Goal: Information Seeking & Learning: Learn about a topic

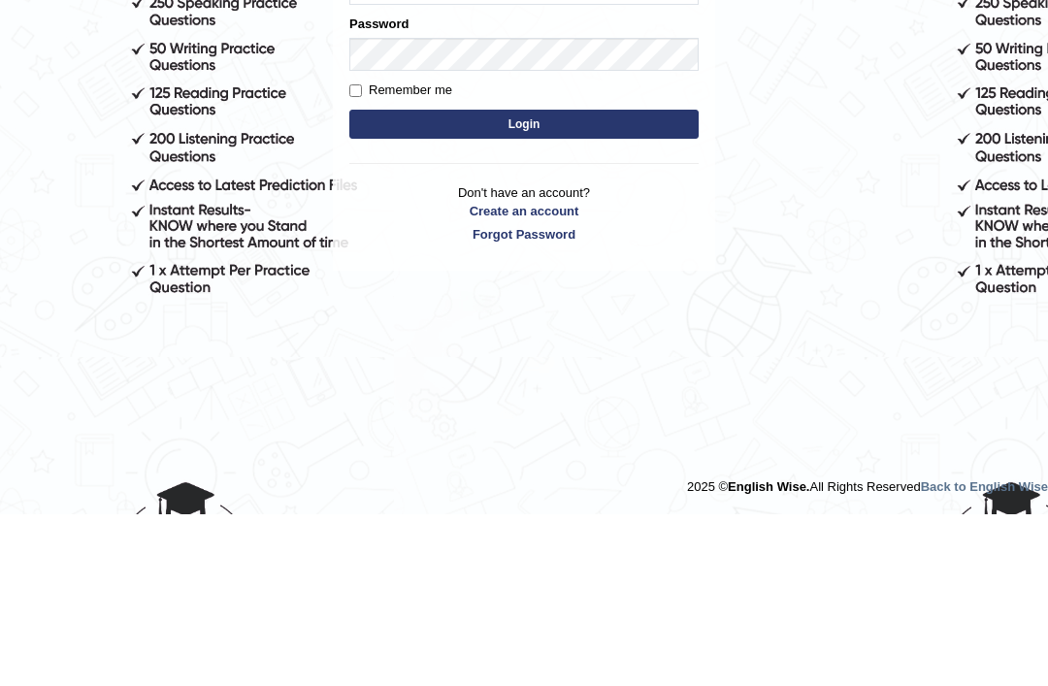
type input "cmjg02092025"
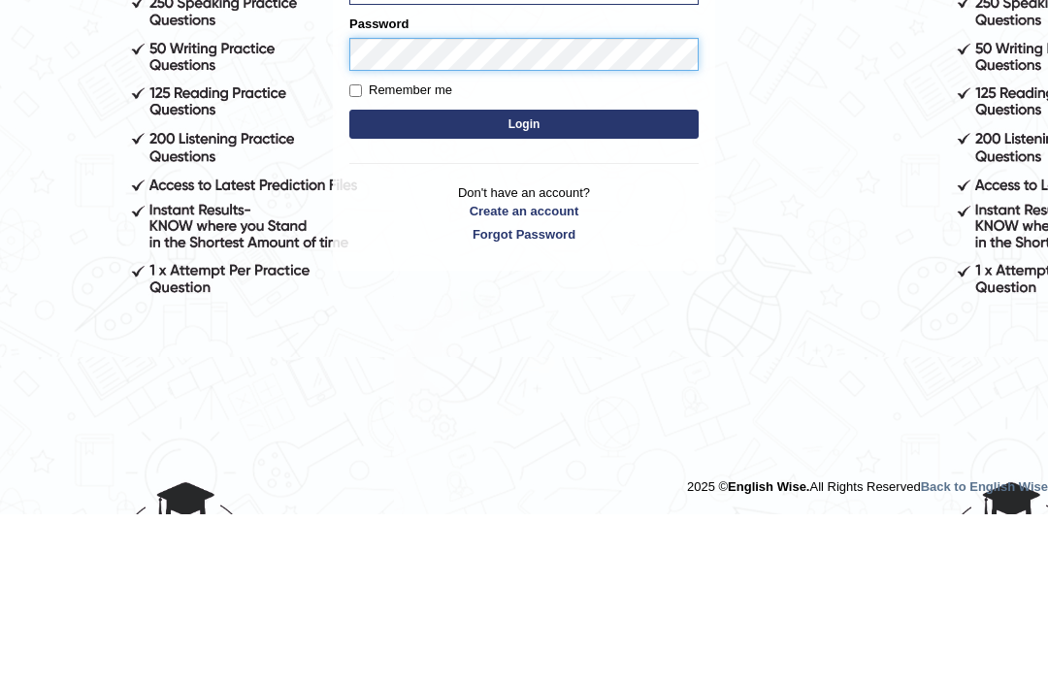
click at [524, 281] on button "Login" at bounding box center [523, 295] width 349 height 29
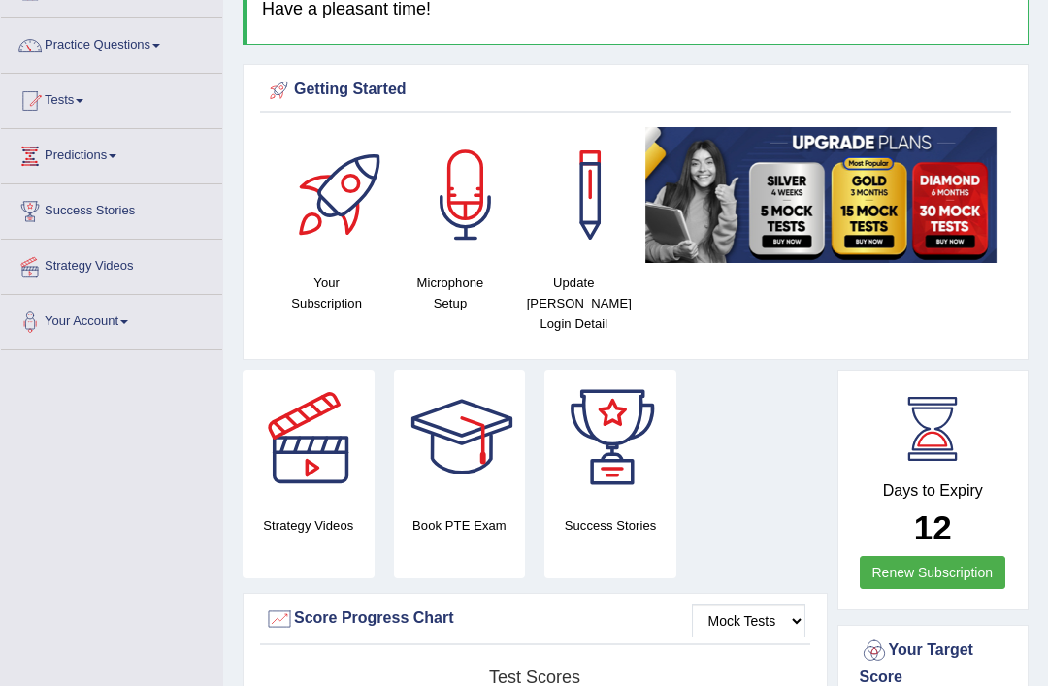
scroll to position [132, 0]
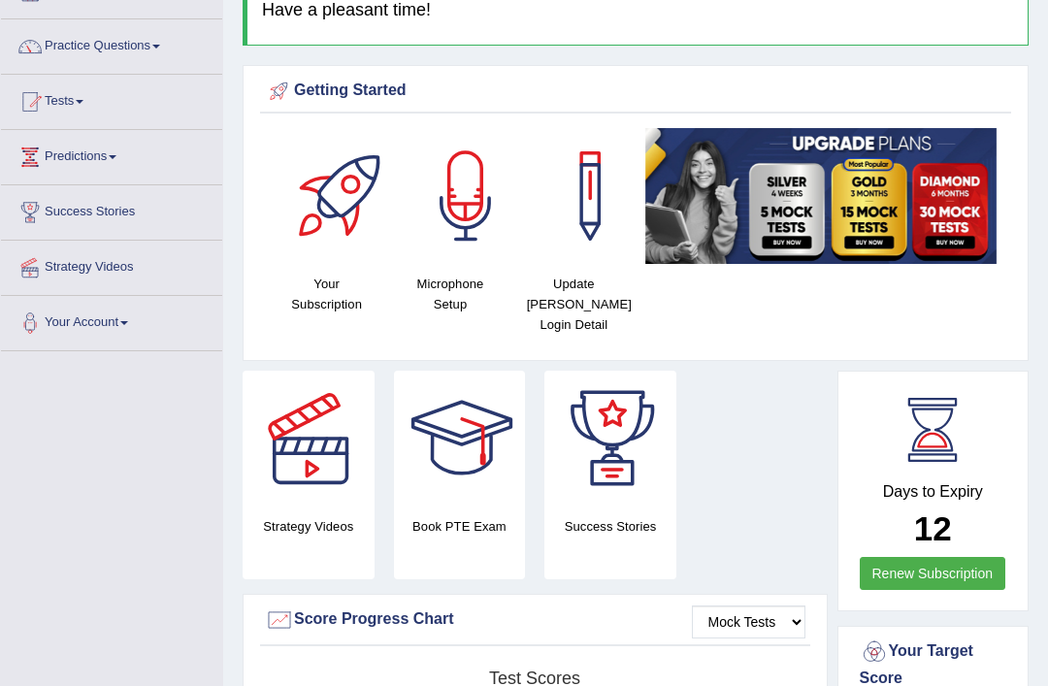
click at [477, 524] on h4 "Book PTE Exam" at bounding box center [460, 526] width 132 height 20
click at [492, 434] on div at bounding box center [462, 439] width 136 height 136
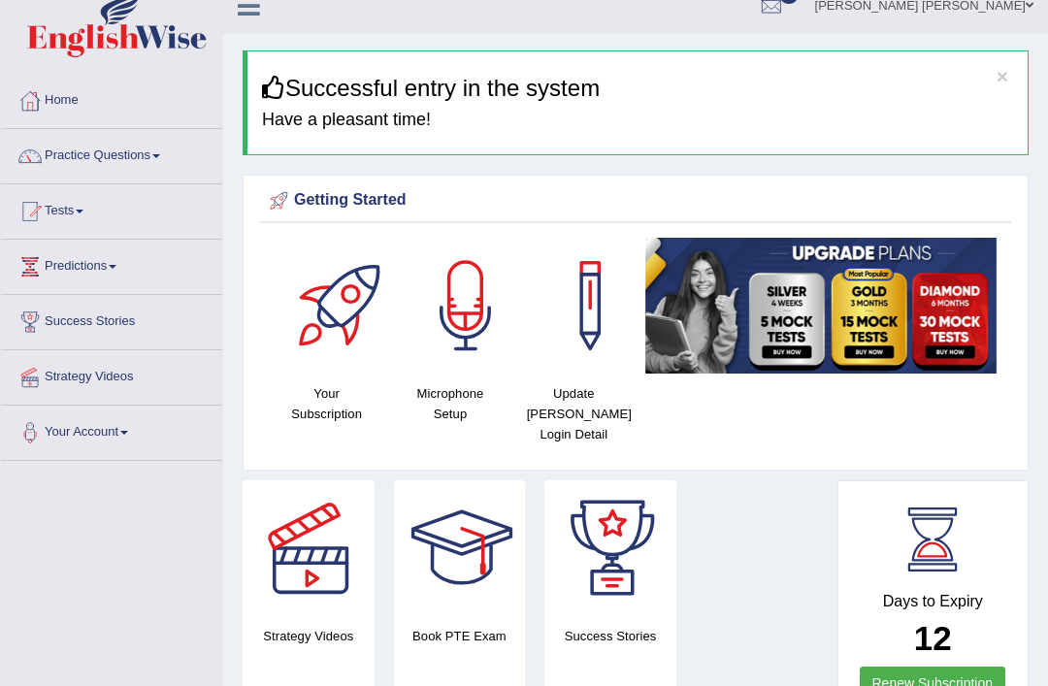
scroll to position [0, 0]
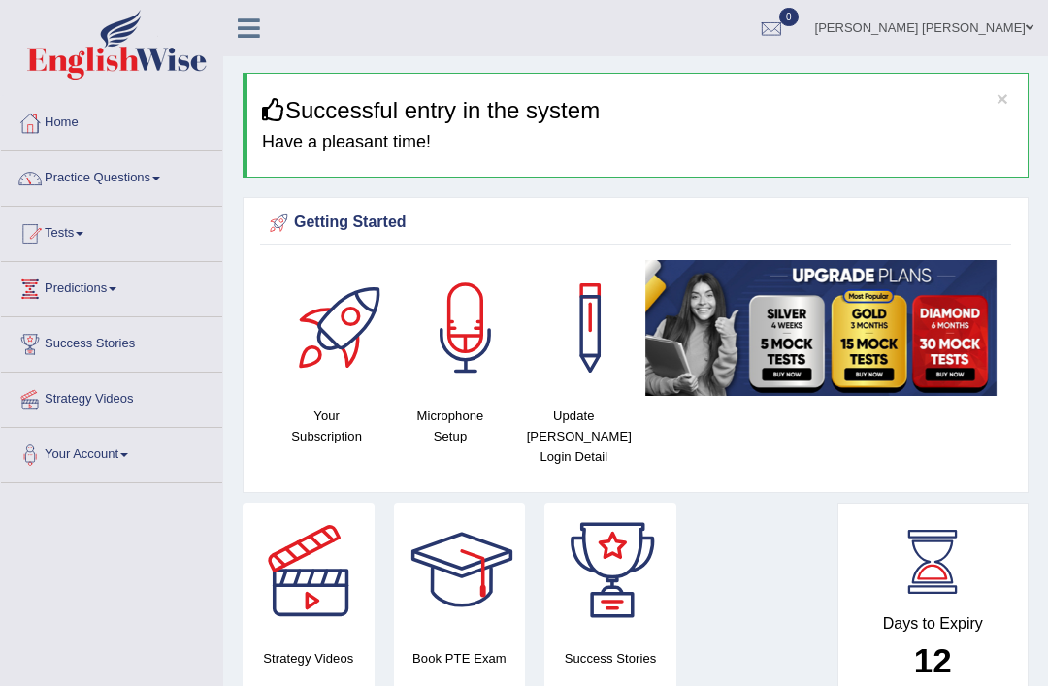
click at [117, 179] on link "Practice Questions" at bounding box center [111, 175] width 221 height 49
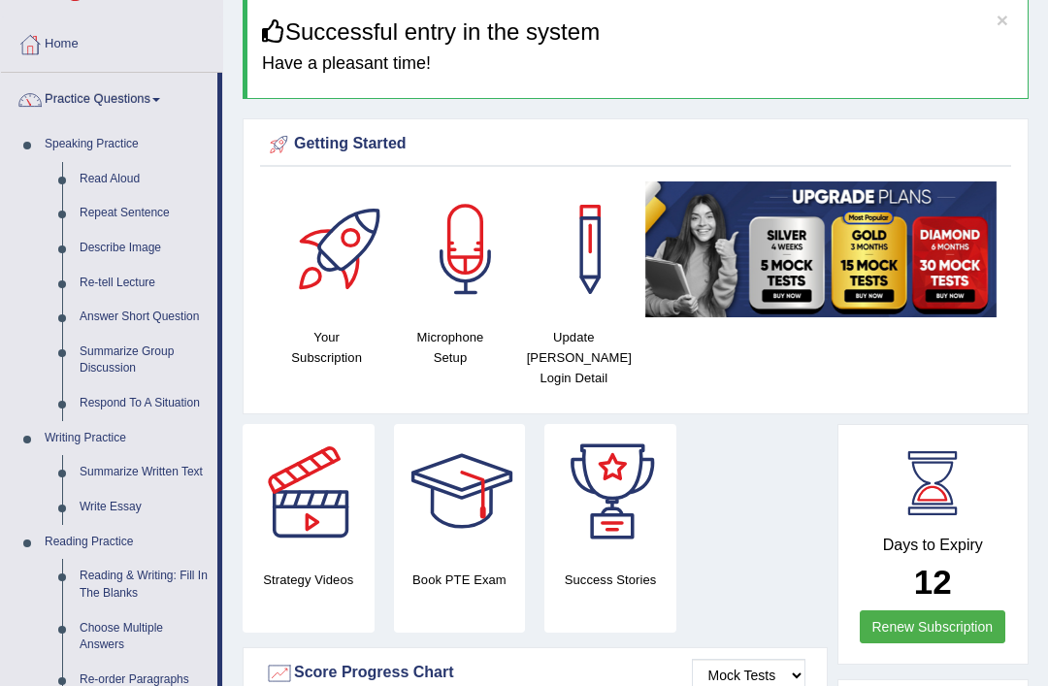
scroll to position [79, 0]
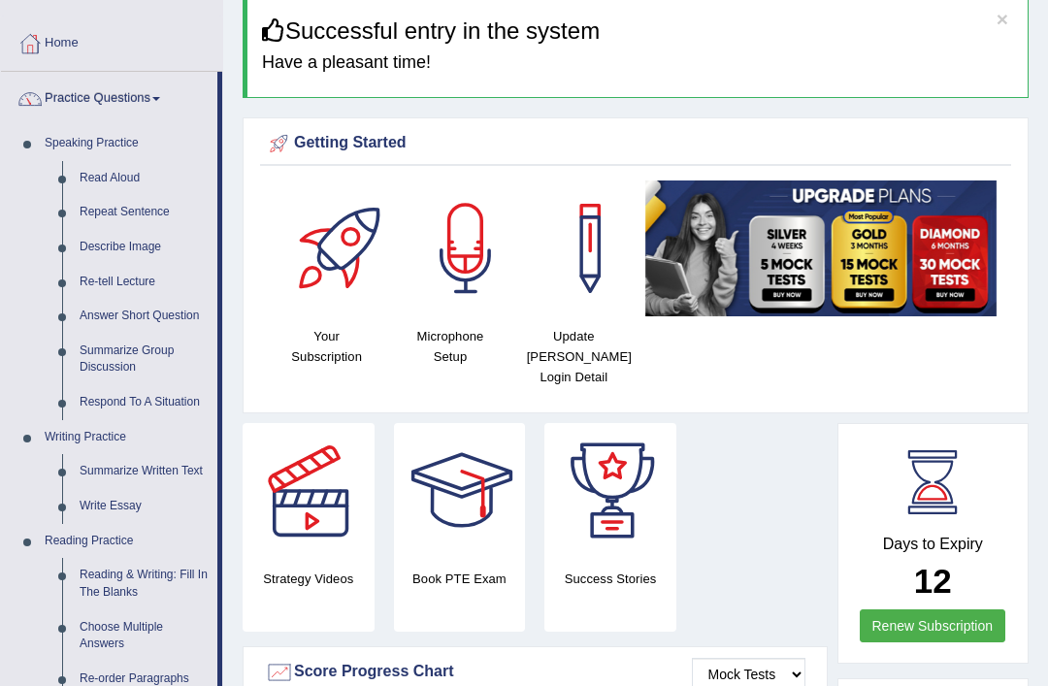
click at [104, 427] on div at bounding box center [524, 343] width 1048 height 686
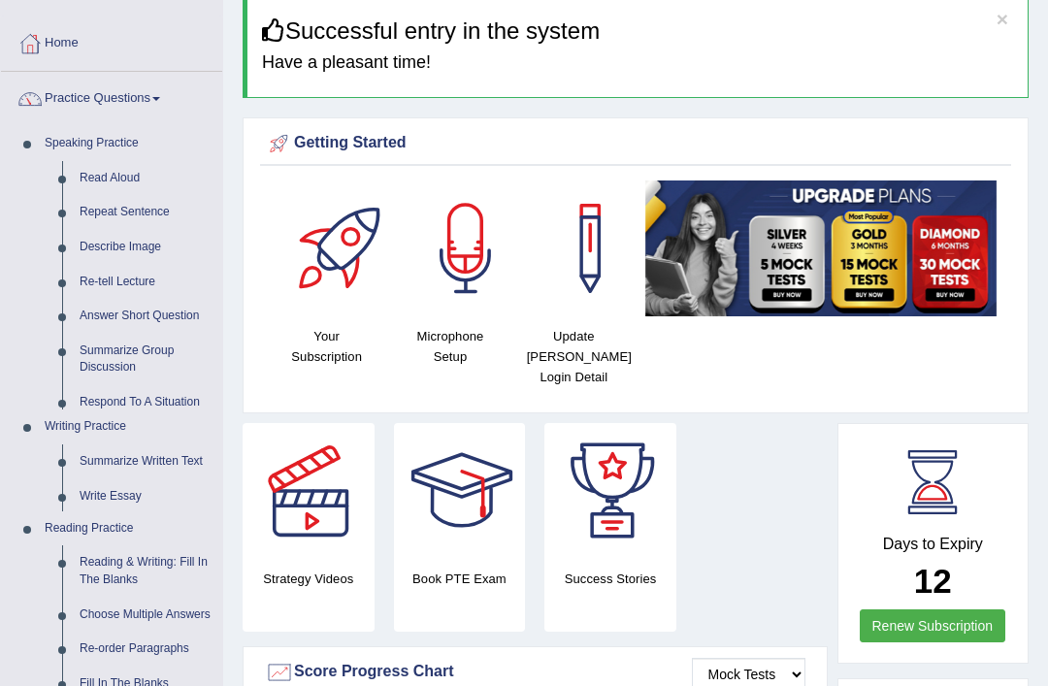
scroll to position [80, 0]
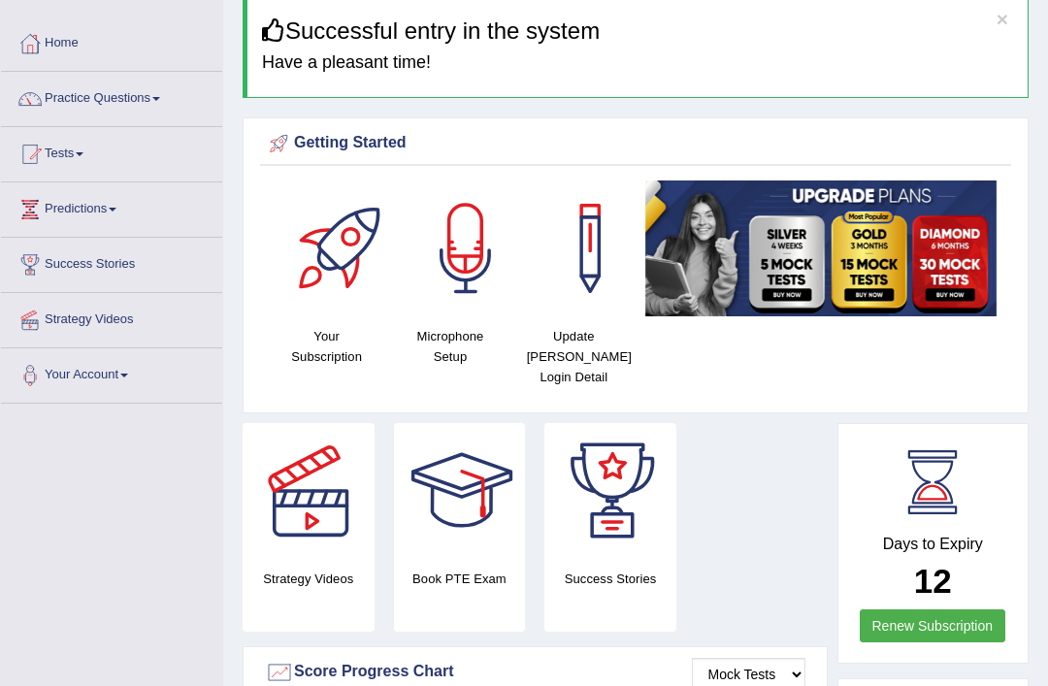
click at [145, 102] on link "Practice Questions" at bounding box center [111, 96] width 221 height 49
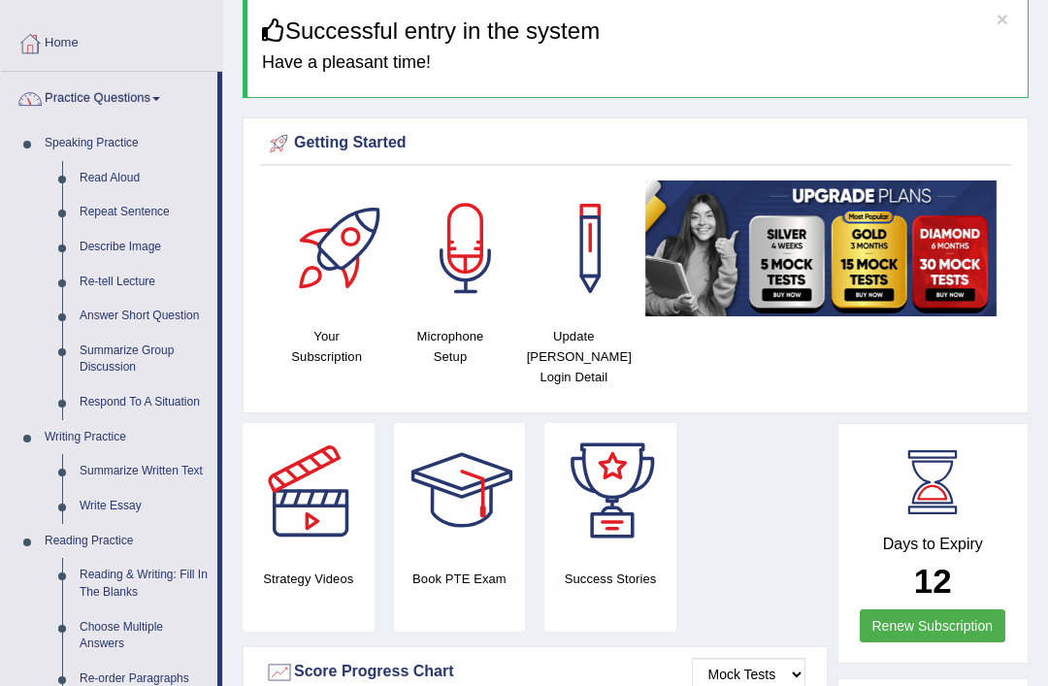
click at [100, 432] on div at bounding box center [524, 343] width 1048 height 686
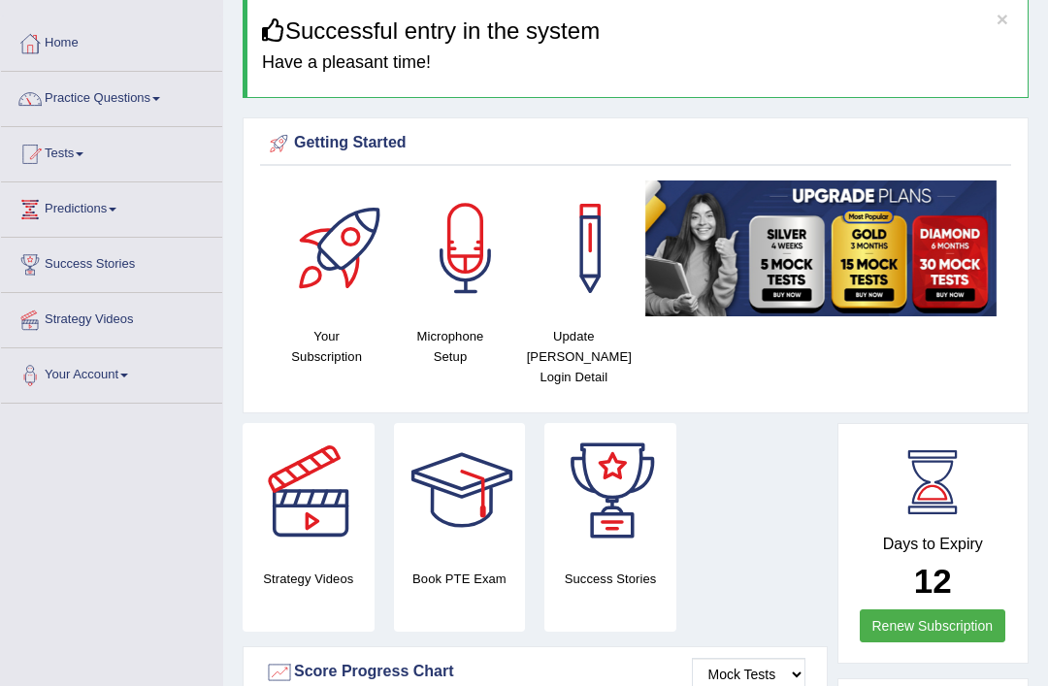
click at [128, 106] on link "Practice Questions" at bounding box center [111, 96] width 221 height 49
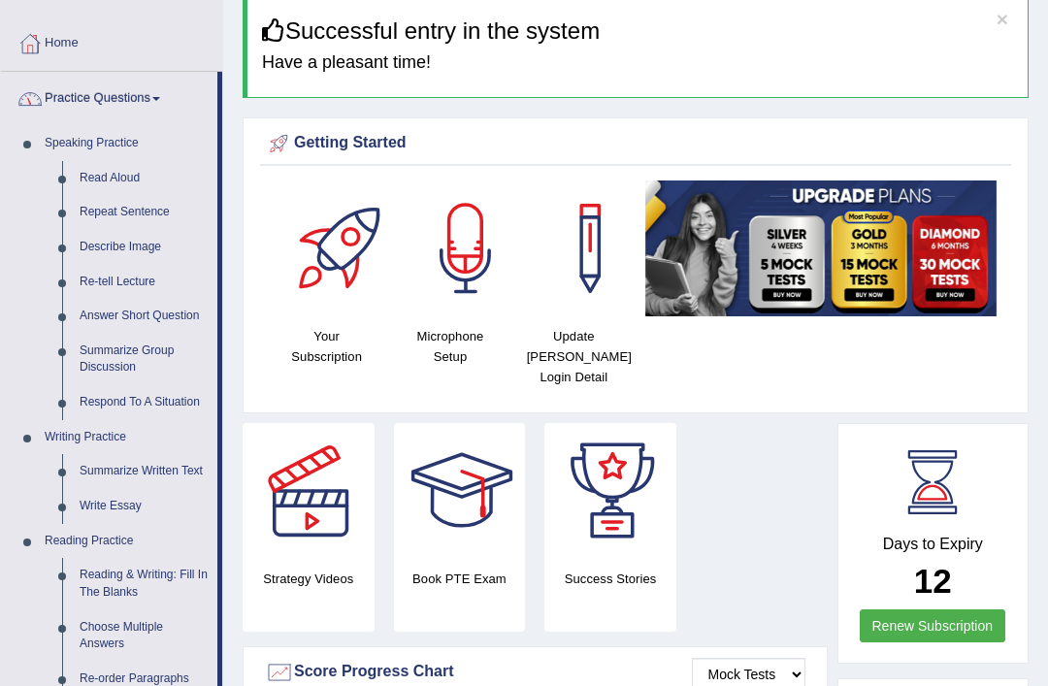
click at [107, 428] on div at bounding box center [524, 343] width 1048 height 686
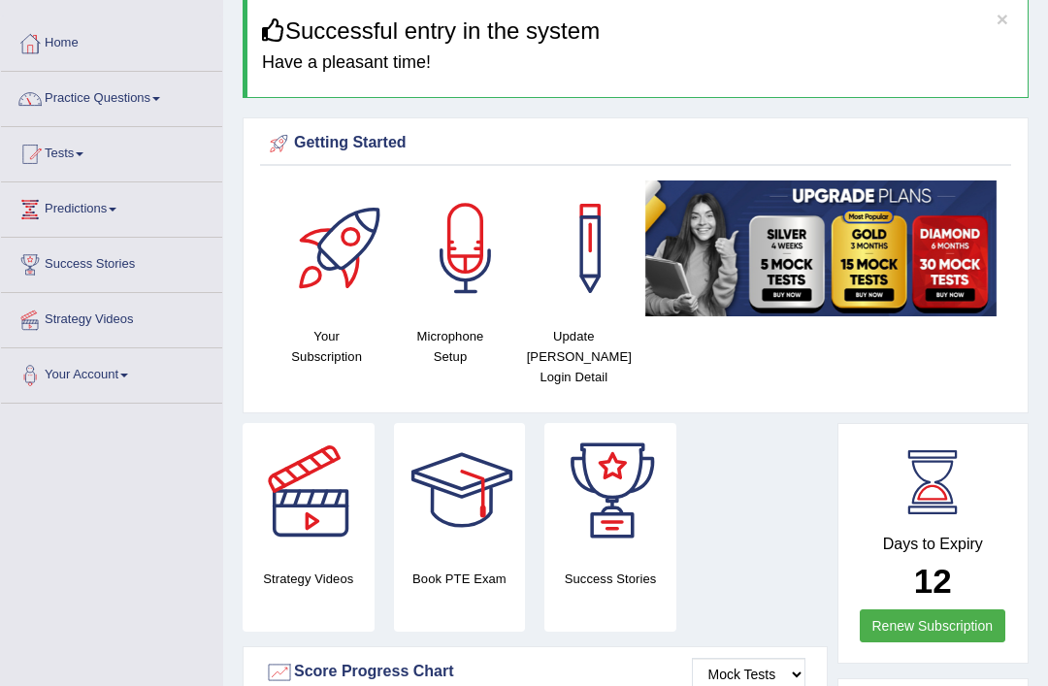
click at [140, 99] on link "Practice Questions" at bounding box center [111, 96] width 221 height 49
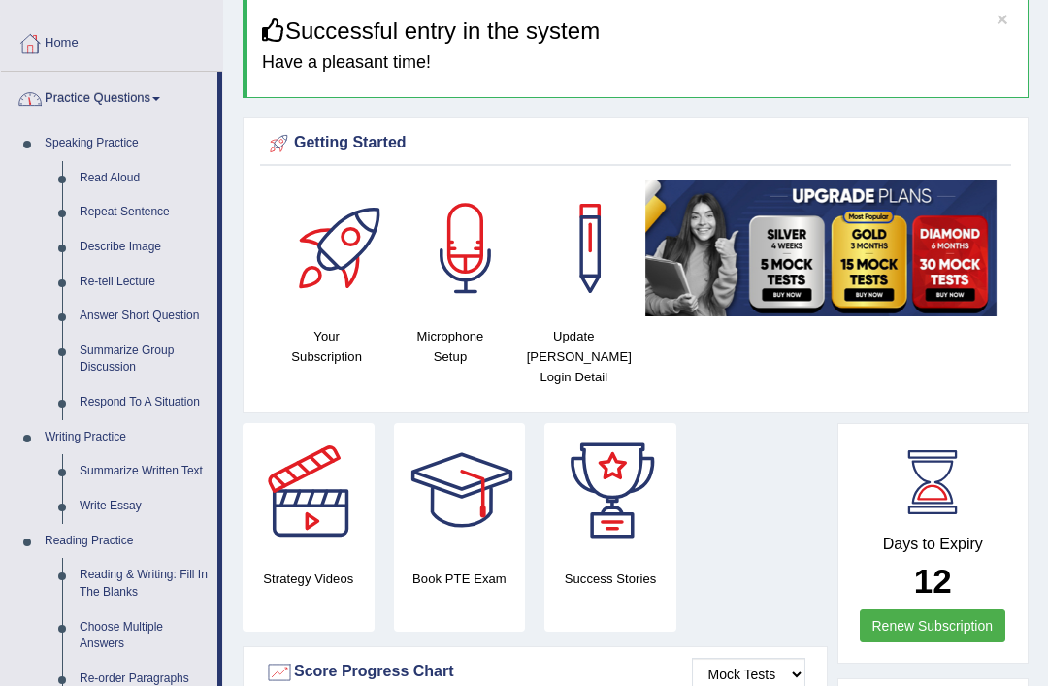
click at [86, 429] on div at bounding box center [524, 343] width 1048 height 686
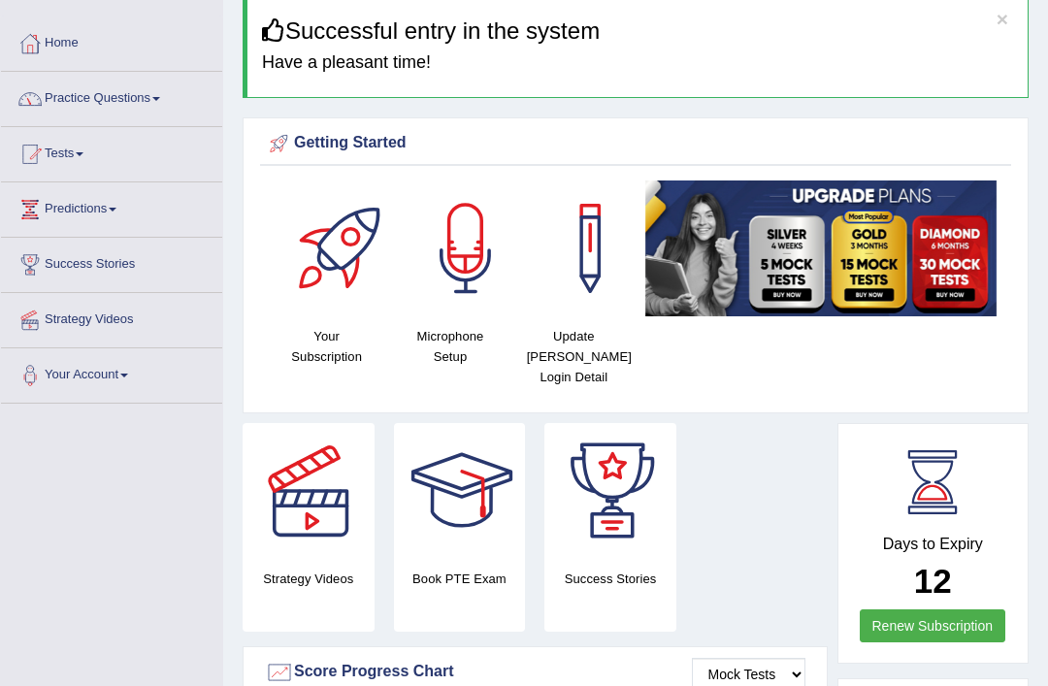
click at [140, 90] on link "Practice Questions" at bounding box center [111, 96] width 221 height 49
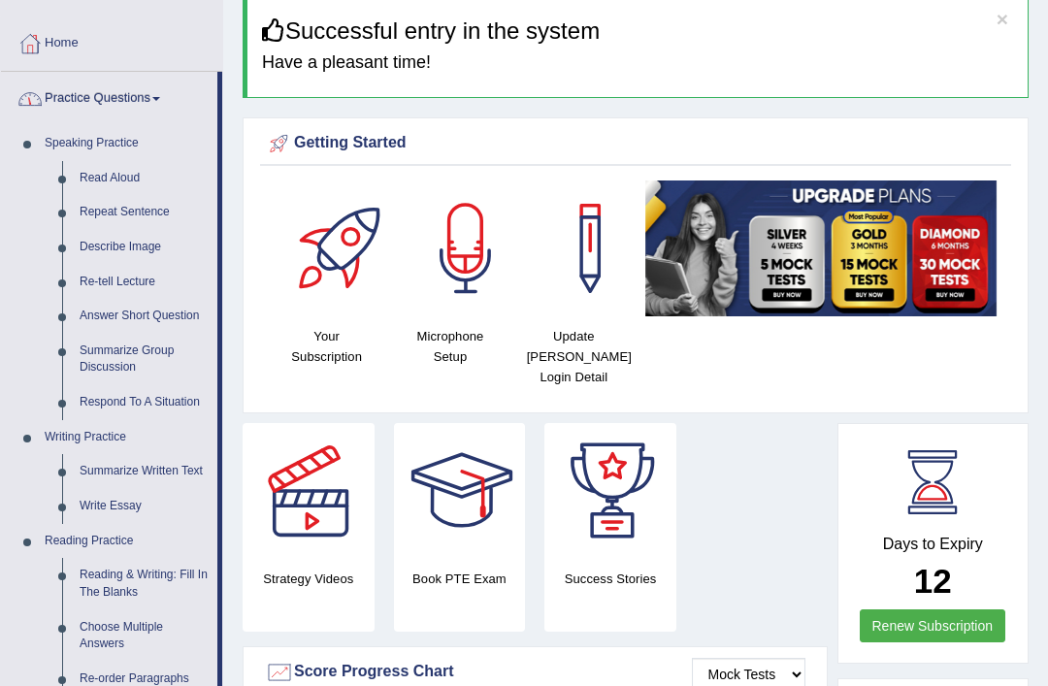
click at [120, 429] on div at bounding box center [524, 343] width 1048 height 686
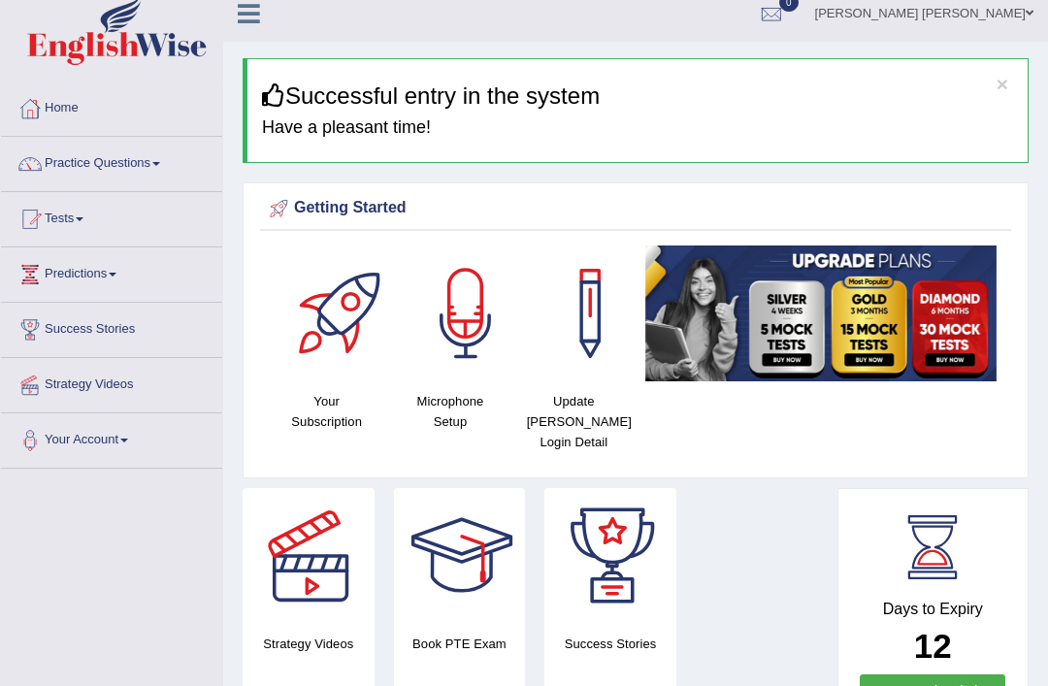
scroll to position [0, 0]
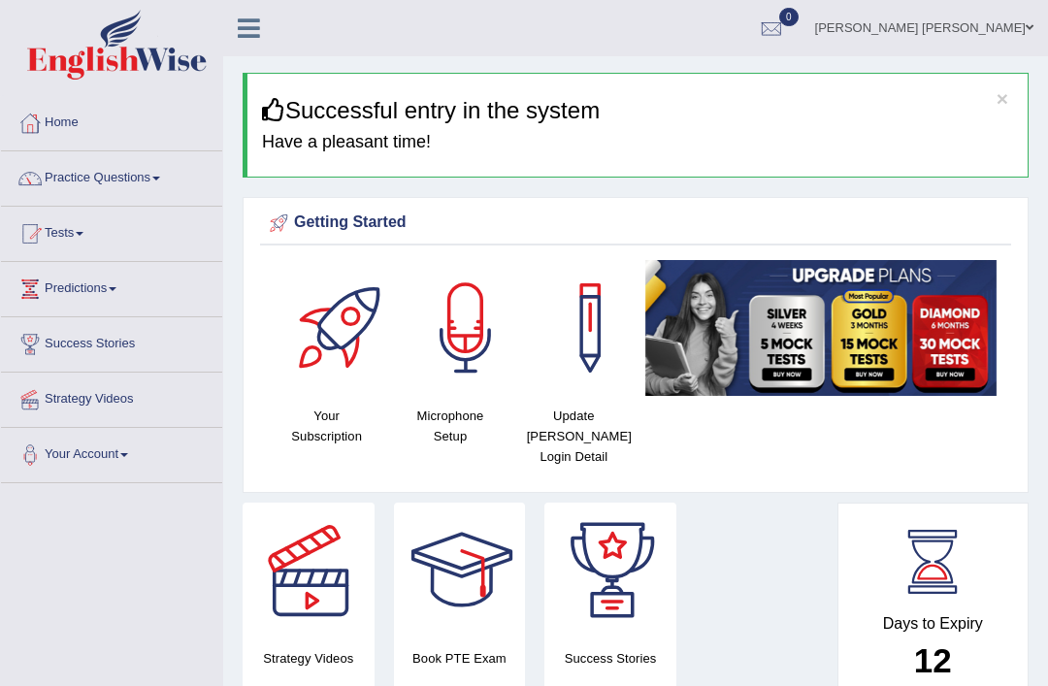
click at [146, 189] on link "Practice Questions" at bounding box center [111, 175] width 221 height 49
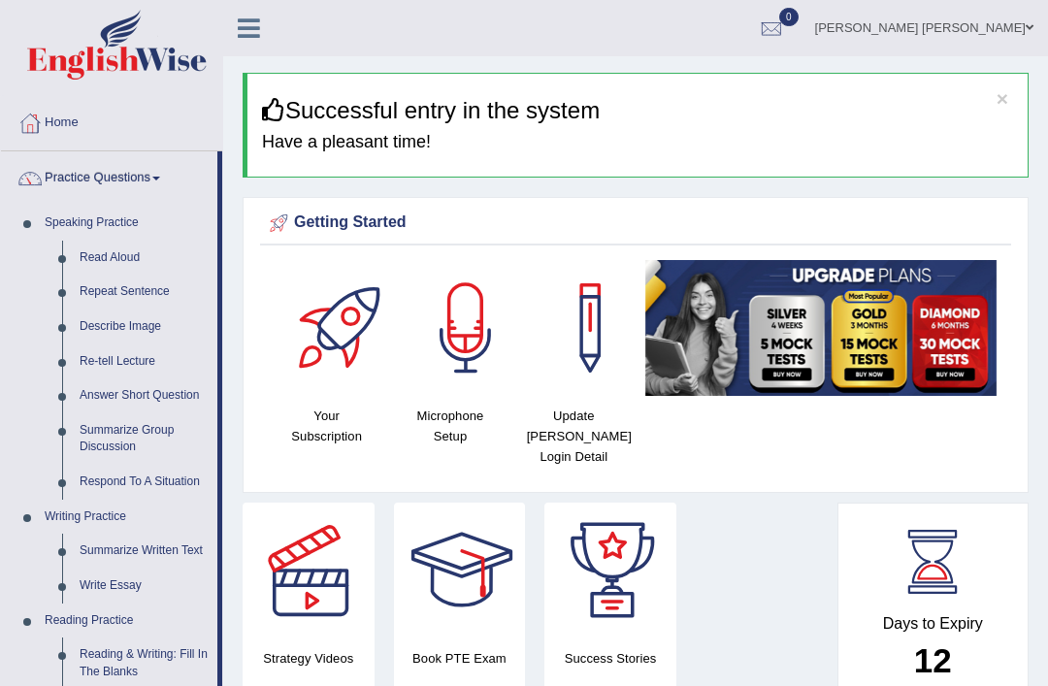
click at [97, 505] on div at bounding box center [524, 343] width 1048 height 686
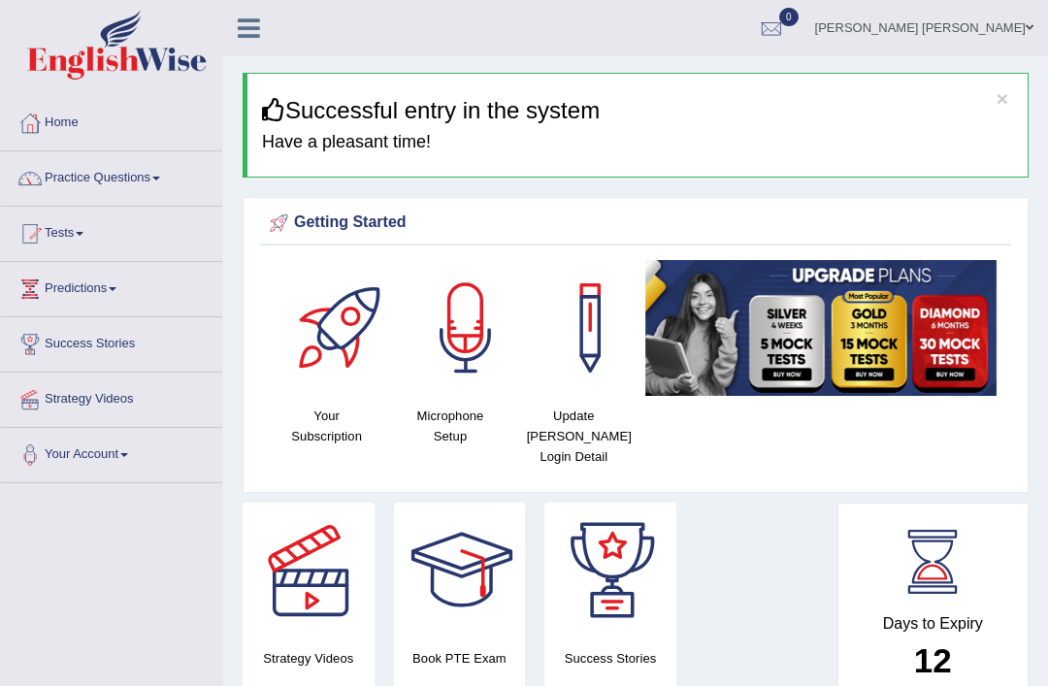
click at [140, 190] on link "Practice Questions" at bounding box center [111, 175] width 221 height 49
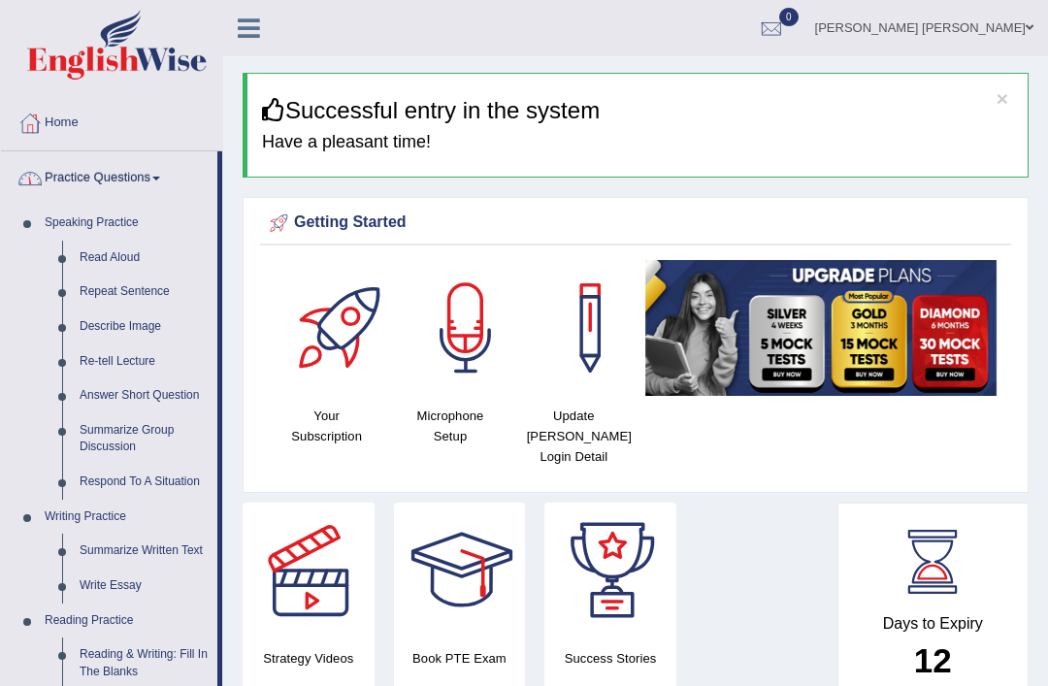
click at [57, 511] on div at bounding box center [524, 343] width 1048 height 686
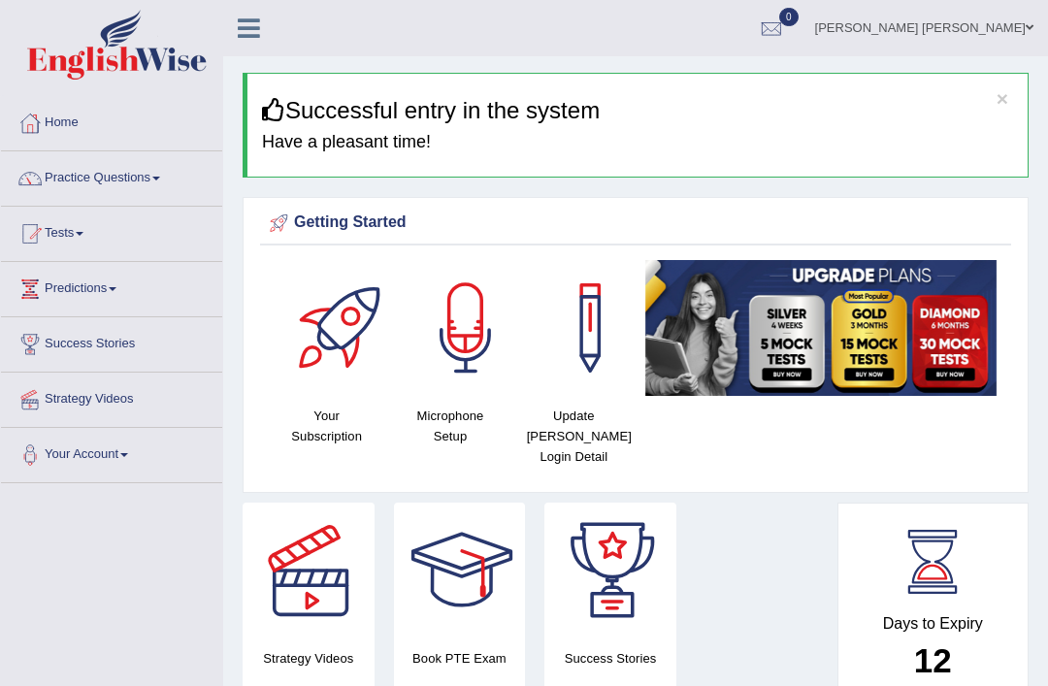
click at [145, 174] on link "Practice Questions" at bounding box center [111, 175] width 221 height 49
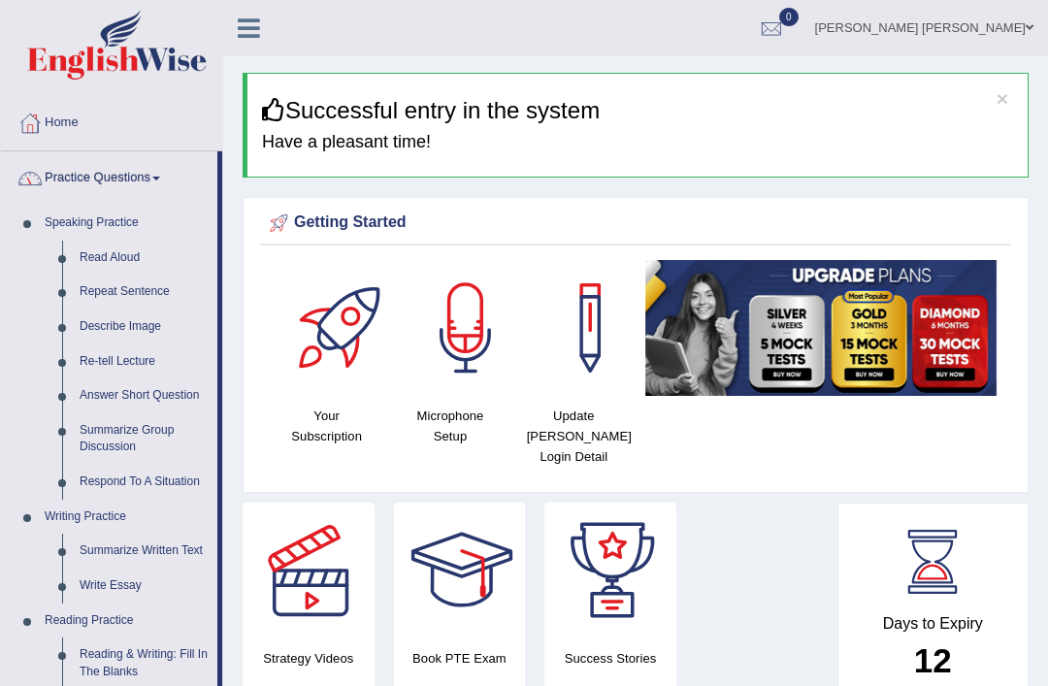
click at [131, 543] on div at bounding box center [524, 343] width 1048 height 686
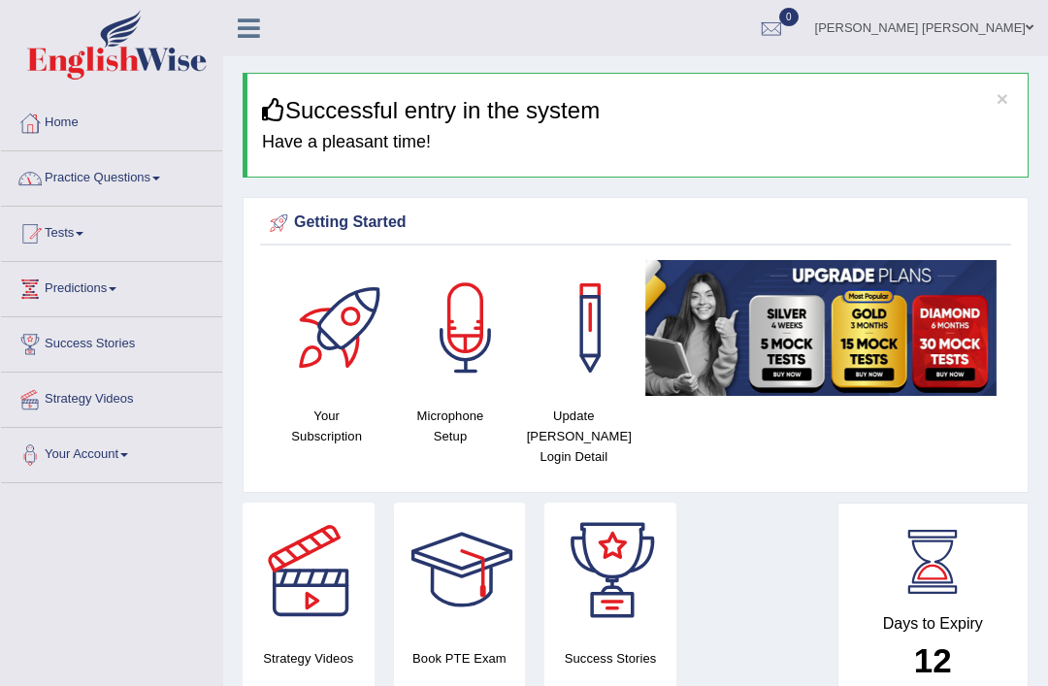
click at [151, 178] on link "Practice Questions" at bounding box center [111, 175] width 221 height 49
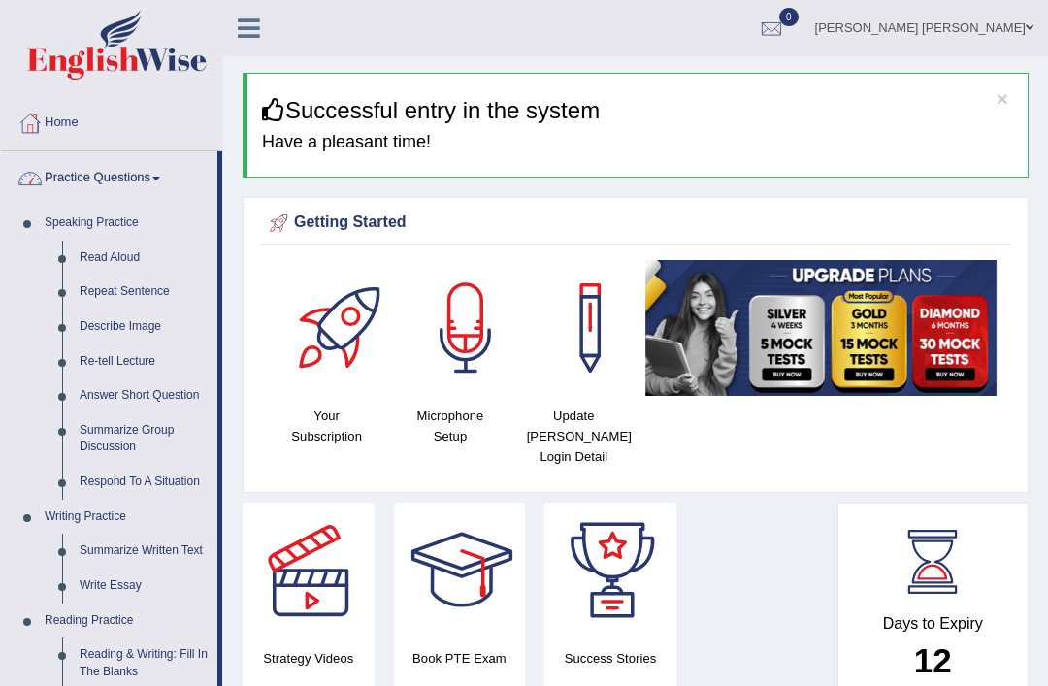
click at [145, 546] on div at bounding box center [524, 343] width 1048 height 686
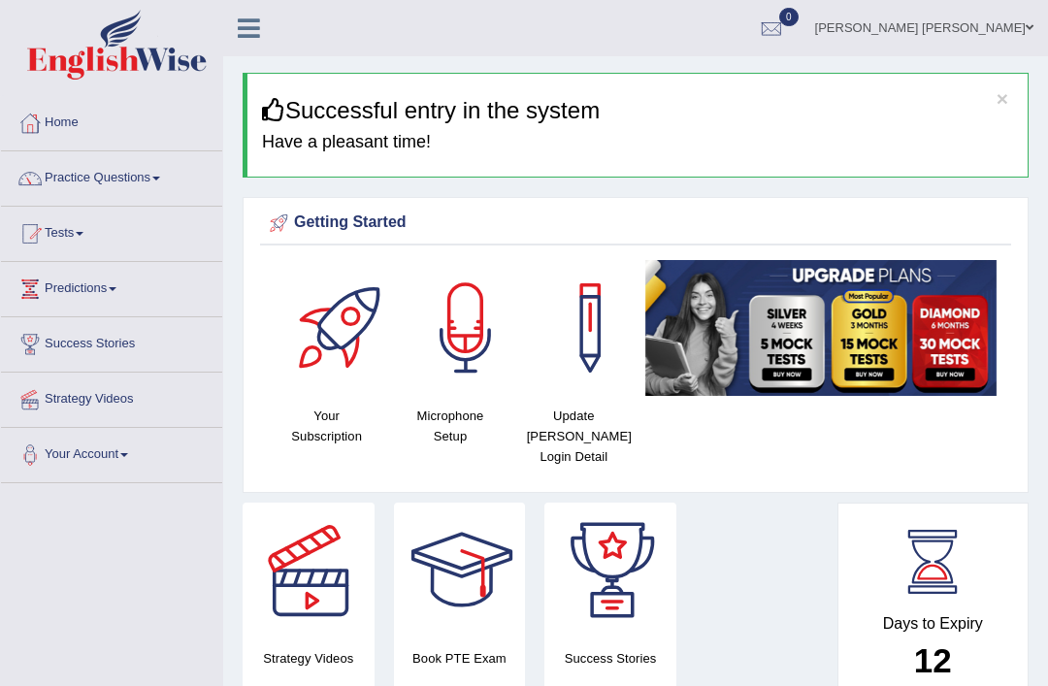
click at [137, 193] on link "Practice Questions" at bounding box center [111, 175] width 221 height 49
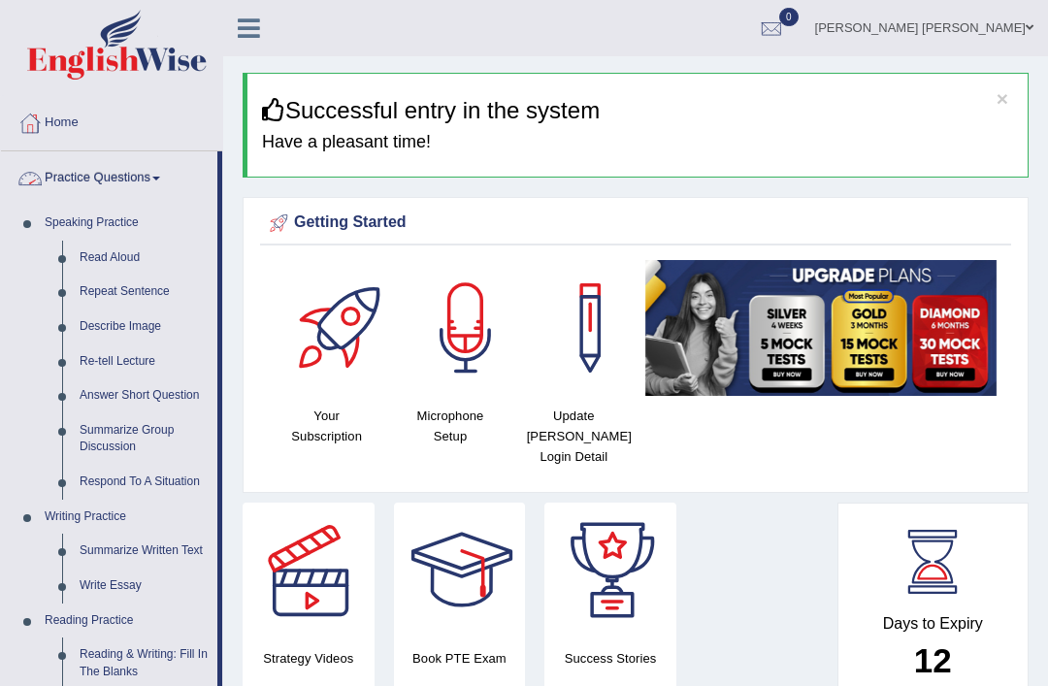
click at [147, 543] on div at bounding box center [524, 343] width 1048 height 686
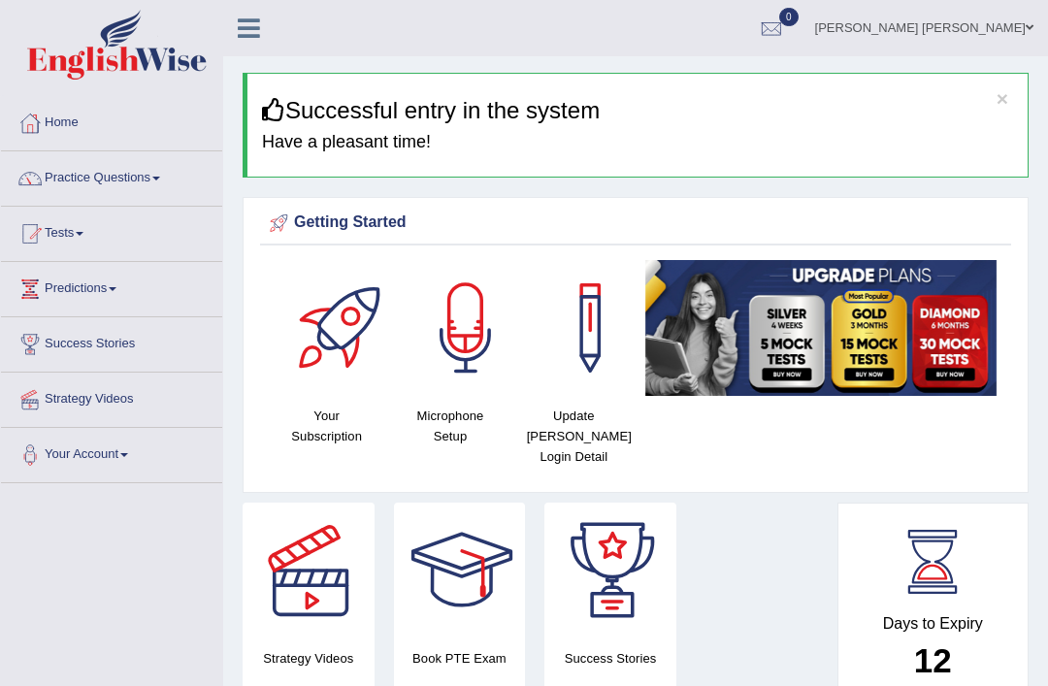
click at [148, 181] on link "Practice Questions" at bounding box center [111, 175] width 221 height 49
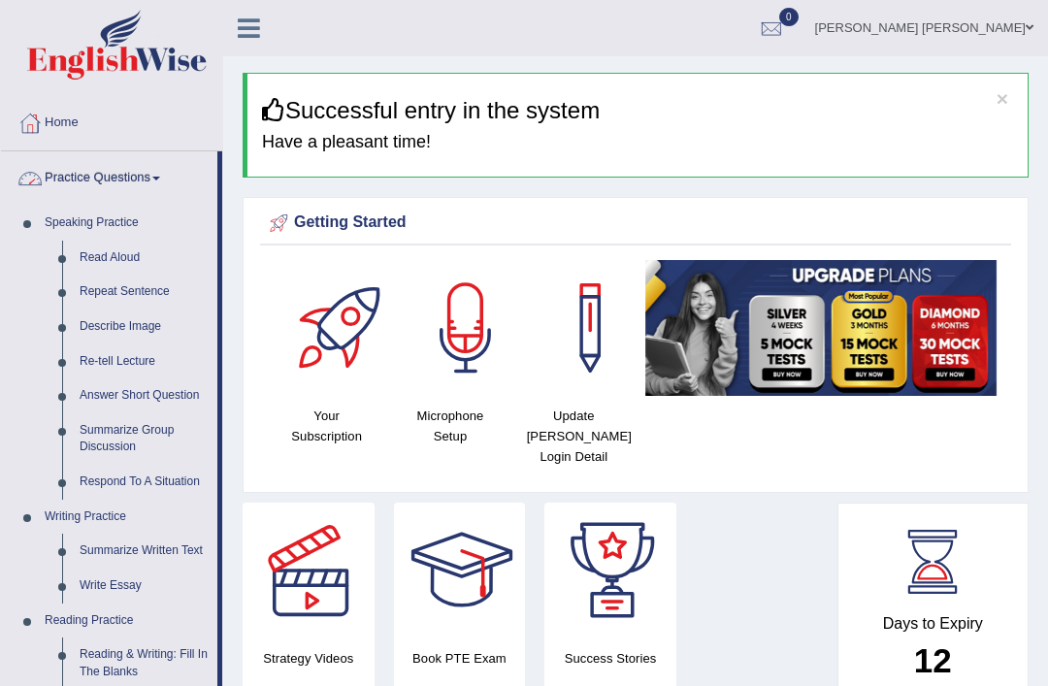
click at [155, 543] on div at bounding box center [524, 343] width 1048 height 686
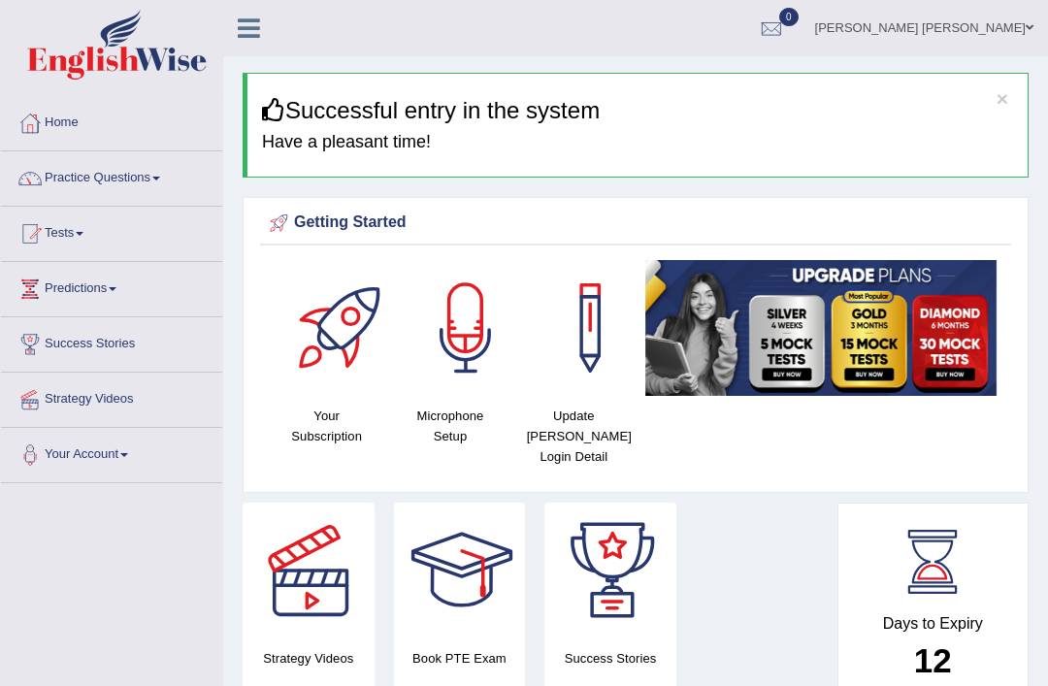
click at [136, 183] on link "Practice Questions" at bounding box center [111, 175] width 221 height 49
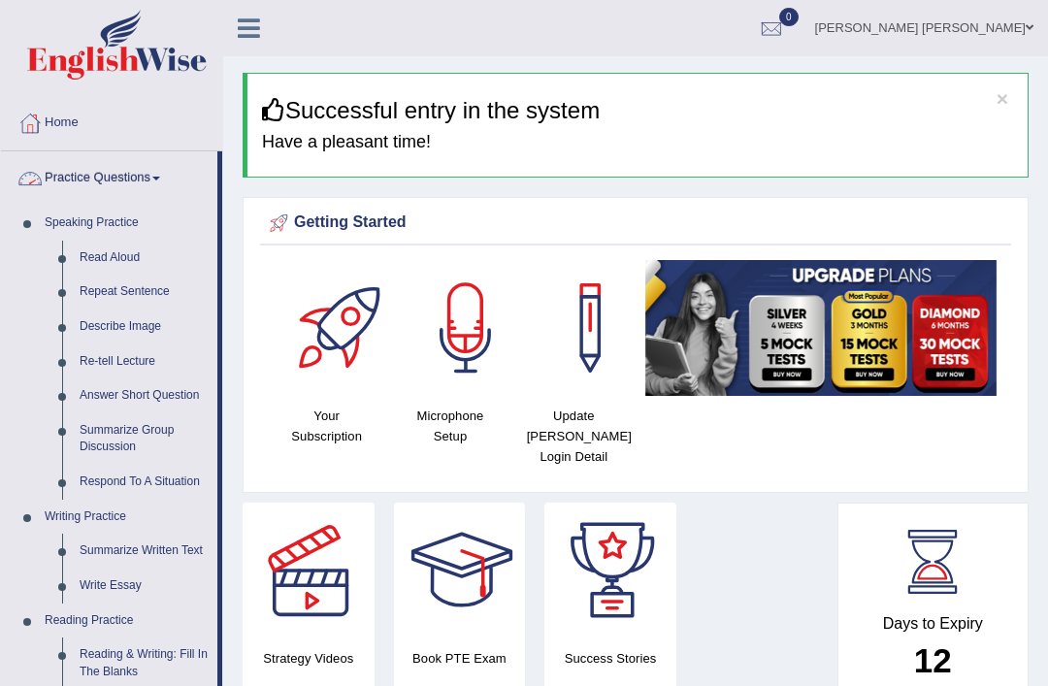
click at [172, 544] on div at bounding box center [524, 343] width 1048 height 686
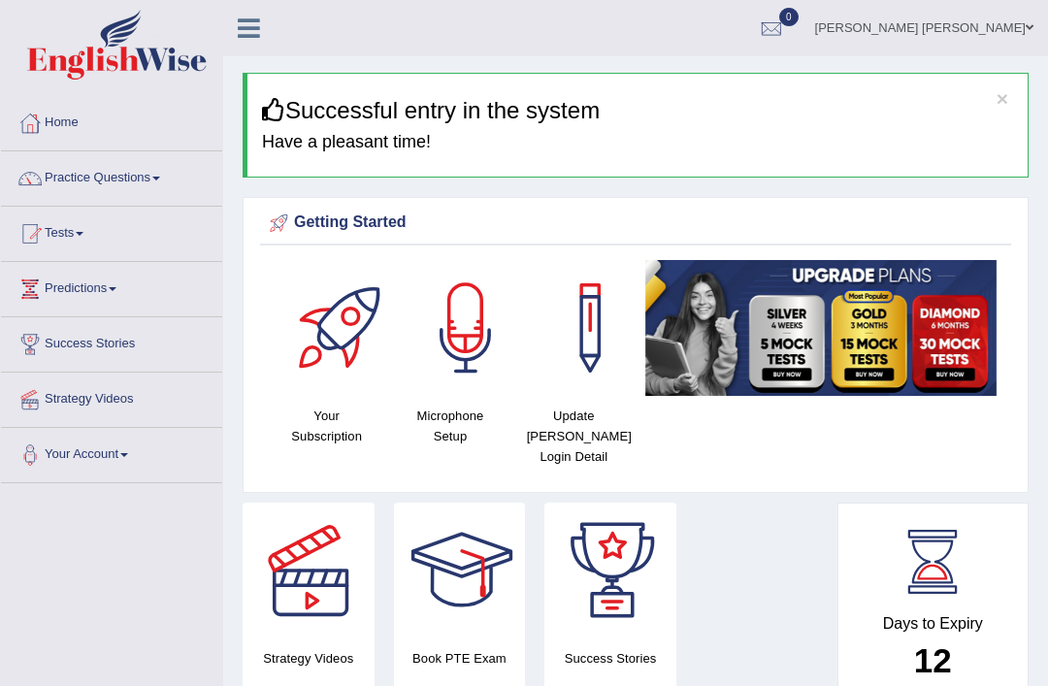
click at [158, 174] on link "Practice Questions" at bounding box center [111, 175] width 221 height 49
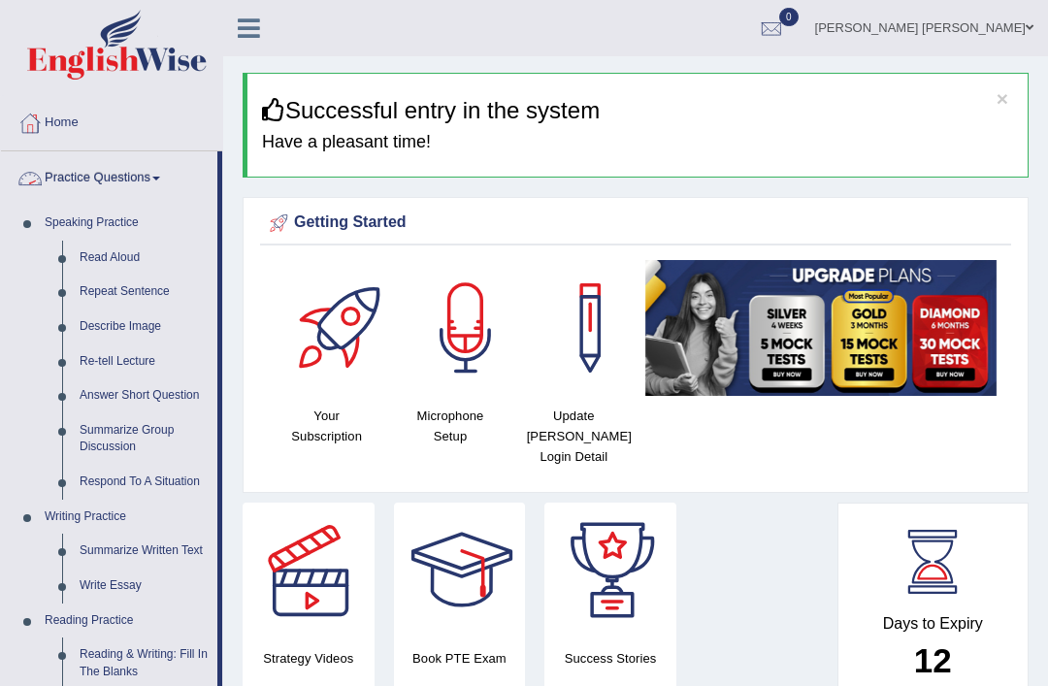
click at [105, 546] on div at bounding box center [524, 343] width 1048 height 686
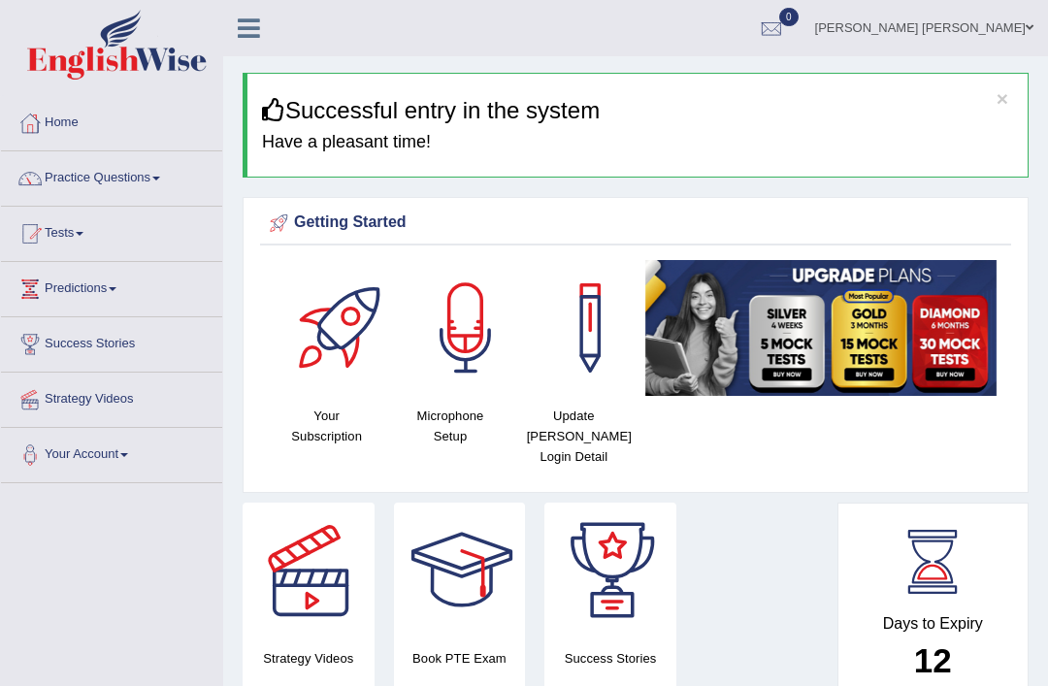
click at [131, 182] on link "Practice Questions" at bounding box center [111, 175] width 221 height 49
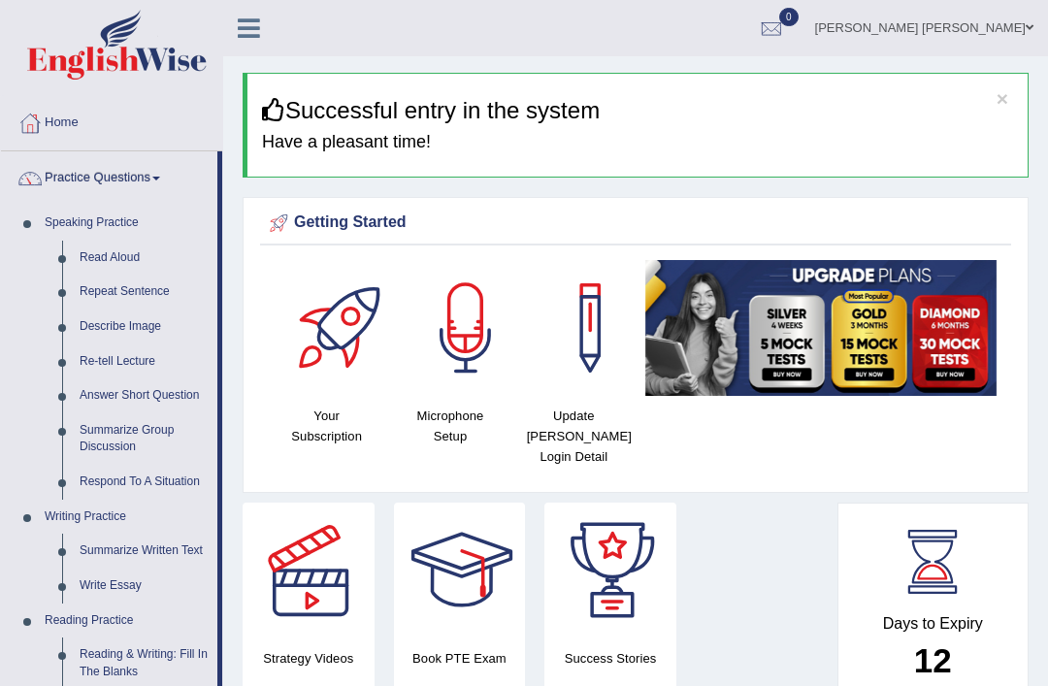
click at [155, 542] on div at bounding box center [524, 343] width 1048 height 686
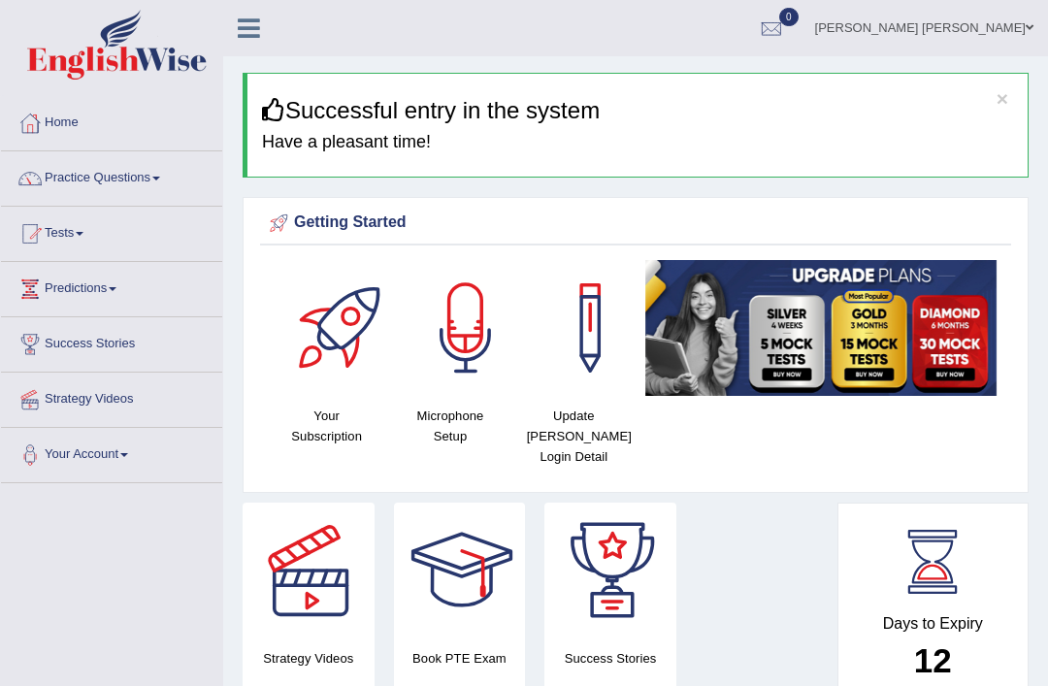
click at [123, 188] on link "Practice Questions" at bounding box center [111, 175] width 221 height 49
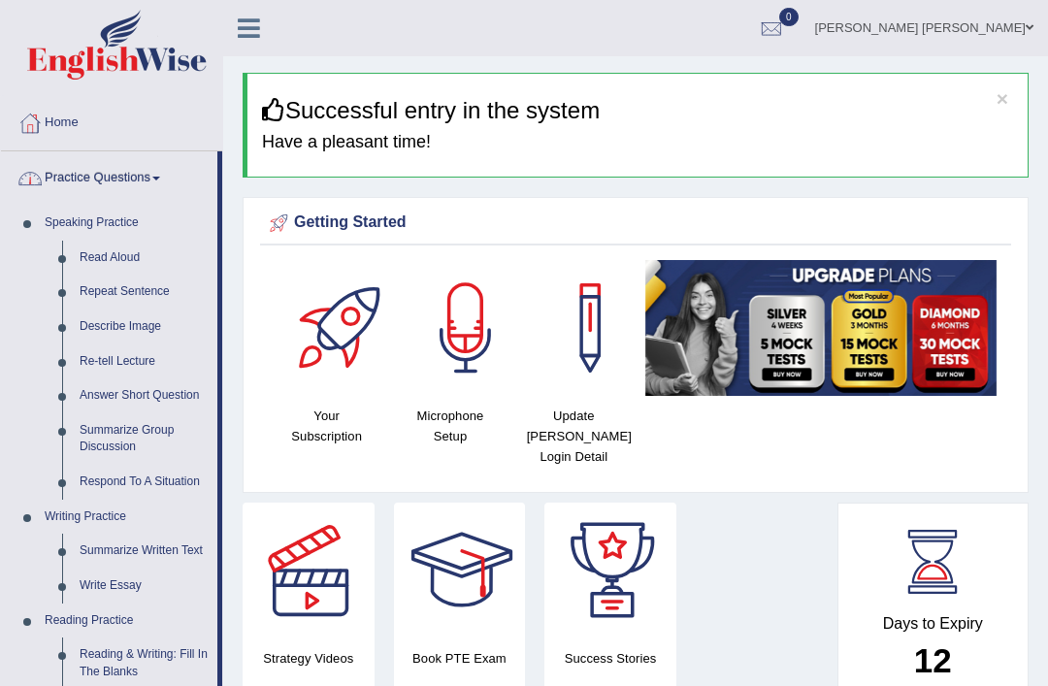
click at [140, 551] on div at bounding box center [524, 343] width 1048 height 686
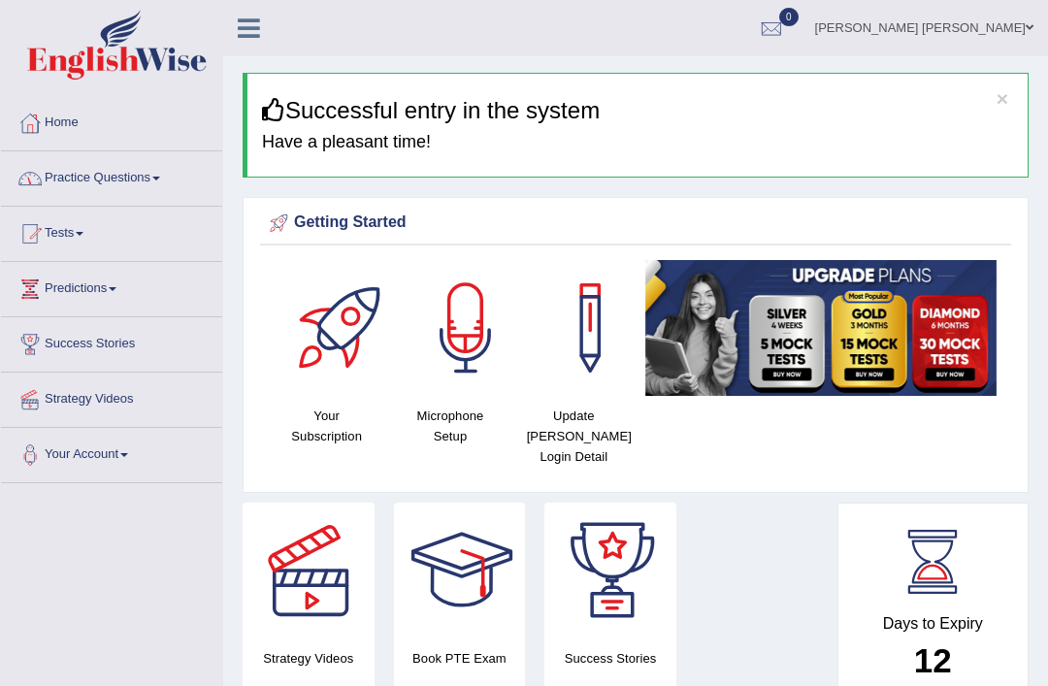
click at [136, 173] on link "Practice Questions" at bounding box center [111, 175] width 221 height 49
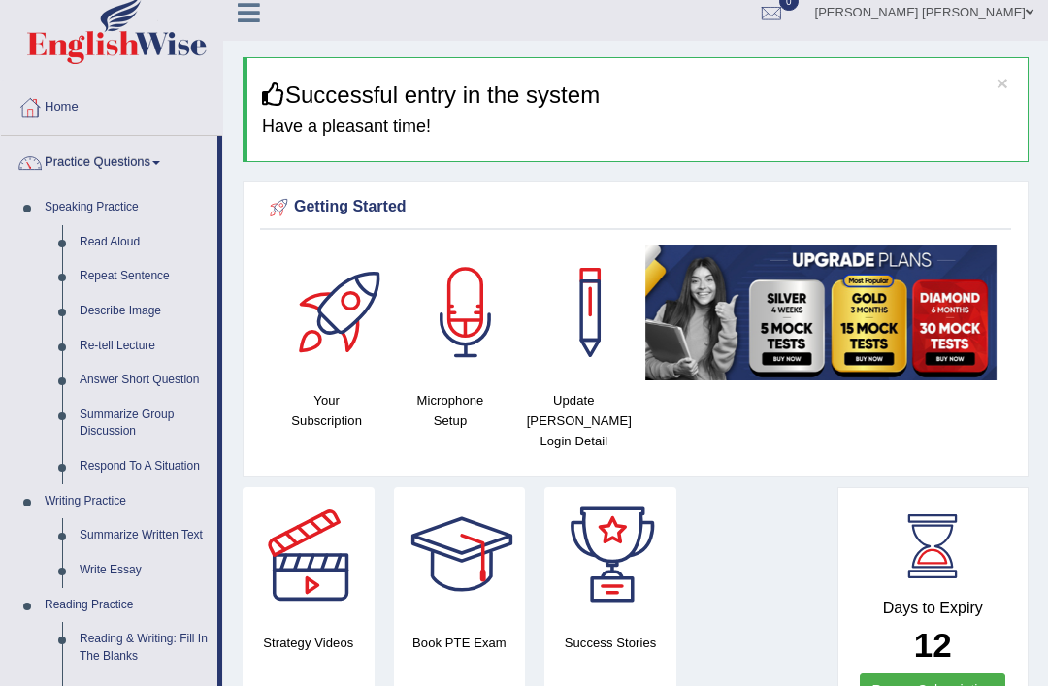
scroll to position [16, 0]
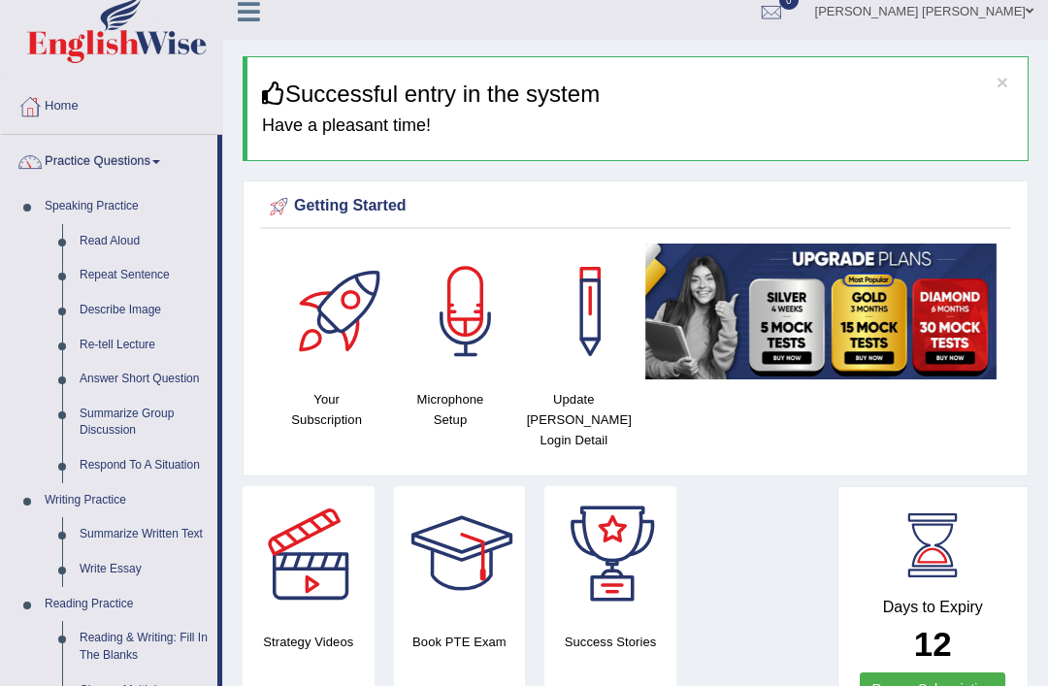
click at [157, 540] on div at bounding box center [524, 343] width 1048 height 686
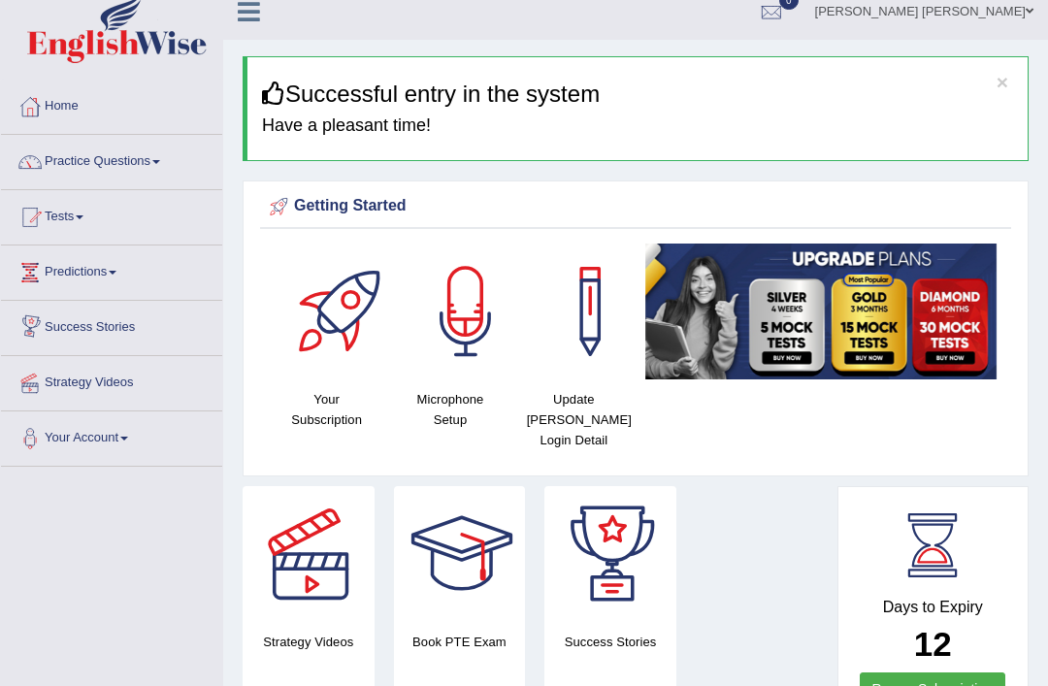
click at [149, 167] on link "Practice Questions" at bounding box center [111, 159] width 221 height 49
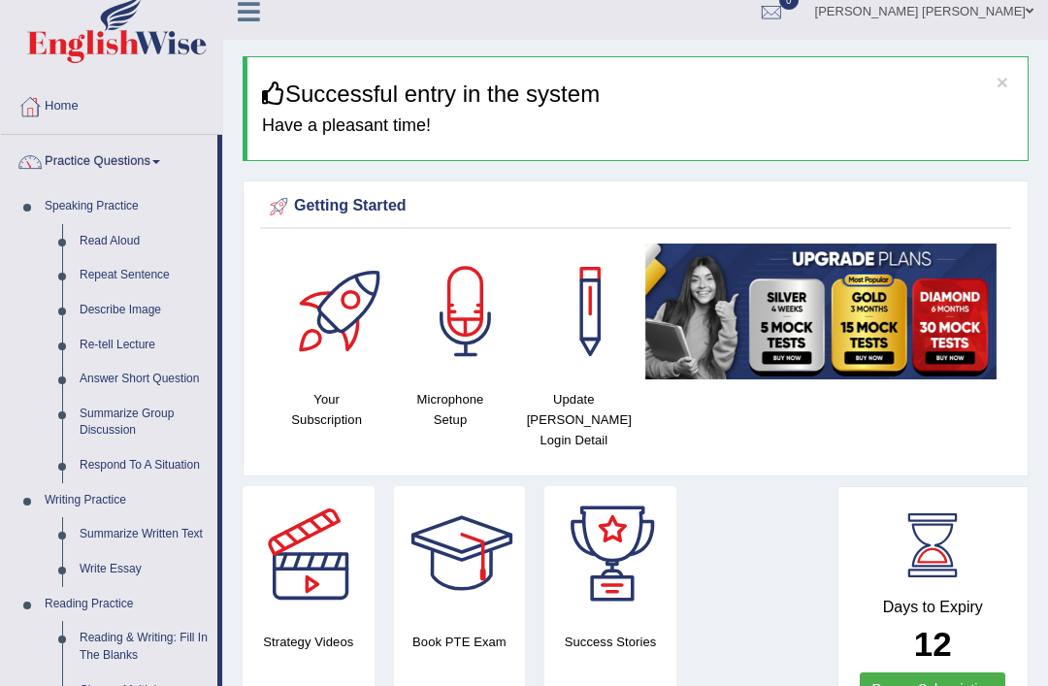
click at [158, 524] on div at bounding box center [524, 343] width 1048 height 686
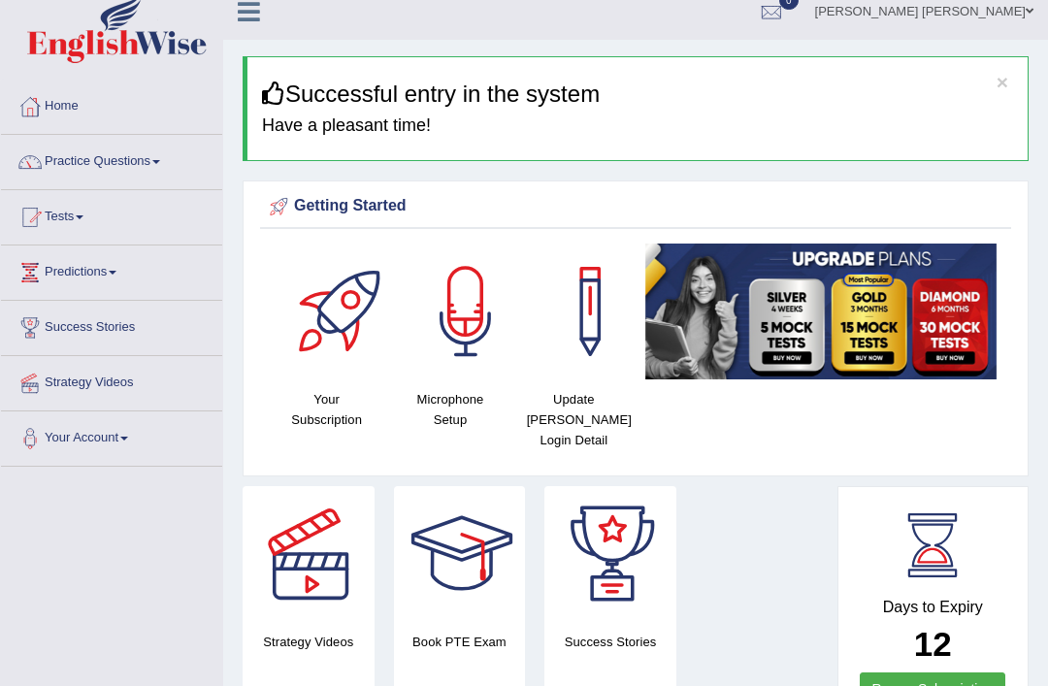
click at [137, 164] on link "Practice Questions" at bounding box center [111, 159] width 221 height 49
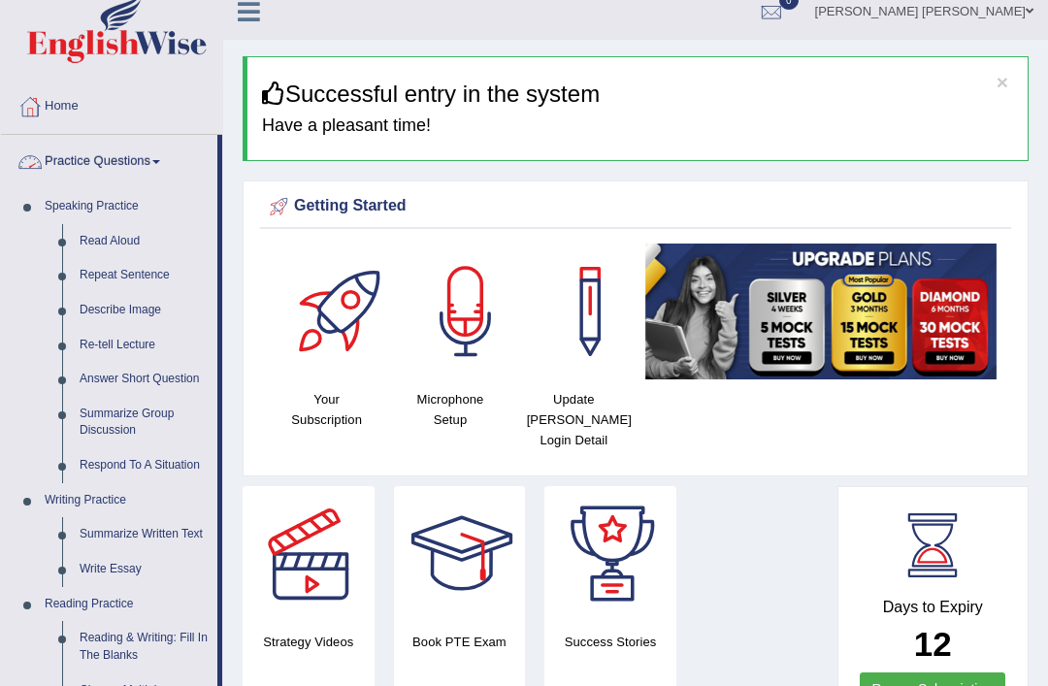
click at [146, 525] on div at bounding box center [524, 343] width 1048 height 686
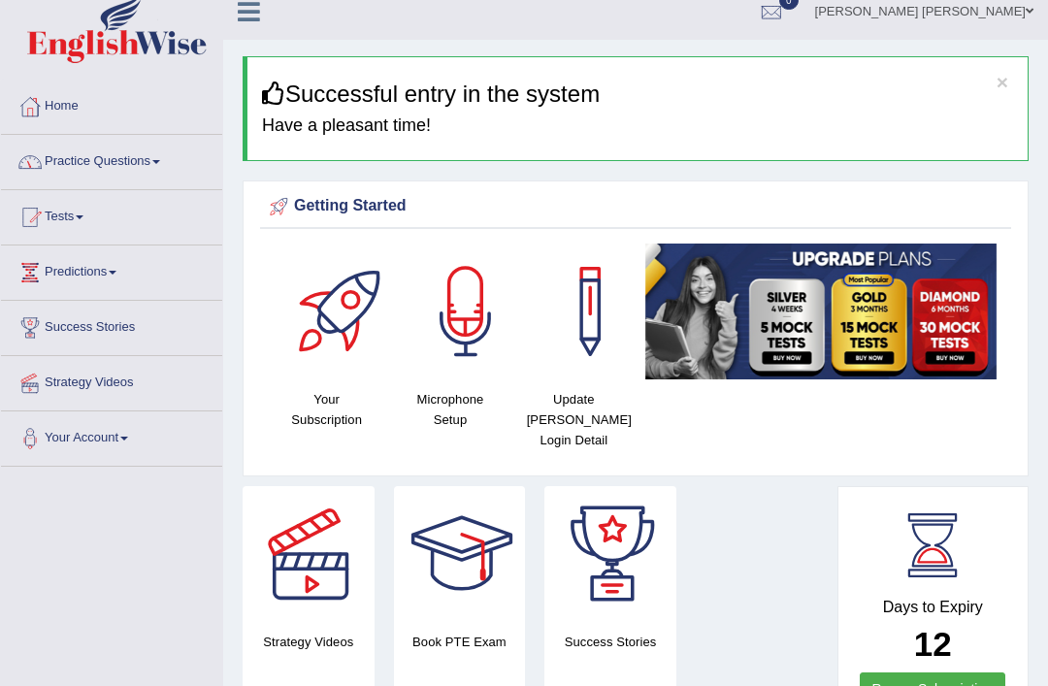
click at [140, 164] on link "Practice Questions" at bounding box center [111, 159] width 221 height 49
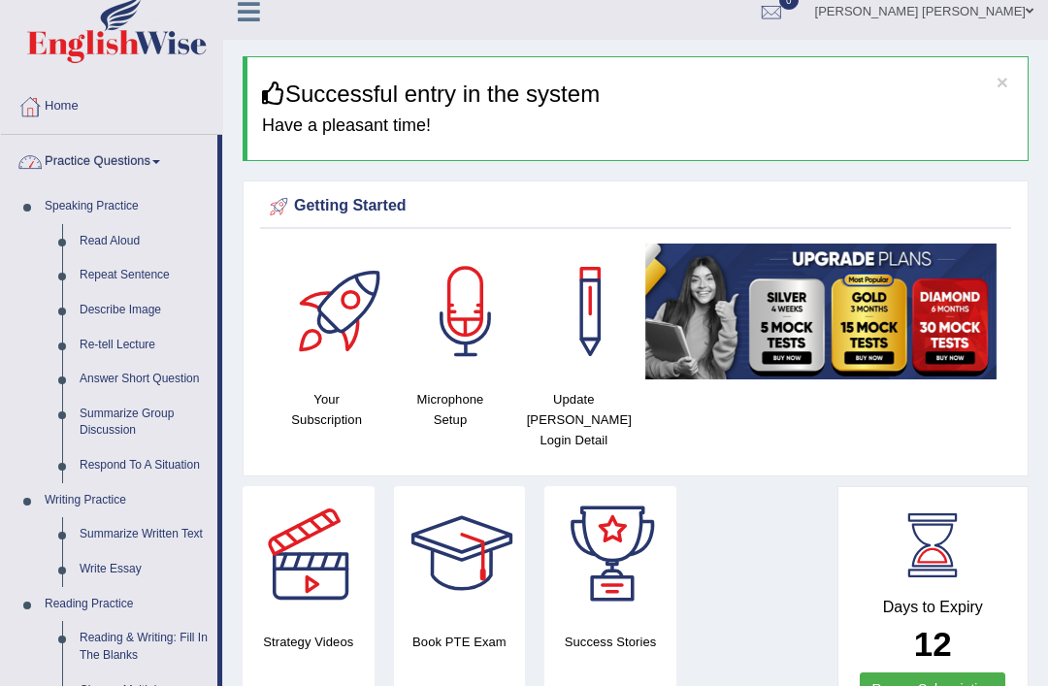
click at [150, 523] on div at bounding box center [524, 343] width 1048 height 686
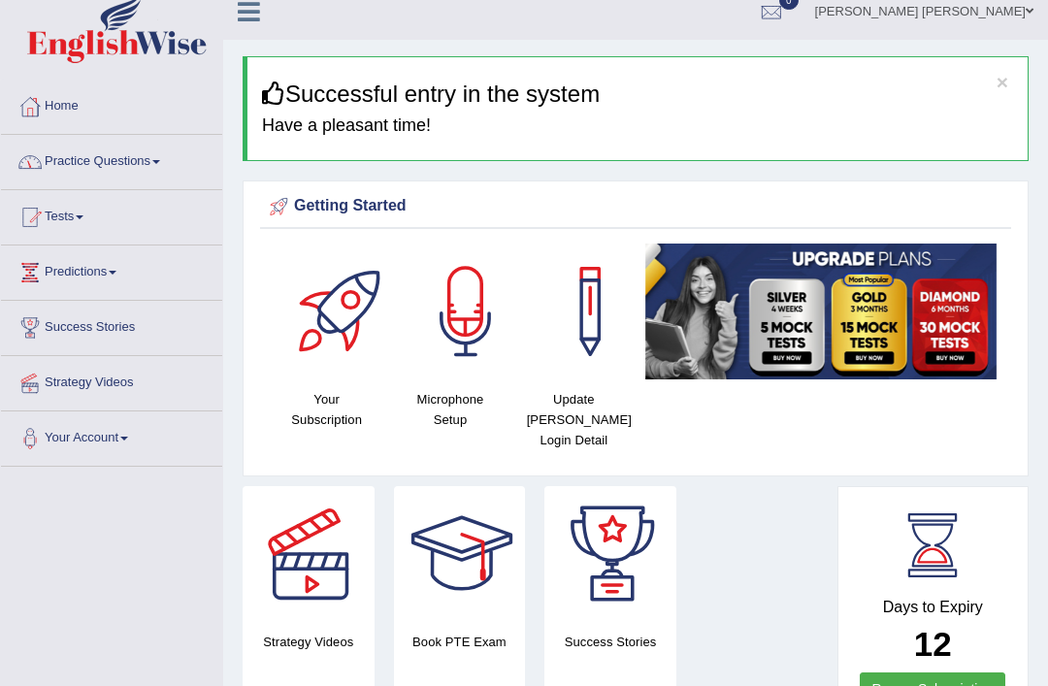
click at [132, 163] on link "Practice Questions" at bounding box center [111, 159] width 221 height 49
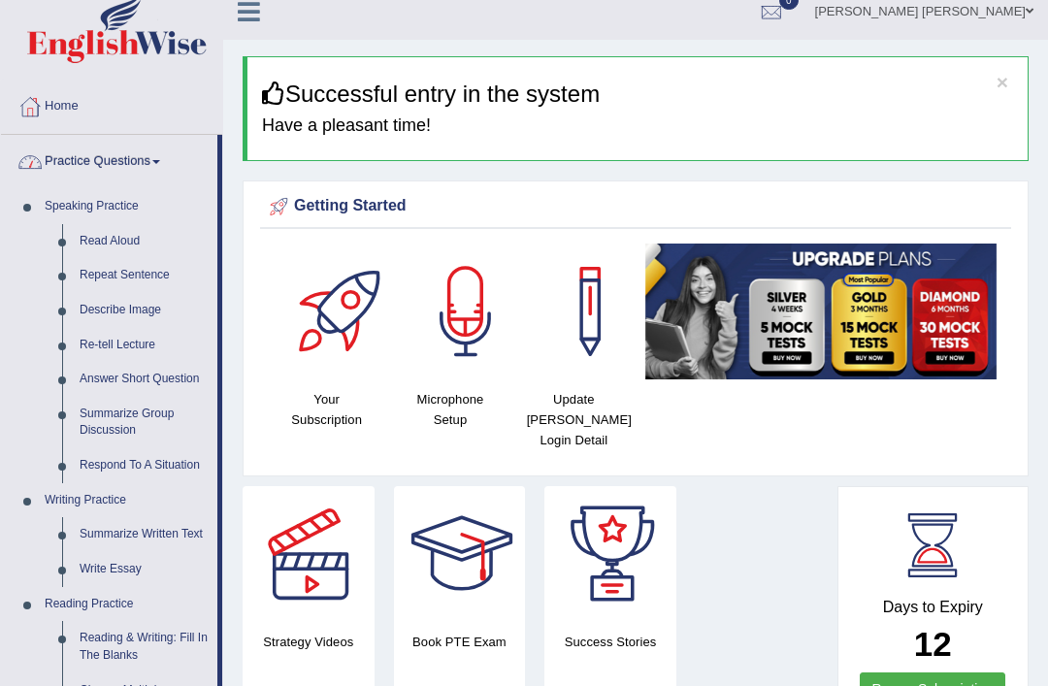
click at [208, 526] on div at bounding box center [524, 343] width 1048 height 686
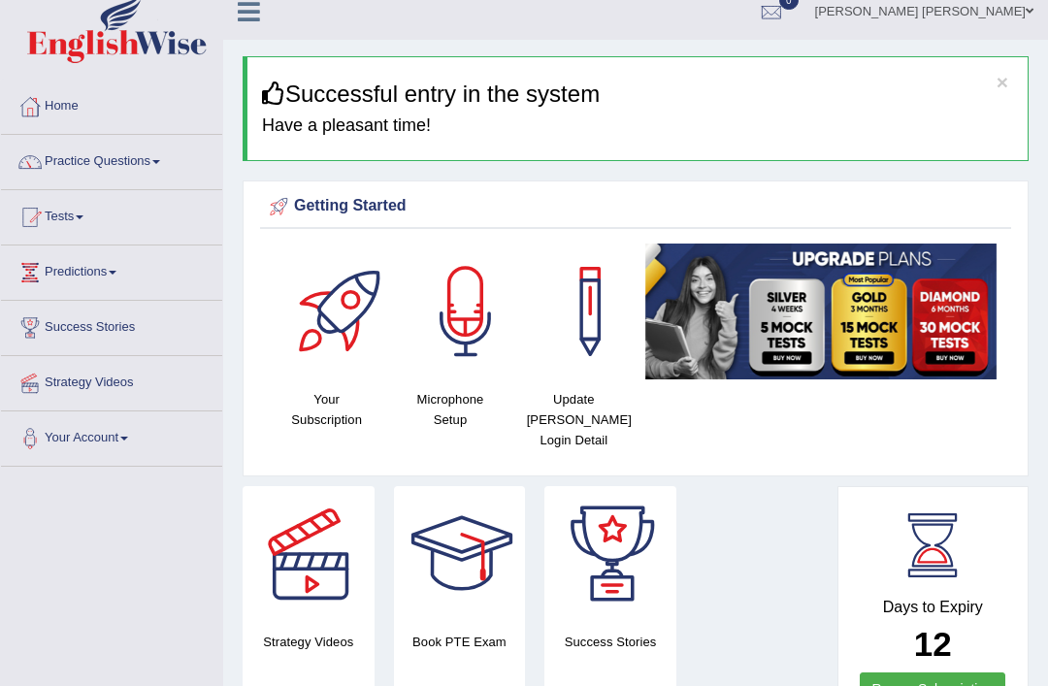
click at [137, 165] on link "Practice Questions" at bounding box center [111, 159] width 221 height 49
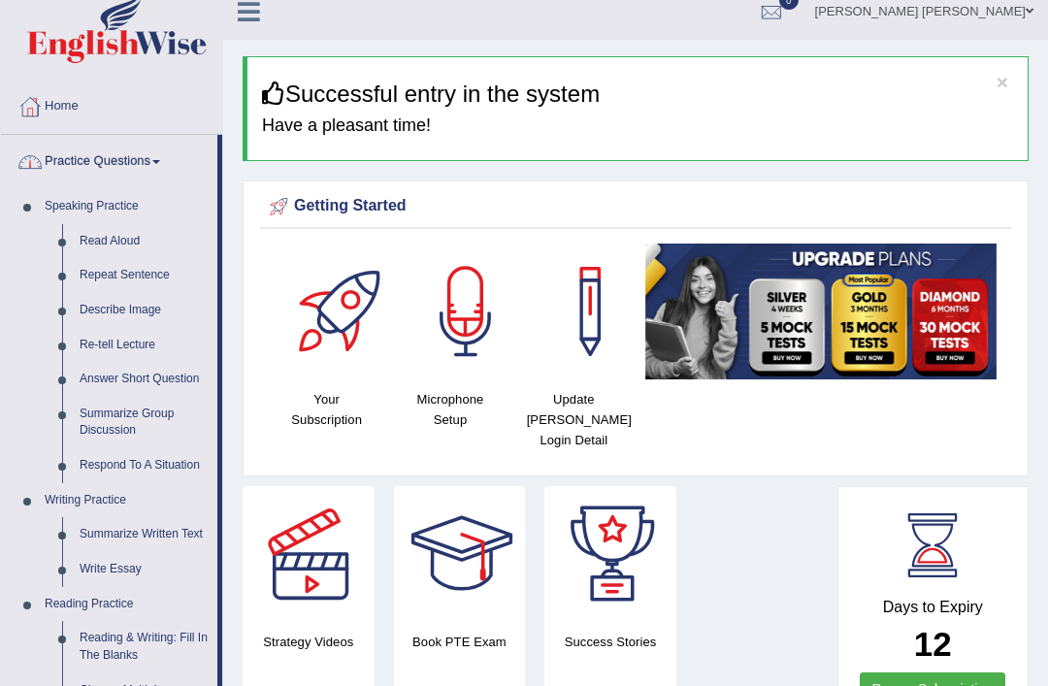
click at [115, 526] on div at bounding box center [524, 343] width 1048 height 686
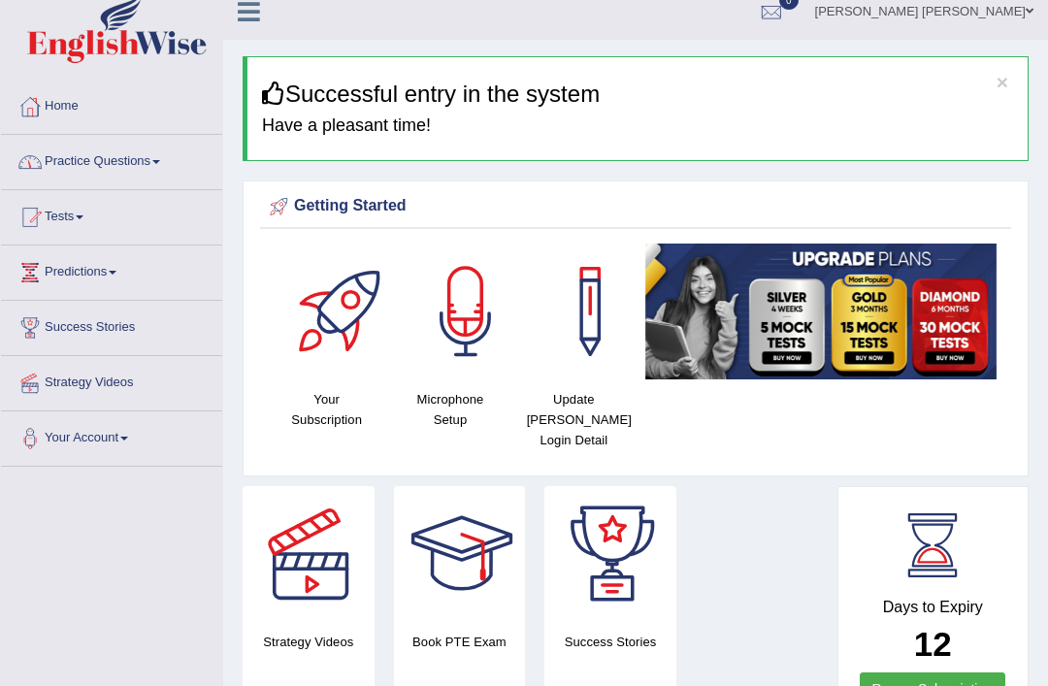
click at [135, 172] on link "Practice Questions" at bounding box center [111, 159] width 221 height 49
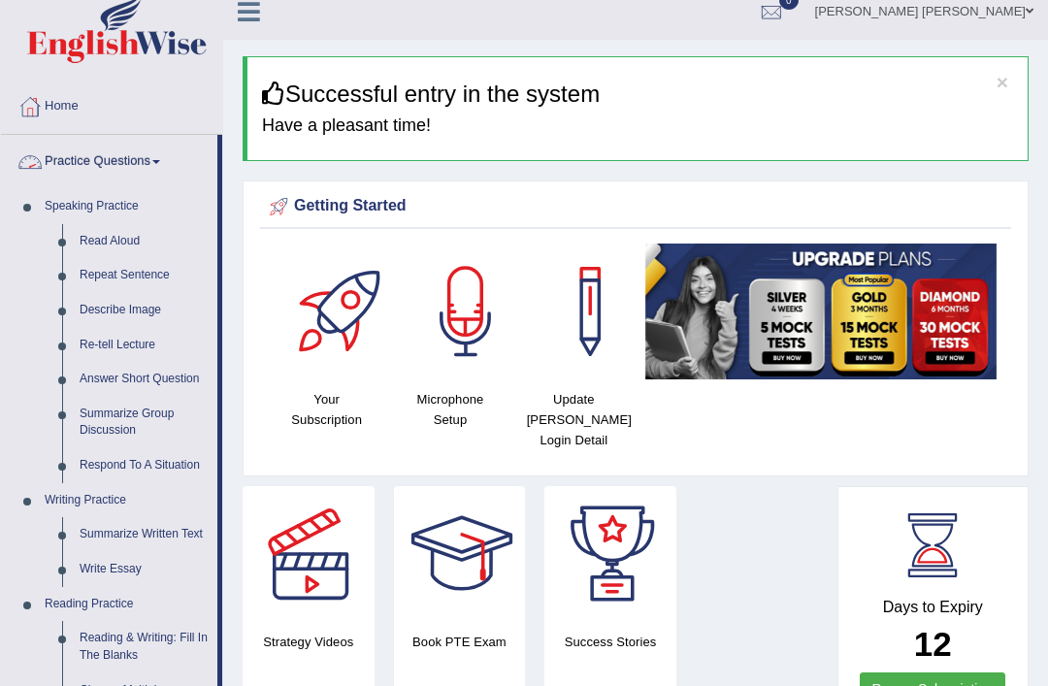
click at [142, 530] on div at bounding box center [524, 343] width 1048 height 686
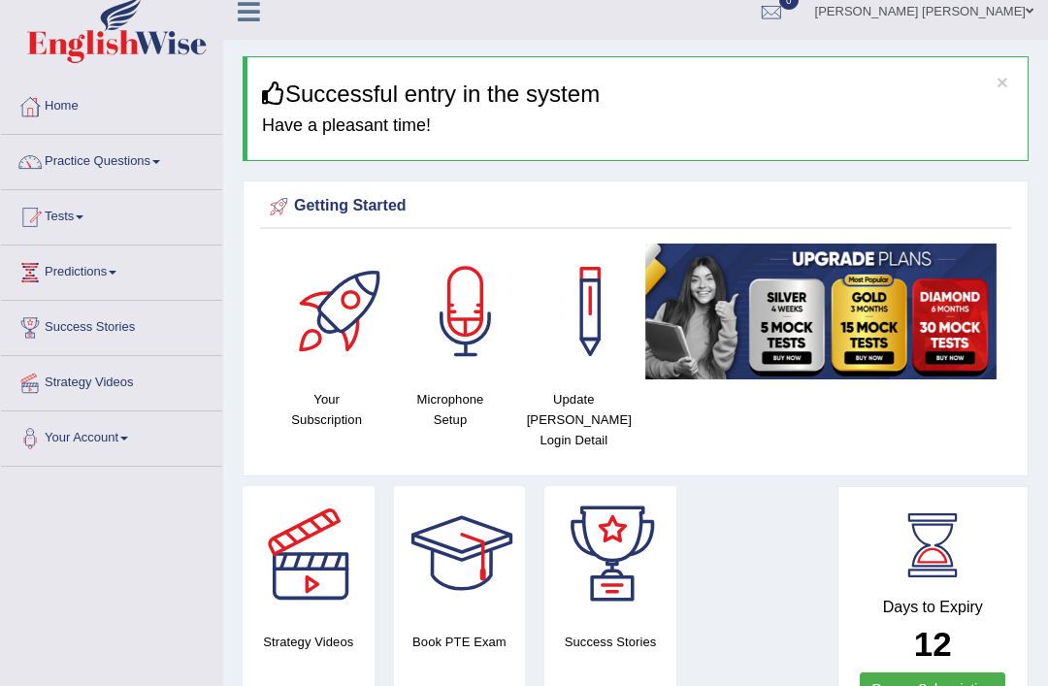
click at [147, 162] on link "Practice Questions" at bounding box center [111, 159] width 221 height 49
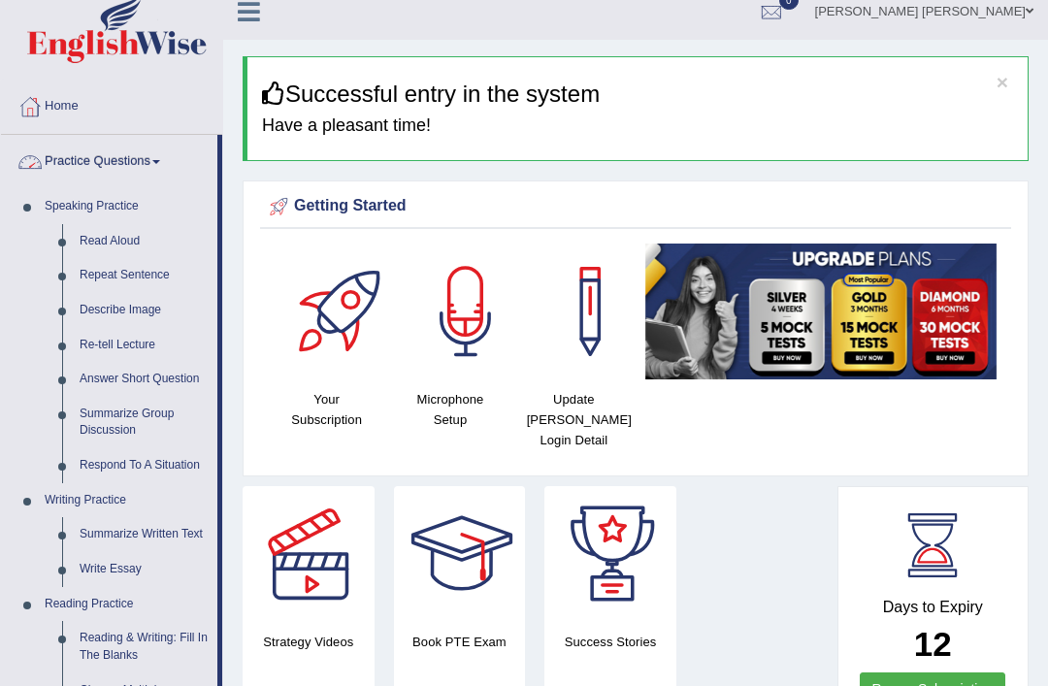
click at [138, 526] on div at bounding box center [524, 343] width 1048 height 686
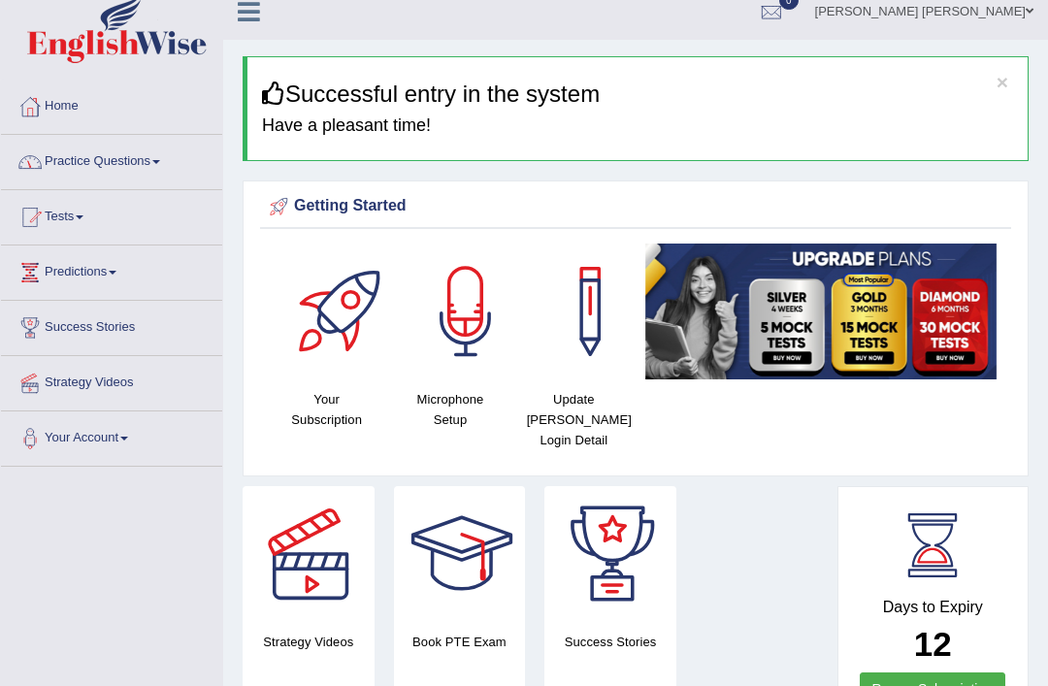
click at [129, 170] on link "Practice Questions" at bounding box center [111, 159] width 221 height 49
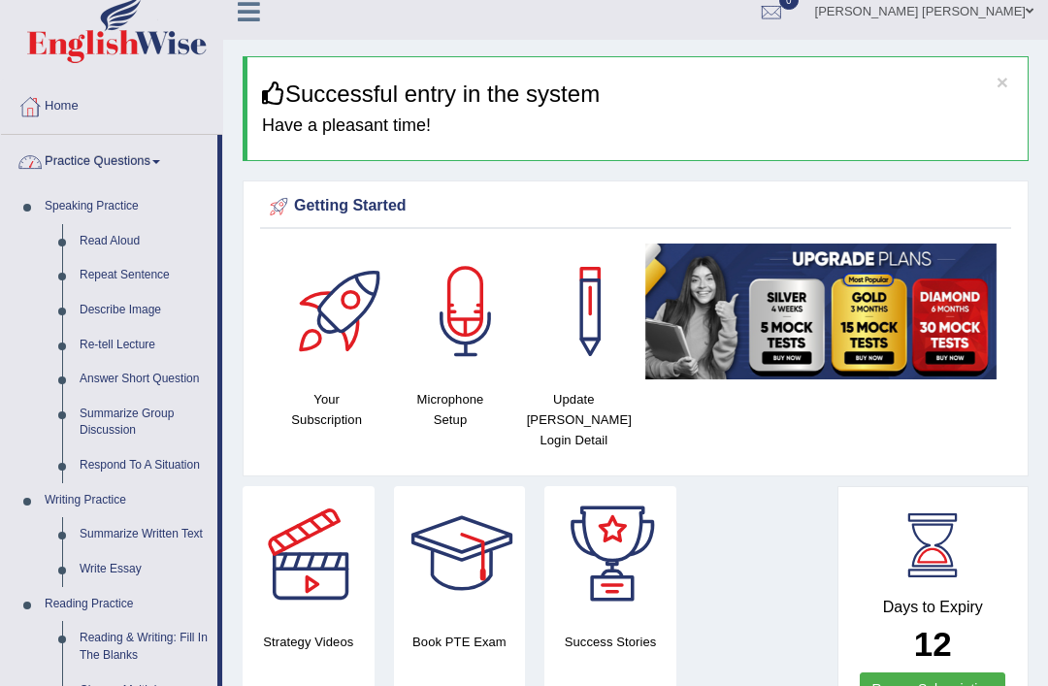
click at [145, 528] on div at bounding box center [524, 343] width 1048 height 686
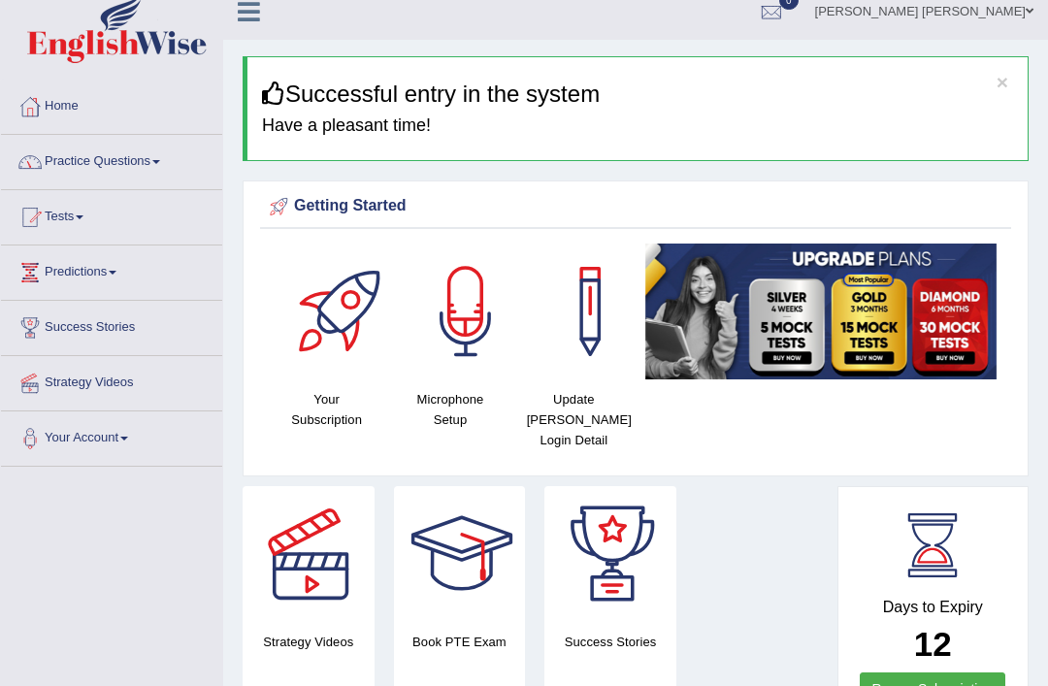
click at [137, 165] on link "Practice Questions" at bounding box center [111, 159] width 221 height 49
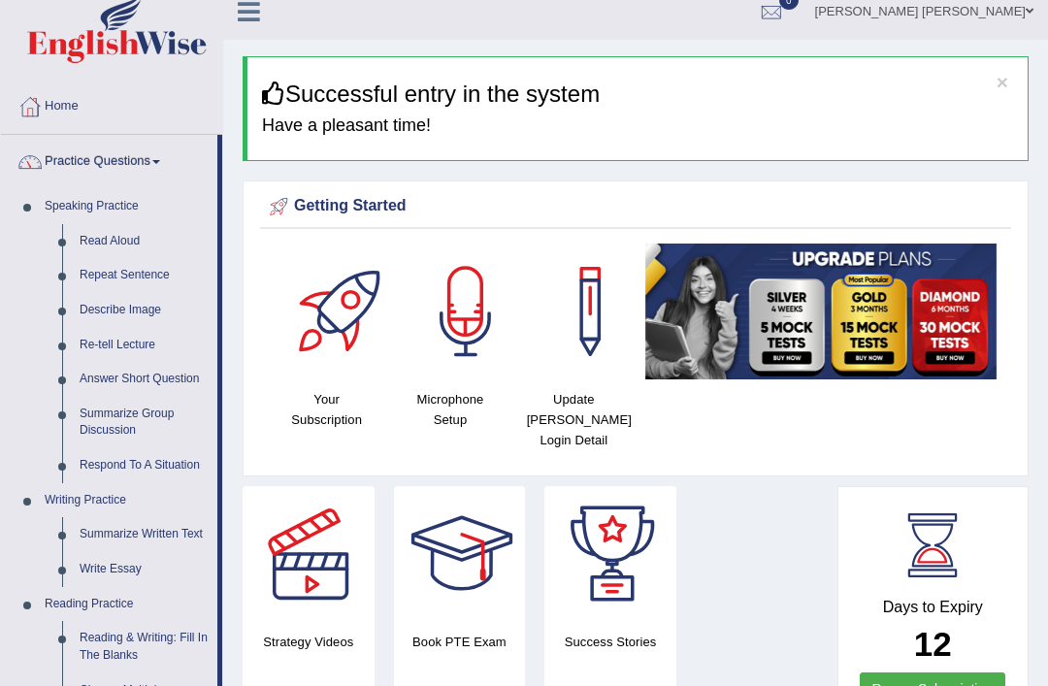
click at [132, 564] on div at bounding box center [524, 343] width 1048 height 686
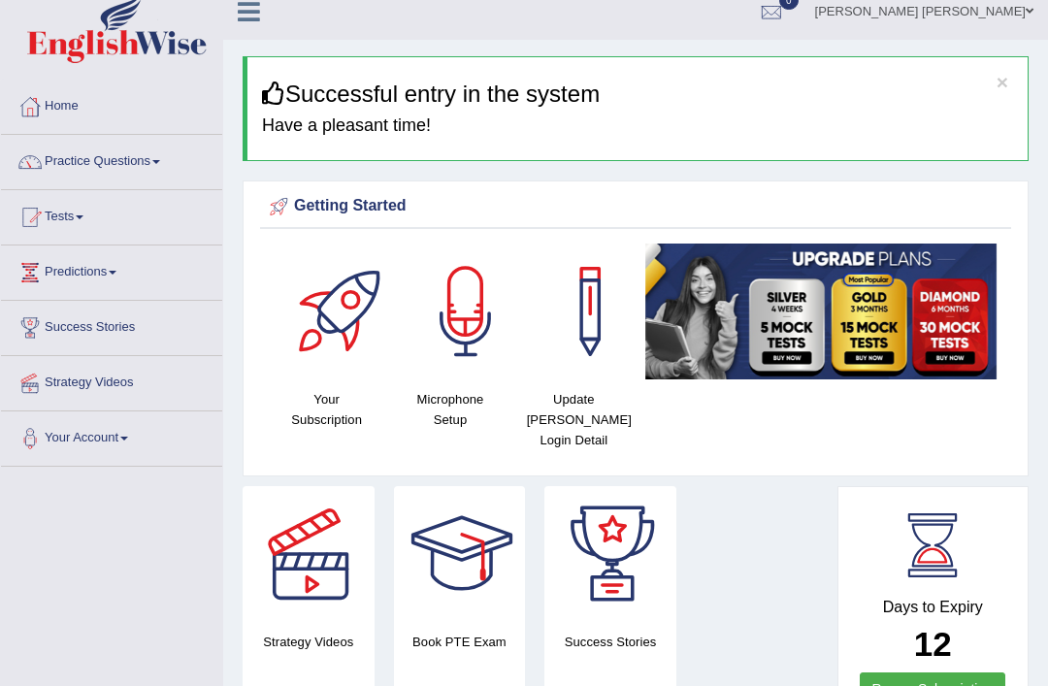
click at [257, 13] on icon at bounding box center [249, 11] width 22 height 25
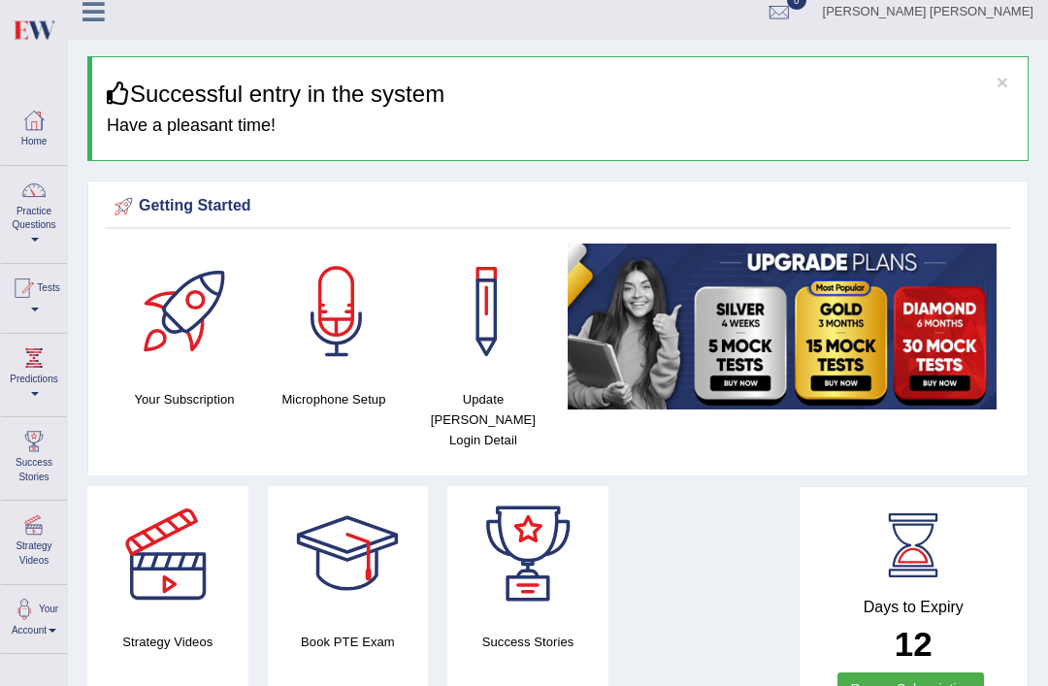
click at [48, 209] on link "Practice Questions" at bounding box center [34, 211] width 66 height 91
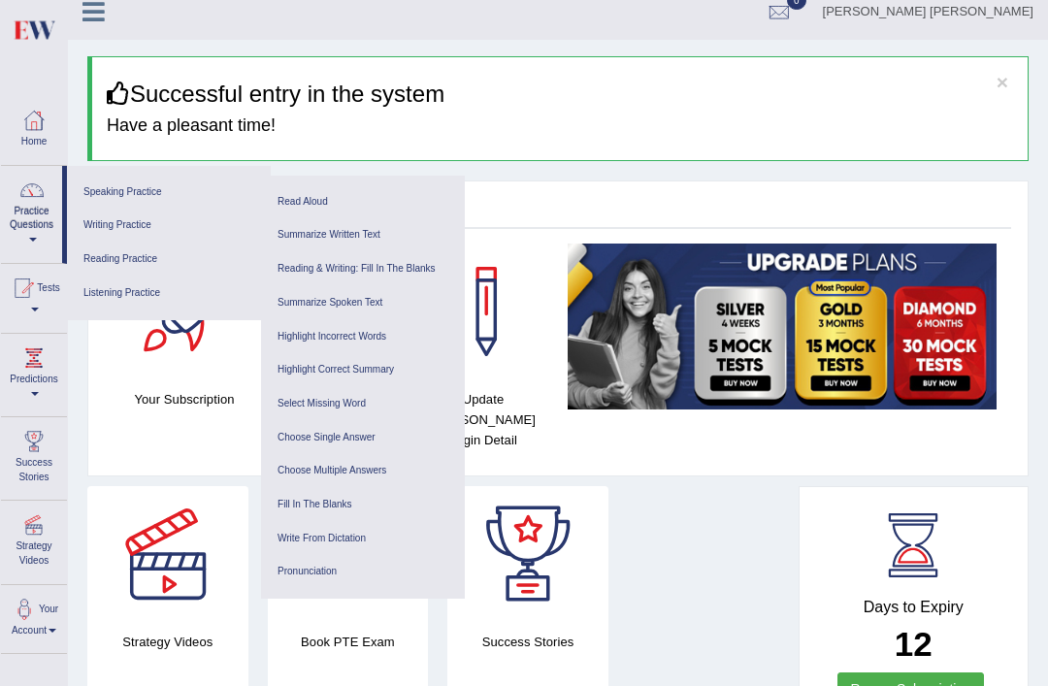
click at [127, 220] on link "Writing Practice" at bounding box center [169, 226] width 184 height 34
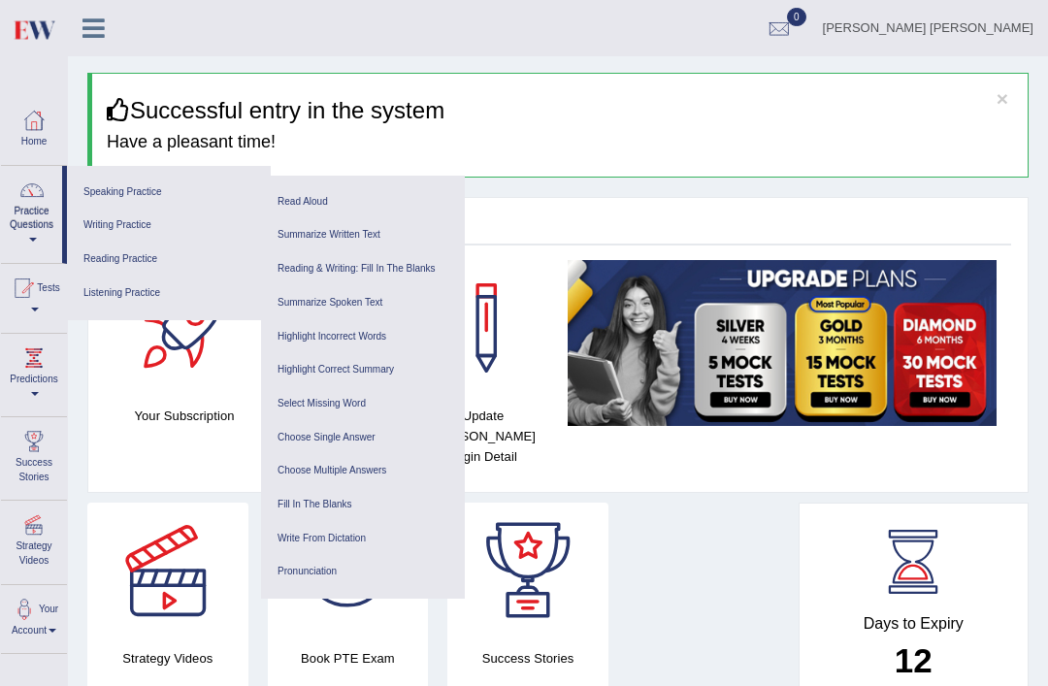
click at [125, 247] on link "Reading Practice" at bounding box center [169, 260] width 184 height 34
click at [129, 247] on link "Reading Practice" at bounding box center [169, 260] width 184 height 34
click at [127, 243] on link "Reading Practice" at bounding box center [169, 260] width 184 height 34
click at [125, 243] on link "Reading Practice" at bounding box center [169, 260] width 184 height 34
click at [125, 240] on link "Writing Practice" at bounding box center [169, 226] width 184 height 34
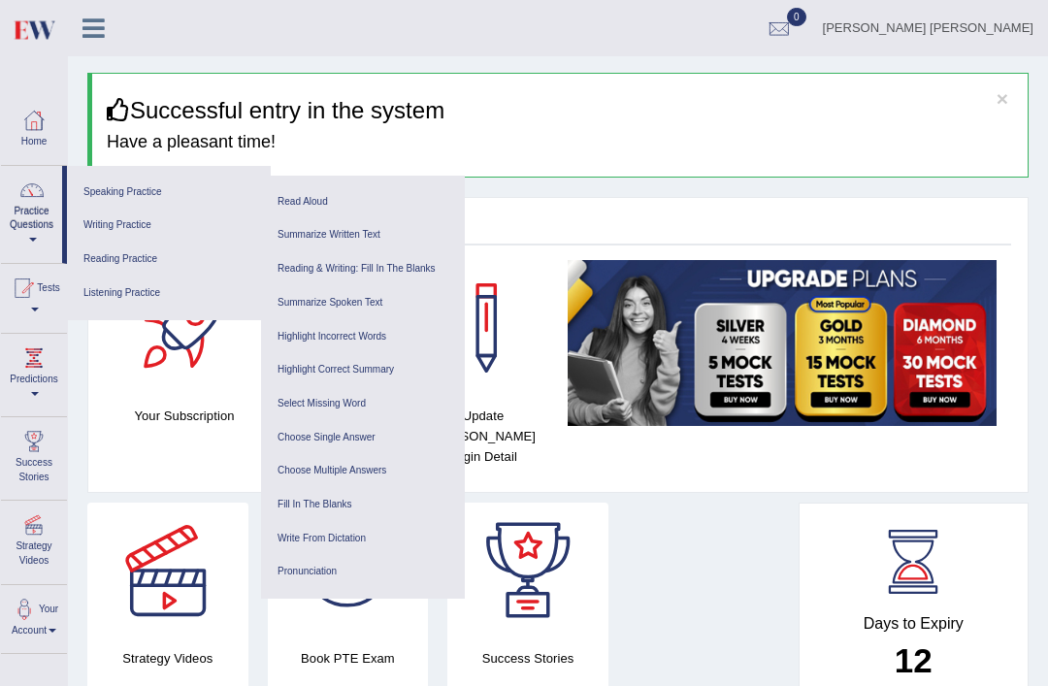
click at [118, 243] on link "Reading Practice" at bounding box center [169, 260] width 184 height 34
click at [120, 245] on link "Reading Practice" at bounding box center [169, 260] width 184 height 34
click at [125, 243] on link "Reading Practice" at bounding box center [169, 260] width 184 height 34
click at [37, 230] on link "Practice Questions" at bounding box center [31, 211] width 61 height 91
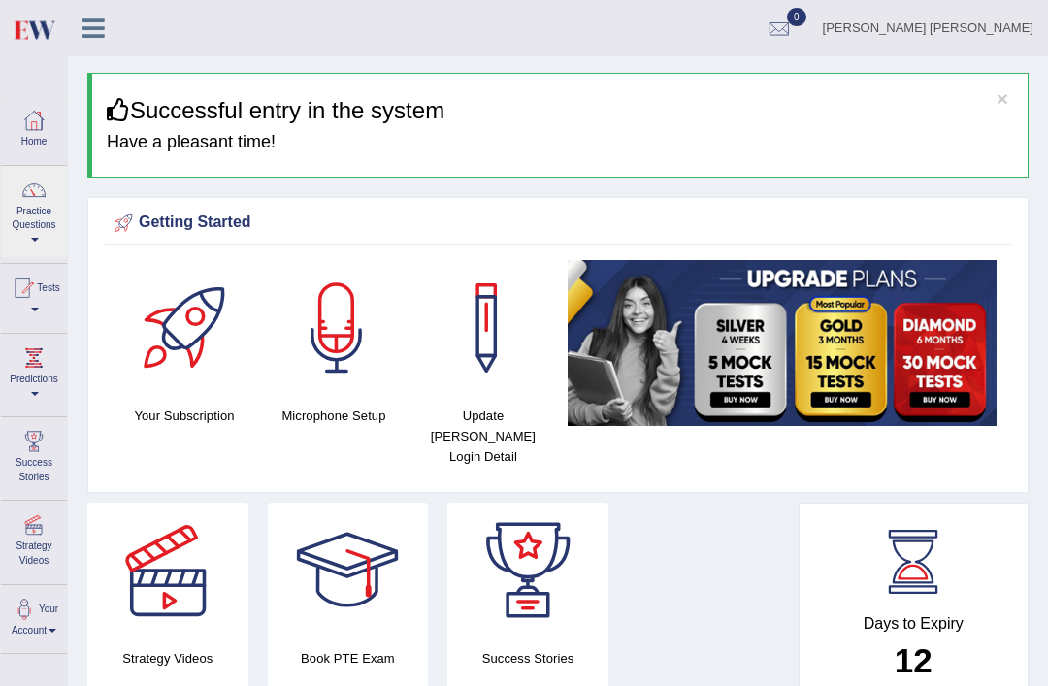
click at [34, 200] on div at bounding box center [524, 343] width 1048 height 686
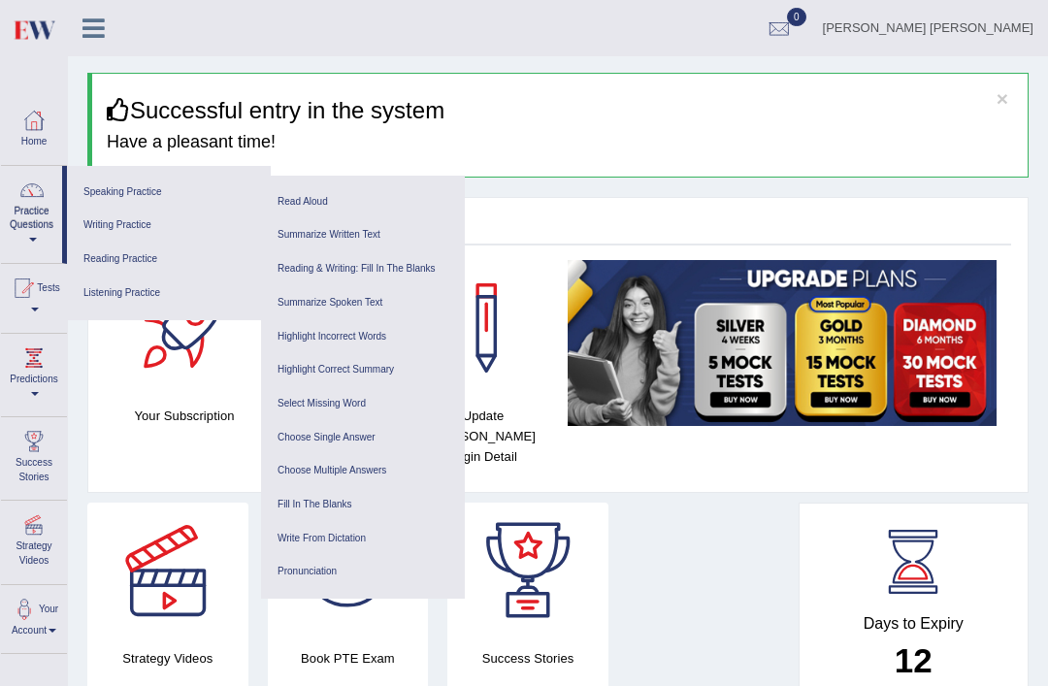
click at [125, 222] on link "Writing Practice" at bounding box center [169, 226] width 184 height 34
click at [32, 219] on link "Practice Questions" at bounding box center [31, 211] width 61 height 91
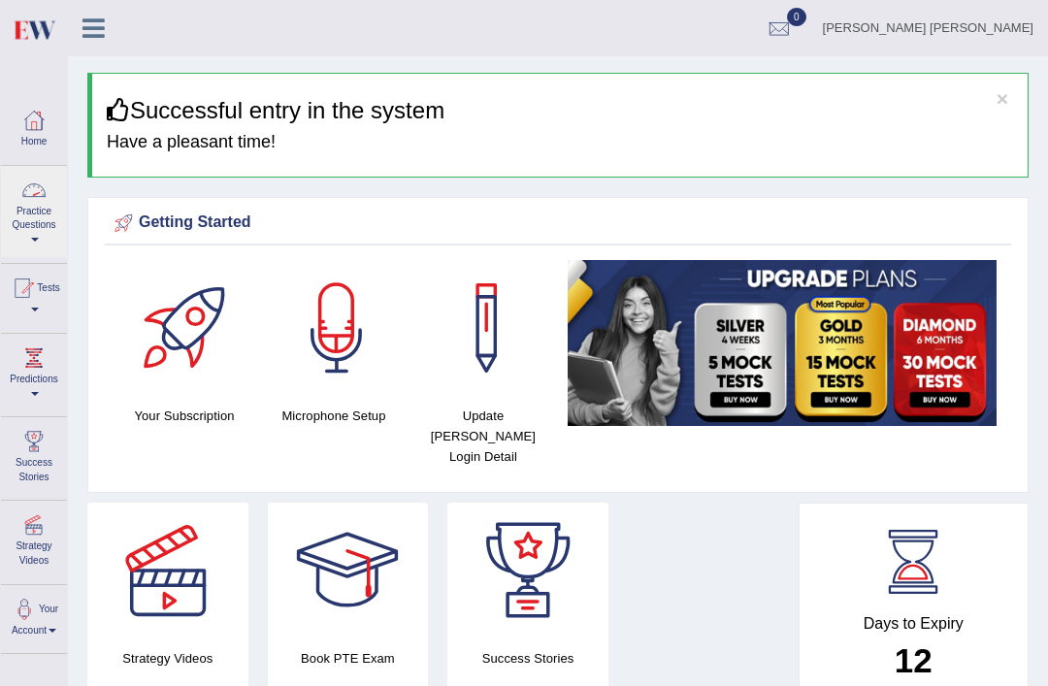
click at [93, 29] on div at bounding box center [524, 343] width 1048 height 686
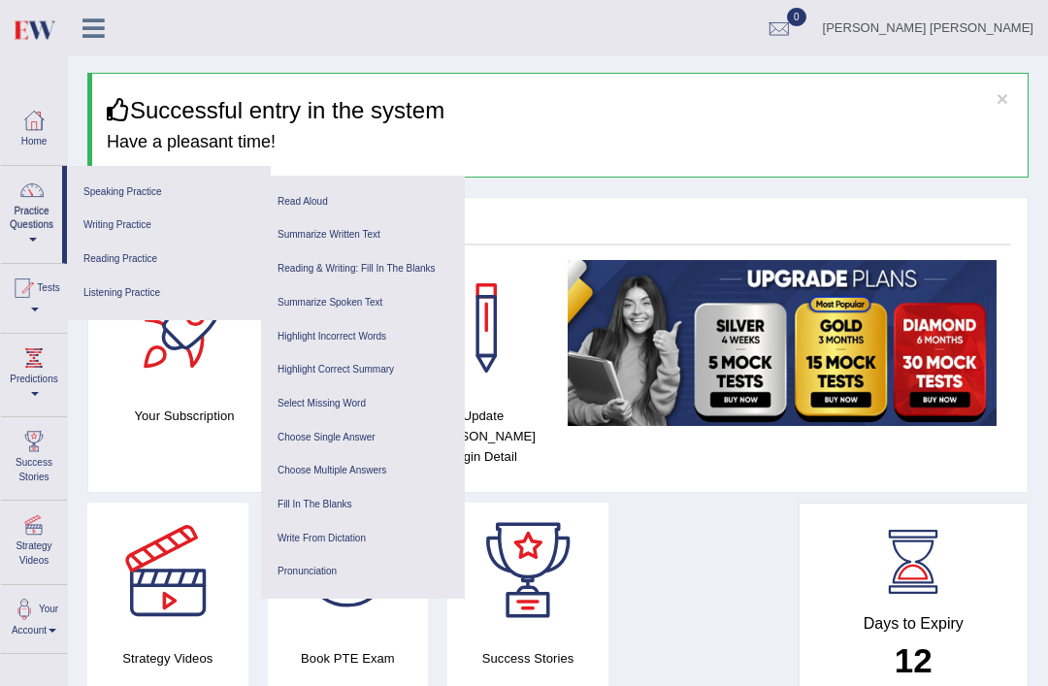
click at [94, 27] on icon at bounding box center [93, 28] width 22 height 25
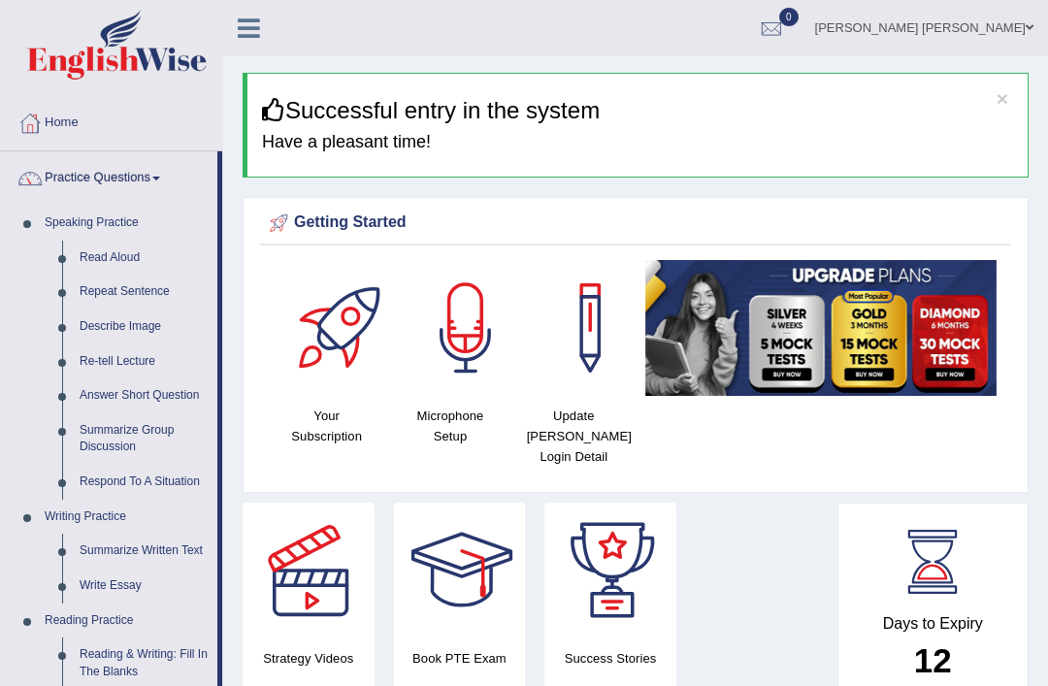
click at [44, 121] on div at bounding box center [30, 123] width 29 height 29
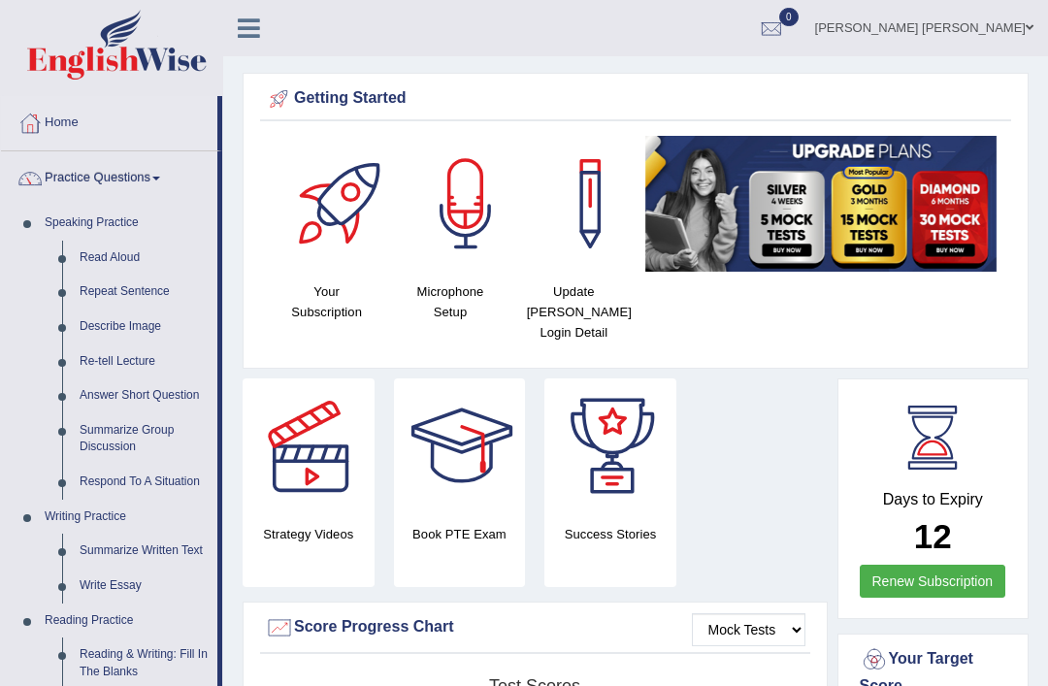
click at [150, 544] on div at bounding box center [524, 343] width 1048 height 686
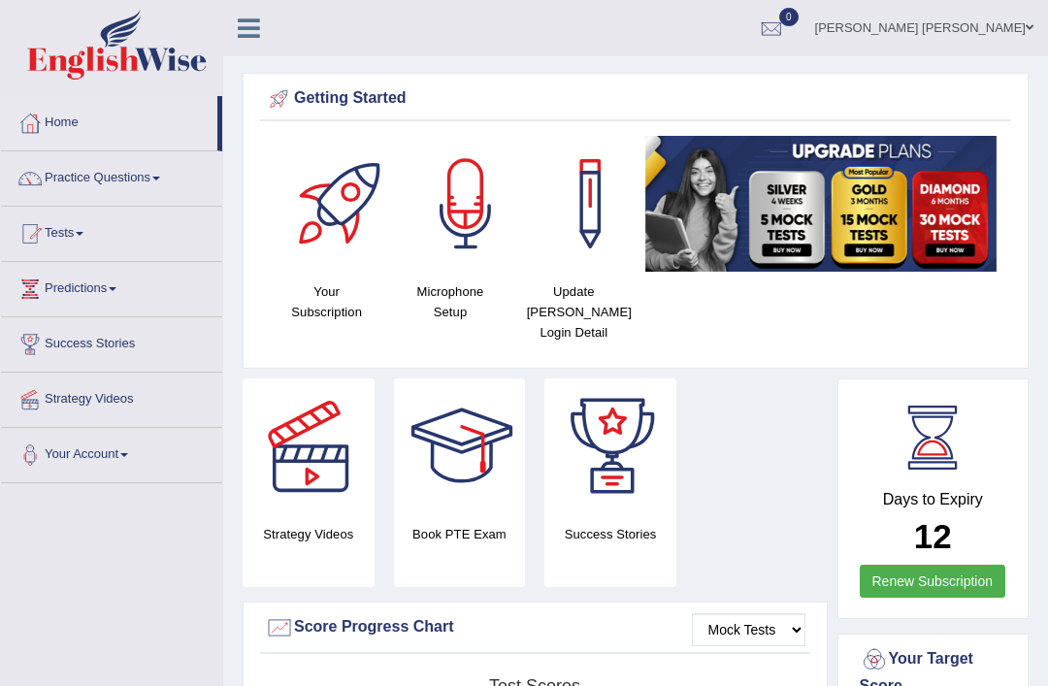
click at [115, 179] on link "Practice Questions" at bounding box center [111, 175] width 221 height 49
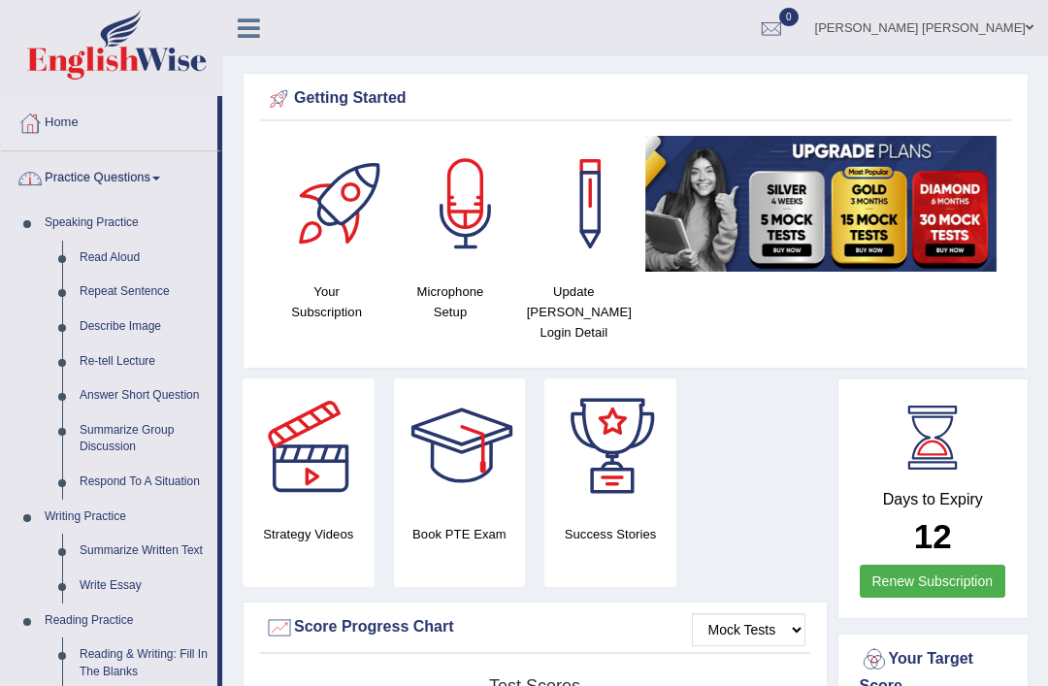
click at [146, 547] on div at bounding box center [524, 343] width 1048 height 686
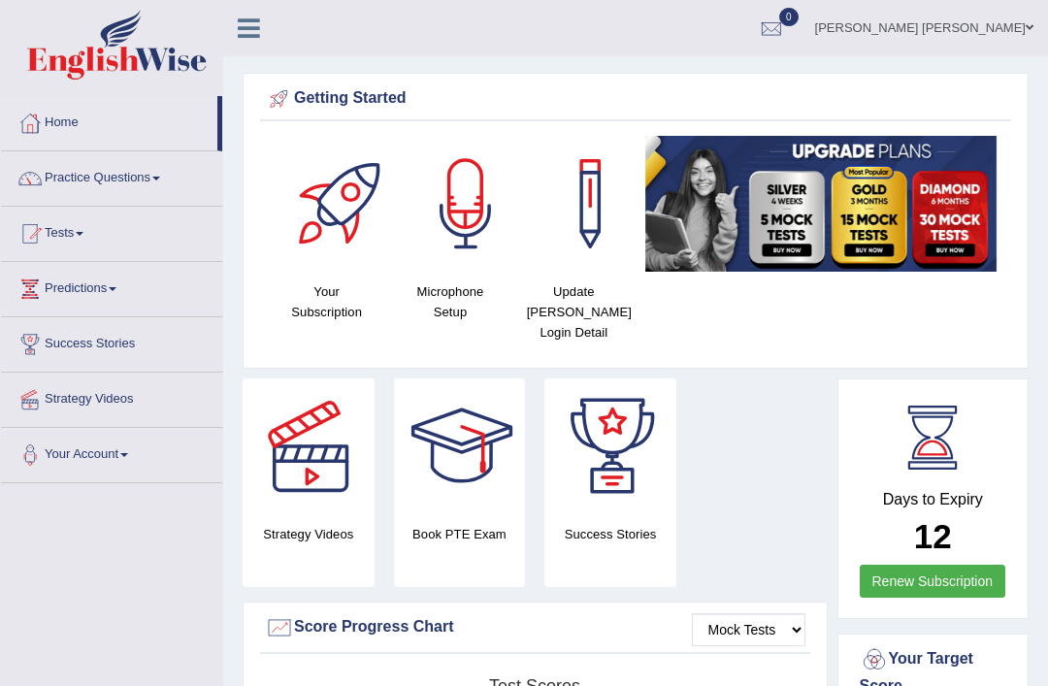
click at [114, 174] on link "Practice Questions" at bounding box center [111, 175] width 221 height 49
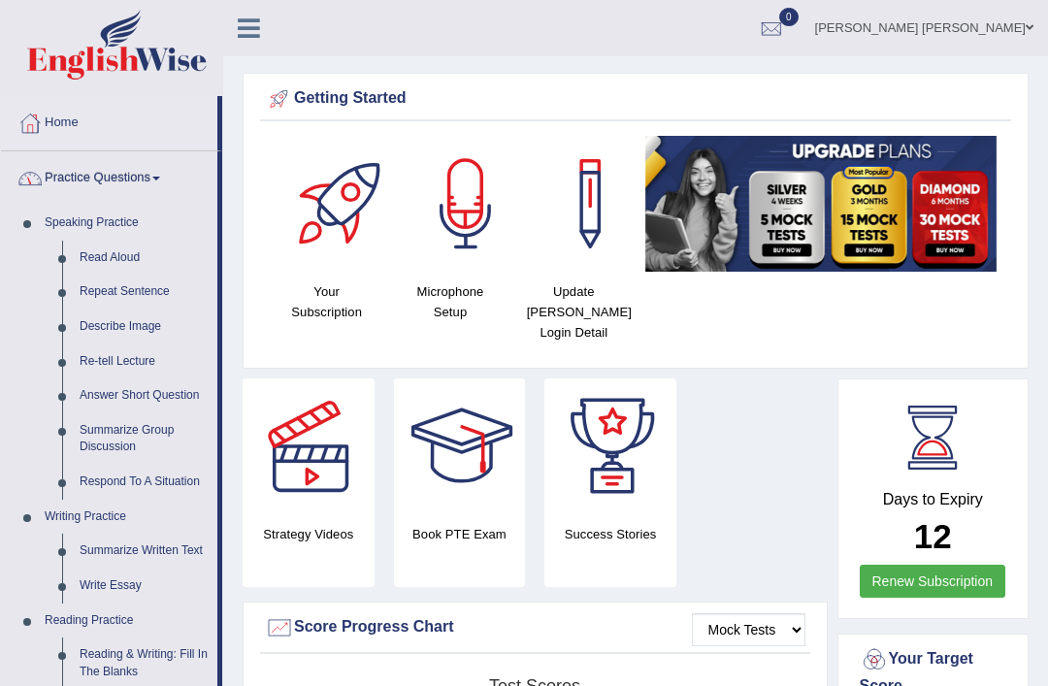
click at [163, 547] on div at bounding box center [524, 343] width 1048 height 686
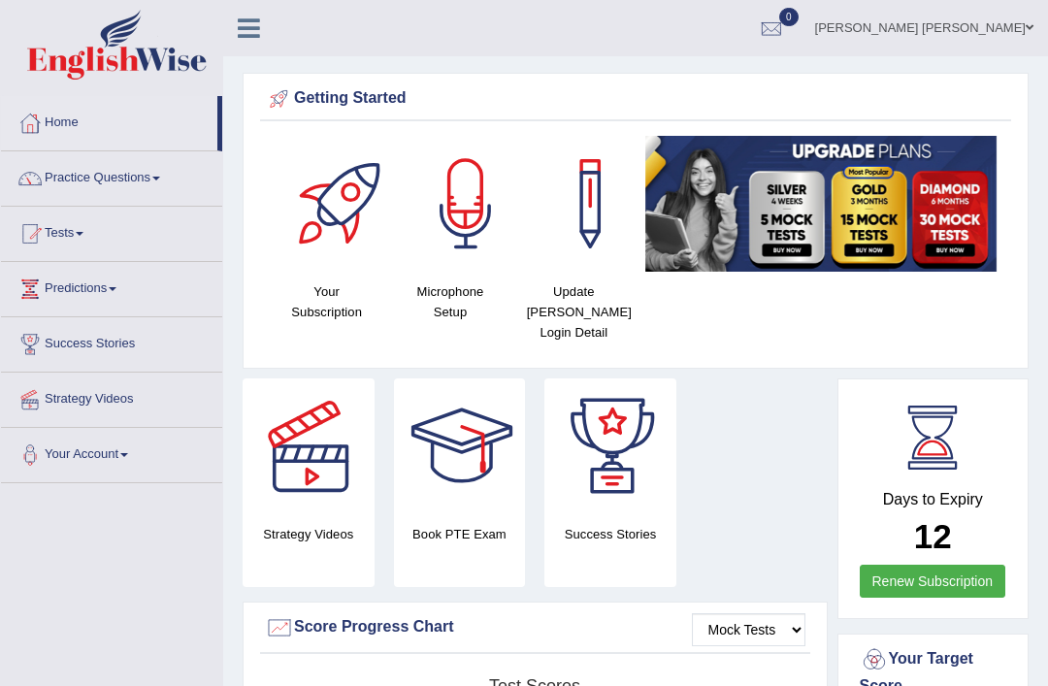
click at [109, 178] on link "Practice Questions" at bounding box center [111, 175] width 221 height 49
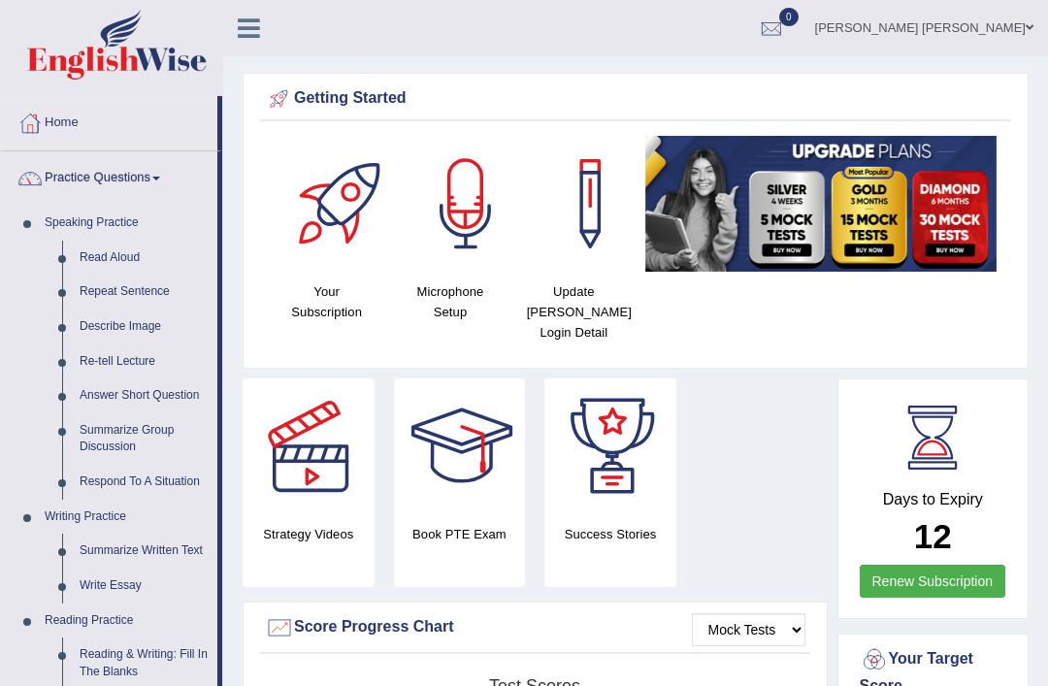
click at [138, 544] on div at bounding box center [524, 343] width 1048 height 686
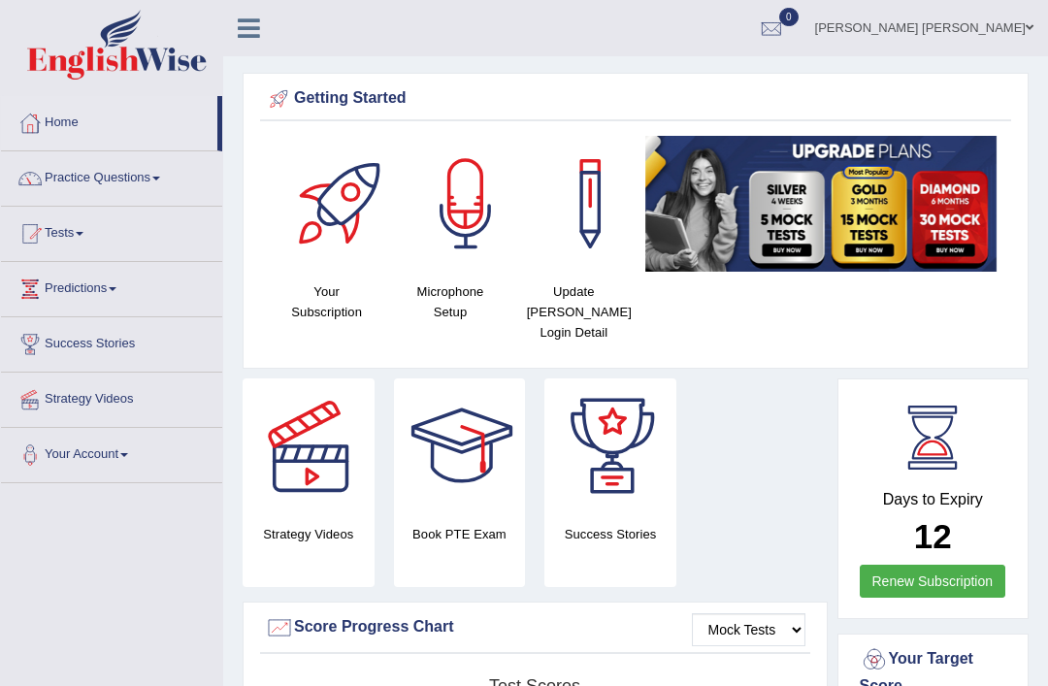
click at [149, 181] on link "Practice Questions" at bounding box center [111, 175] width 221 height 49
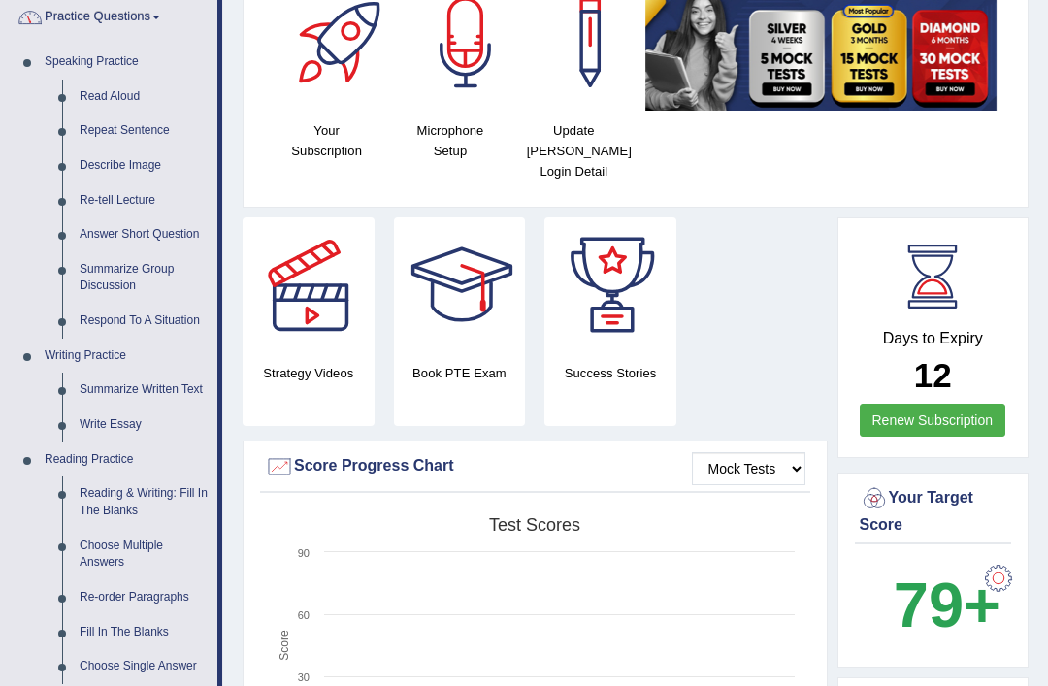
scroll to position [170, 0]
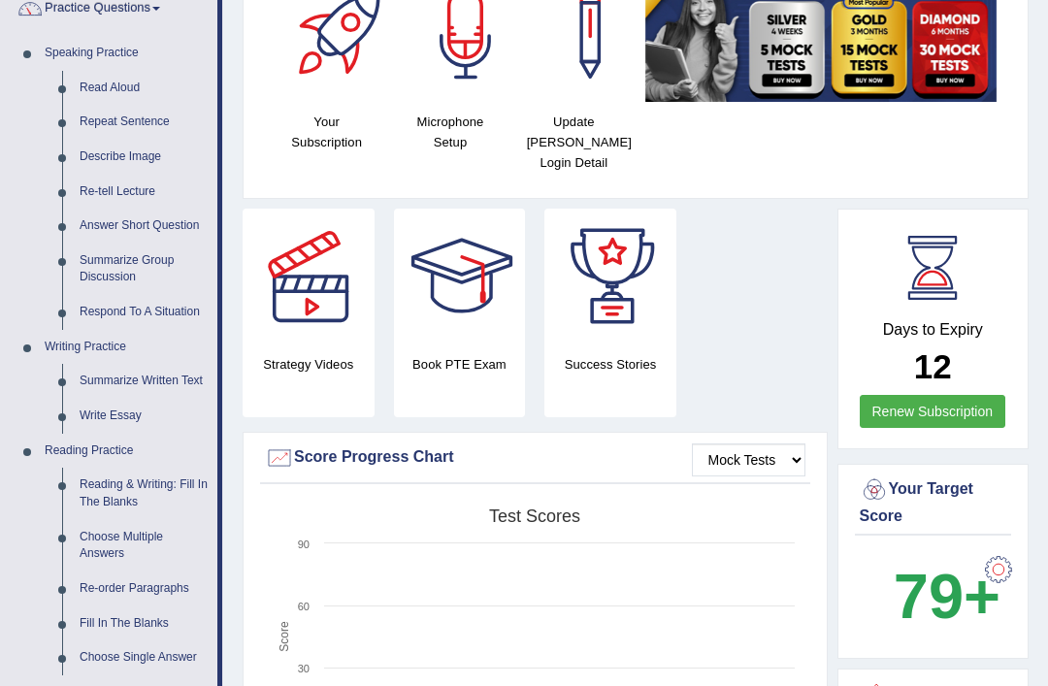
click at [115, 412] on div at bounding box center [524, 343] width 1048 height 686
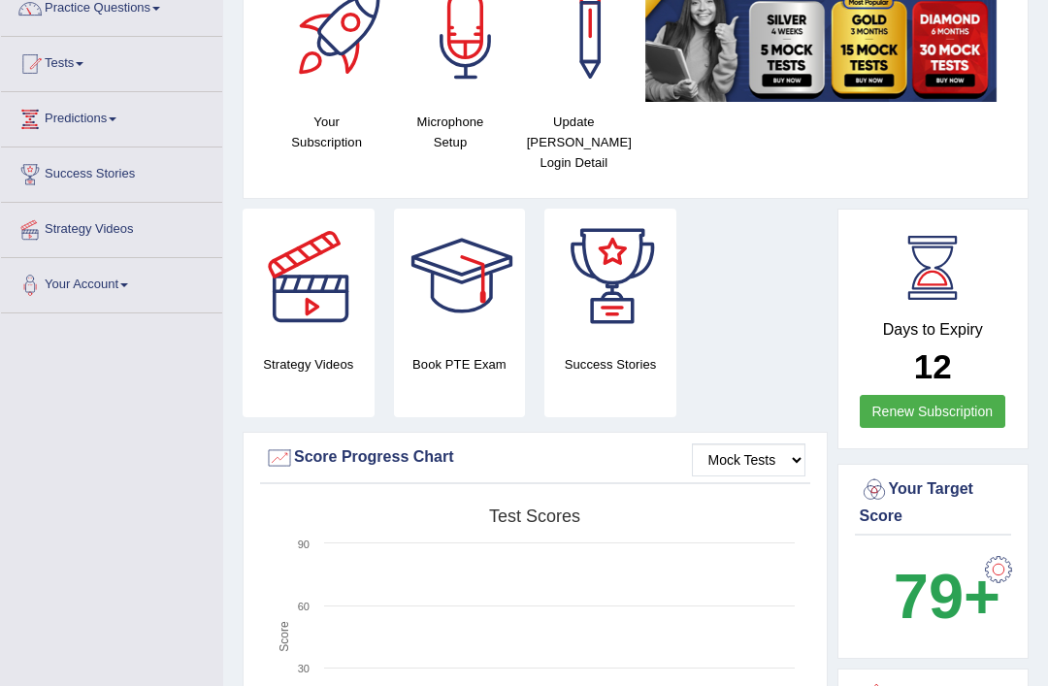
click at [141, 15] on link "Practice Questions" at bounding box center [111, 6] width 221 height 49
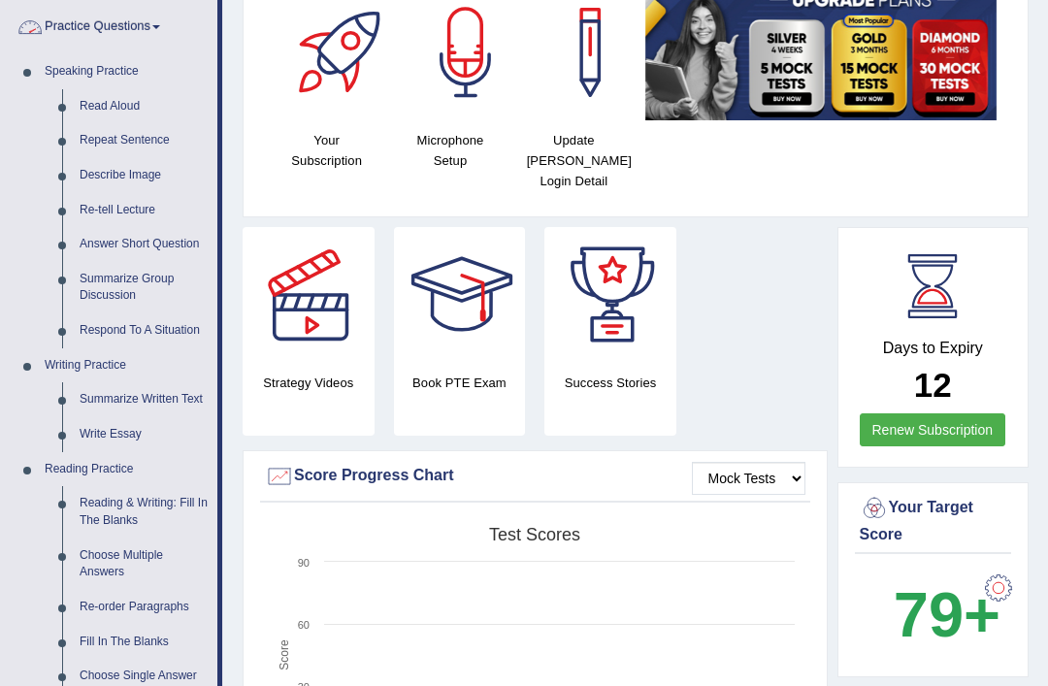
click at [156, 394] on div at bounding box center [524, 343] width 1048 height 686
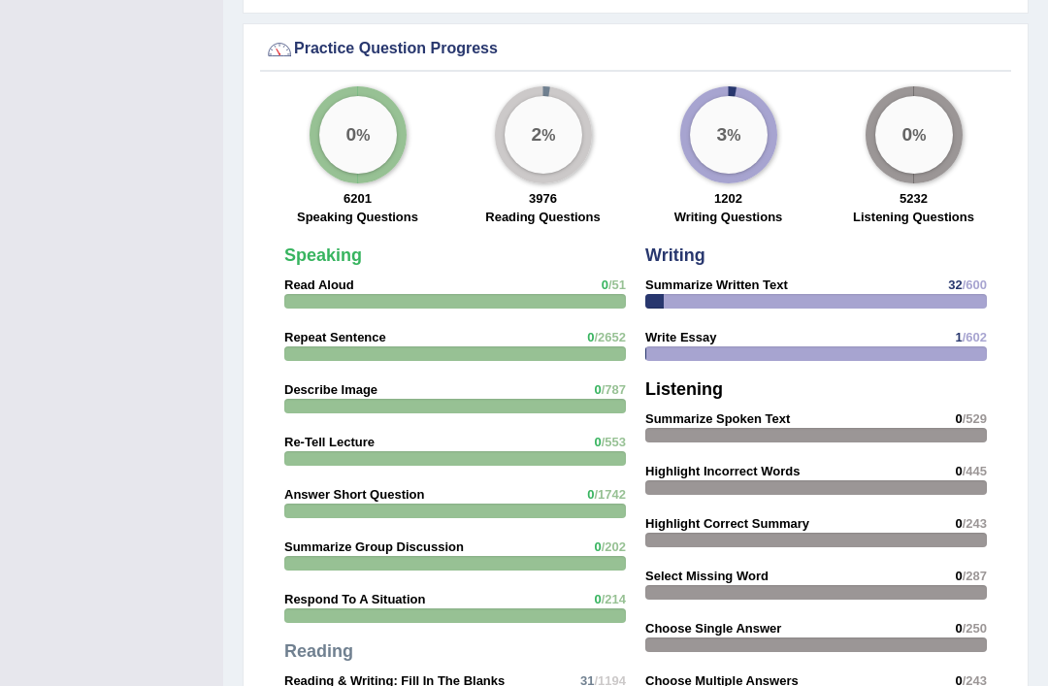
scroll to position [1458, 0]
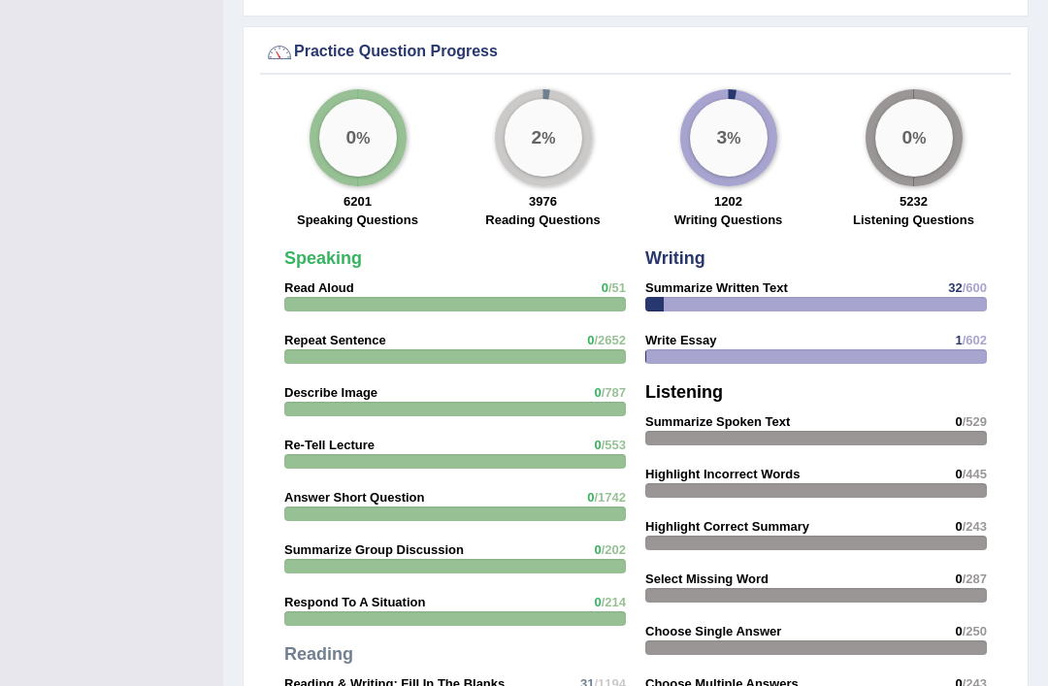
click at [418, 61] on div "Practice Question Progress" at bounding box center [636, 52] width 742 height 29
click at [306, 46] on div "Practice Question Progress" at bounding box center [636, 52] width 742 height 29
click at [308, 45] on div "Practice Question Progress" at bounding box center [636, 52] width 742 height 29
click at [364, 146] on div "0 %" at bounding box center [358, 138] width 78 height 78
click at [468, 309] on div "Speaking Read Aloud 0 /51 Repeat Sentence 0 /2652 Describe Image 0 /787 Re-Tell…" at bounding box center [455, 589] width 361 height 698
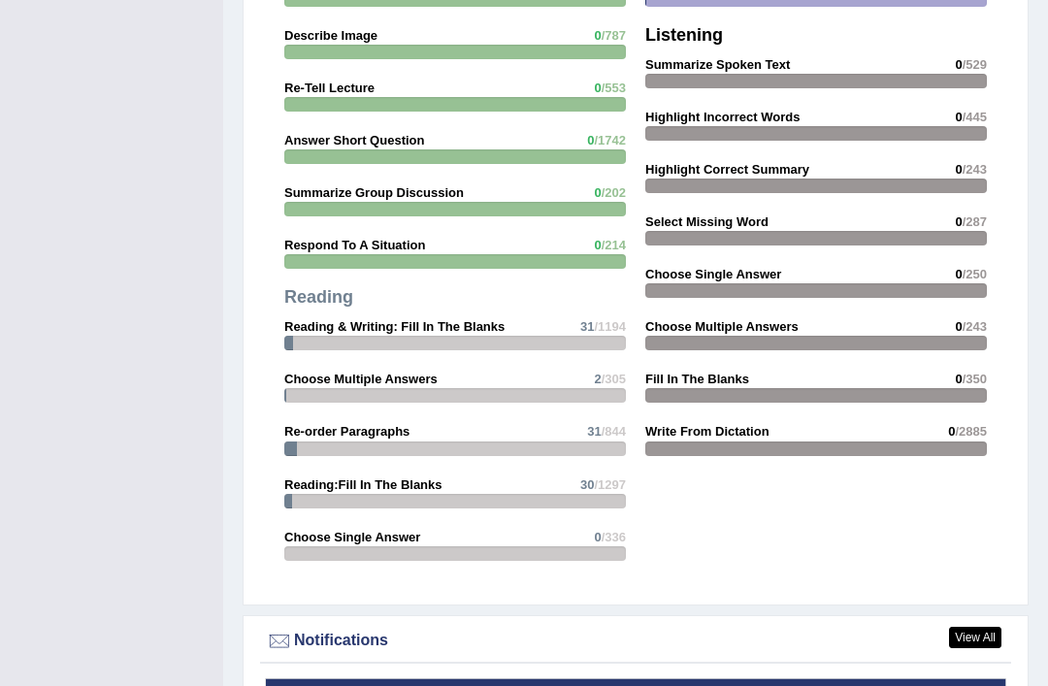
click at [817, 337] on div at bounding box center [816, 344] width 342 height 15
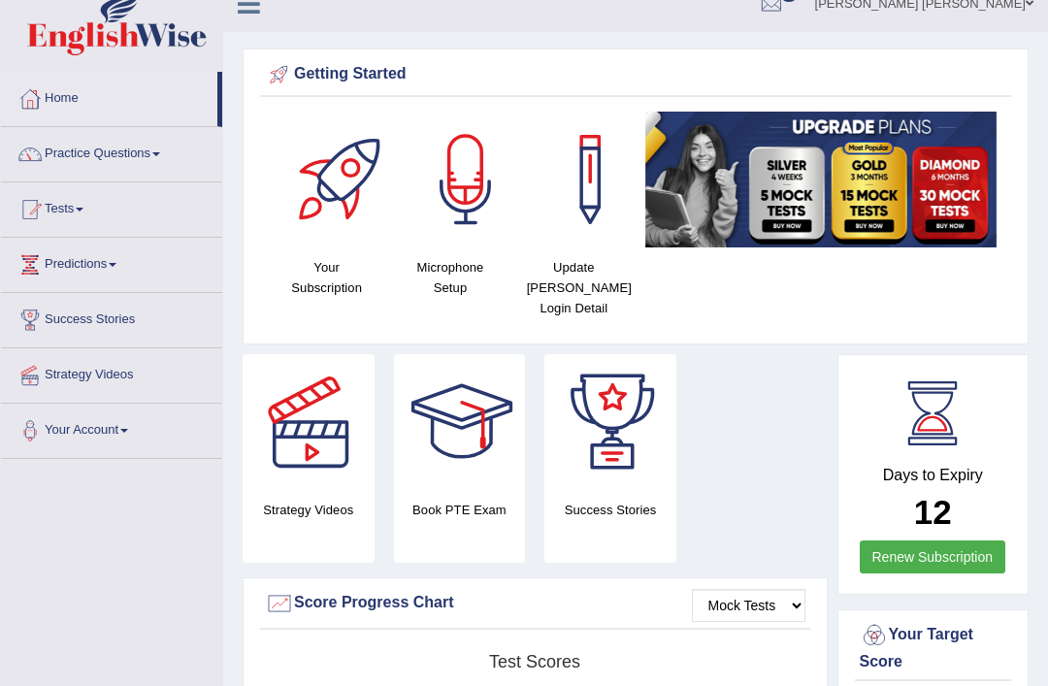
scroll to position [0, 0]
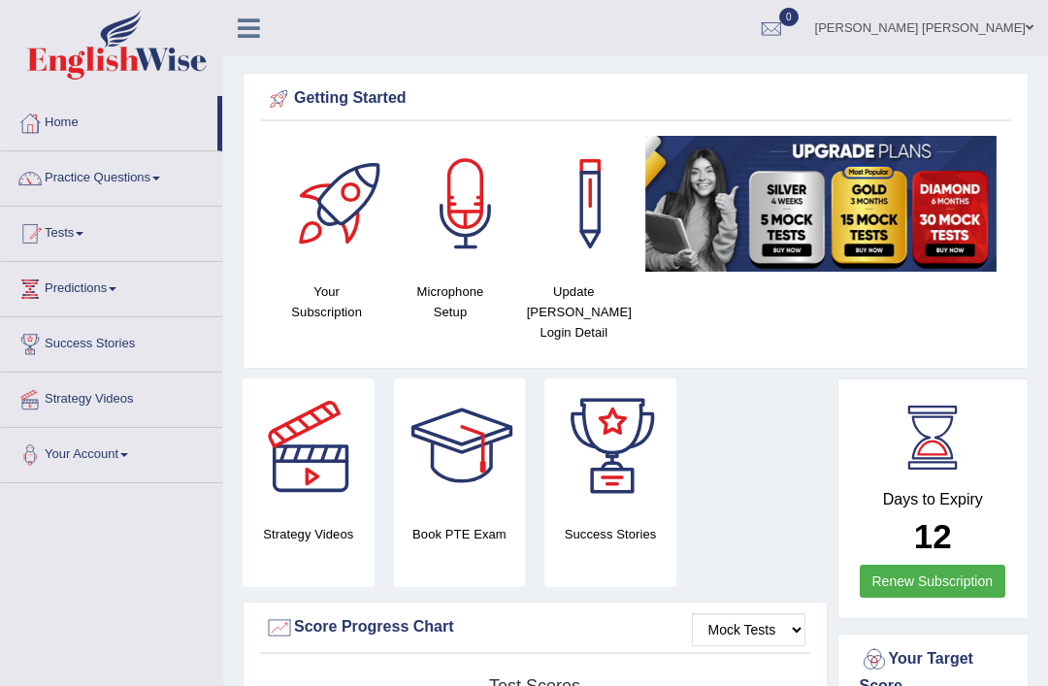
click at [99, 183] on link "Practice Questions" at bounding box center [111, 175] width 221 height 49
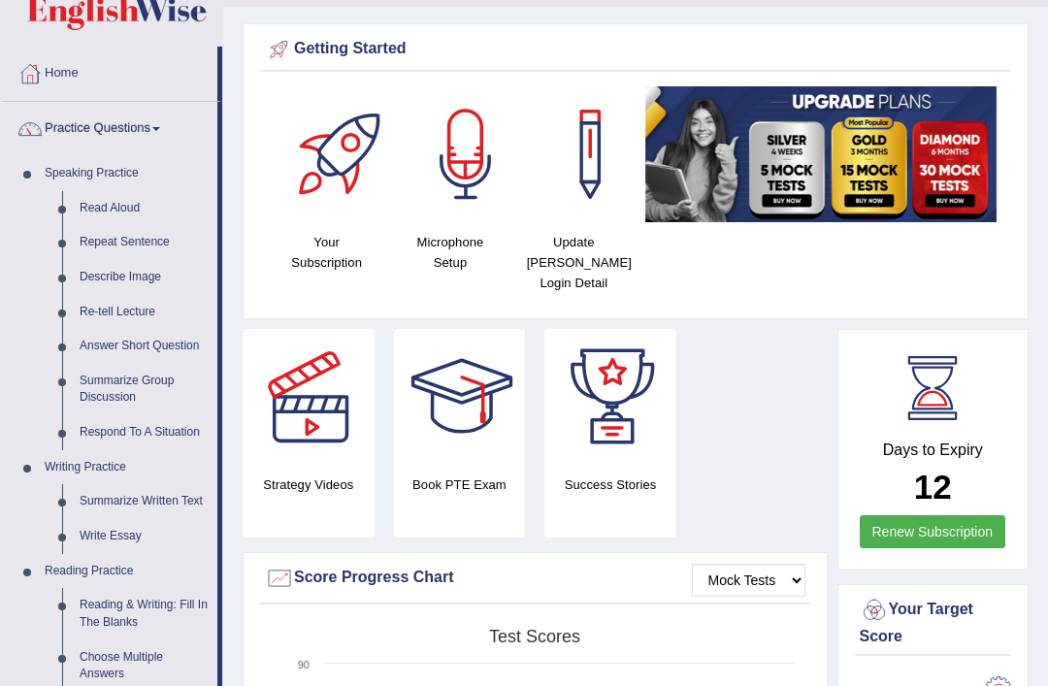
scroll to position [56, 0]
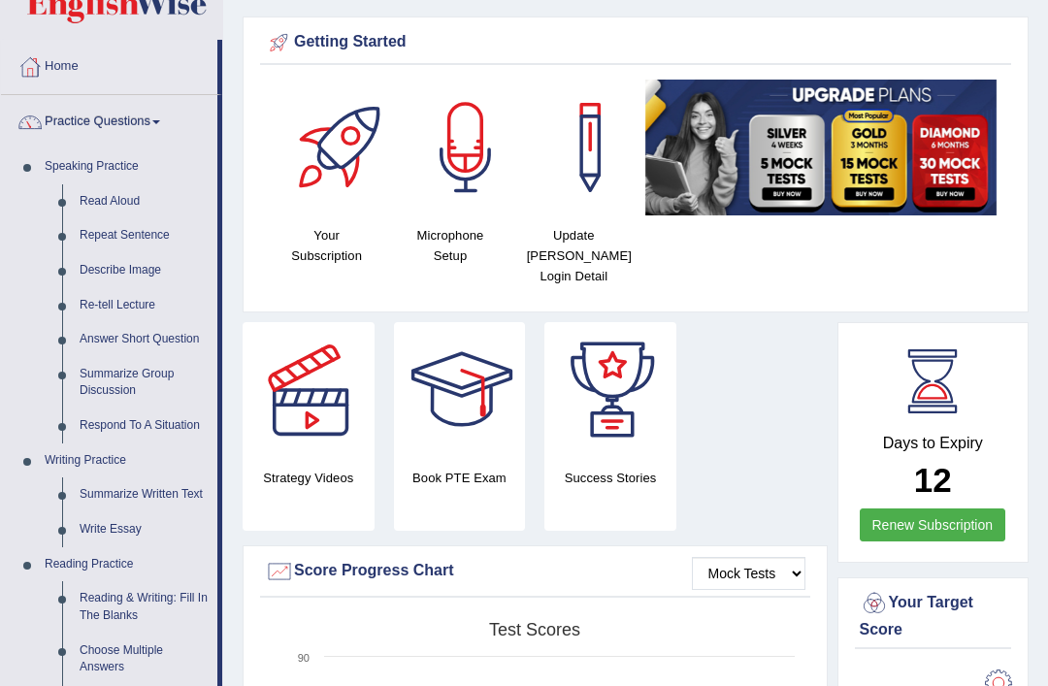
click at [127, 524] on div at bounding box center [524, 343] width 1048 height 686
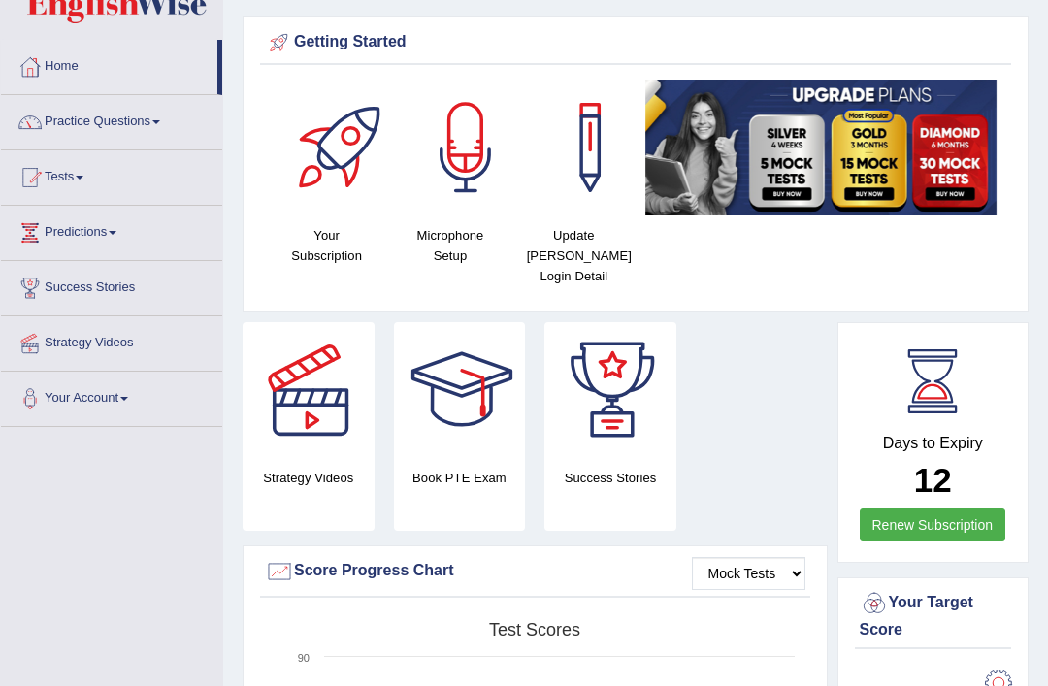
click at [131, 115] on link "Practice Questions" at bounding box center [111, 119] width 221 height 49
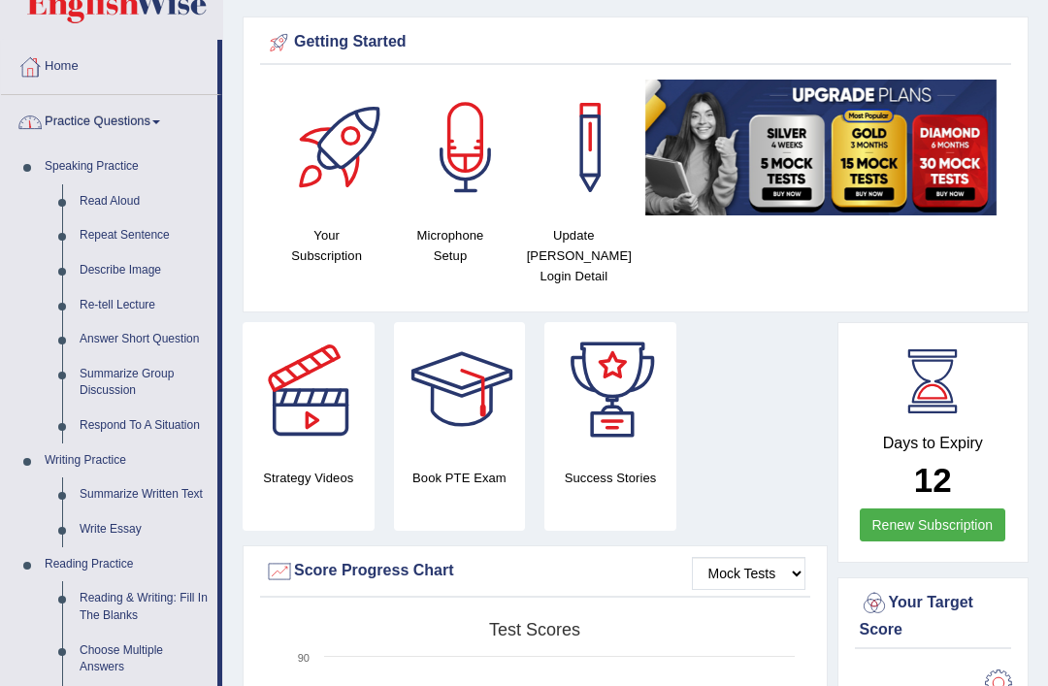
click at [125, 520] on div at bounding box center [524, 343] width 1048 height 686
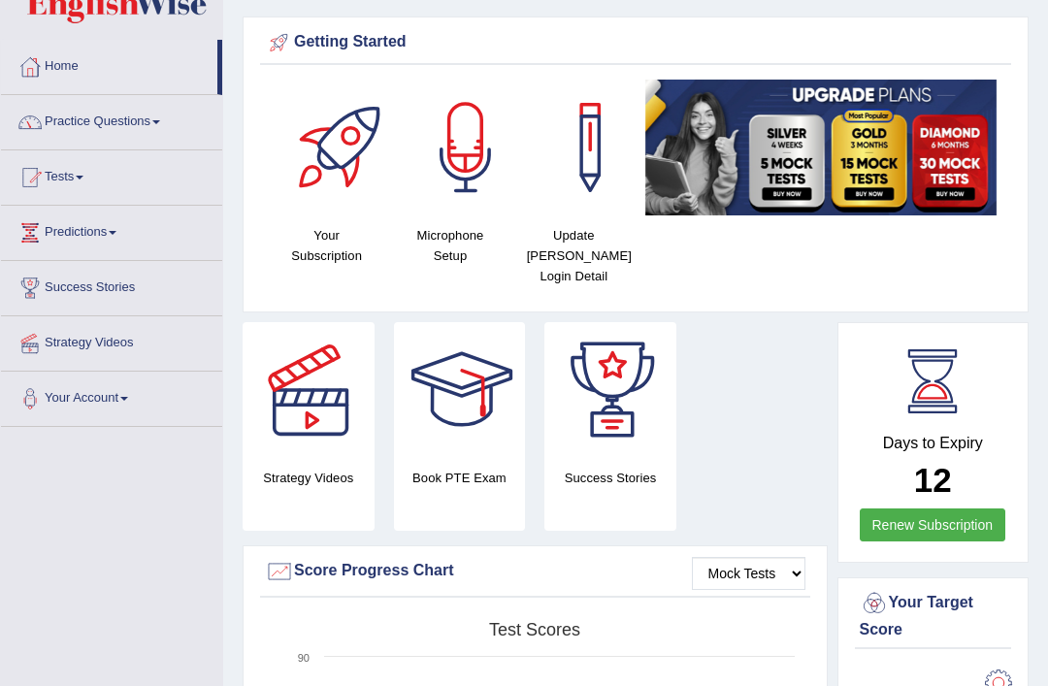
click at [112, 125] on link "Practice Questions" at bounding box center [111, 119] width 221 height 49
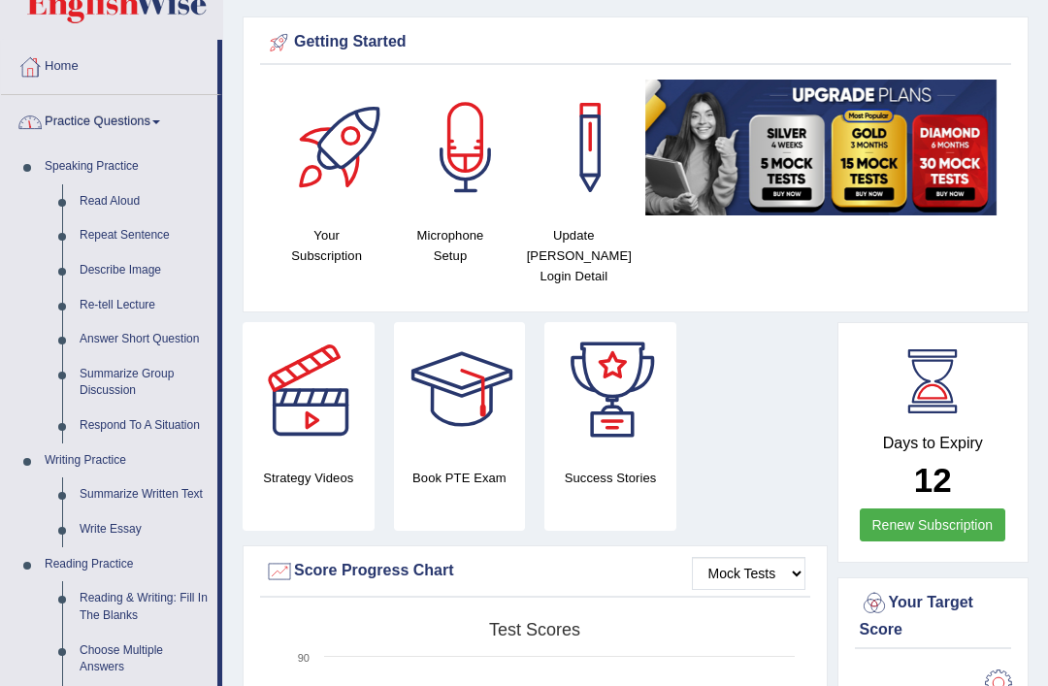
click at [107, 519] on div at bounding box center [524, 343] width 1048 height 686
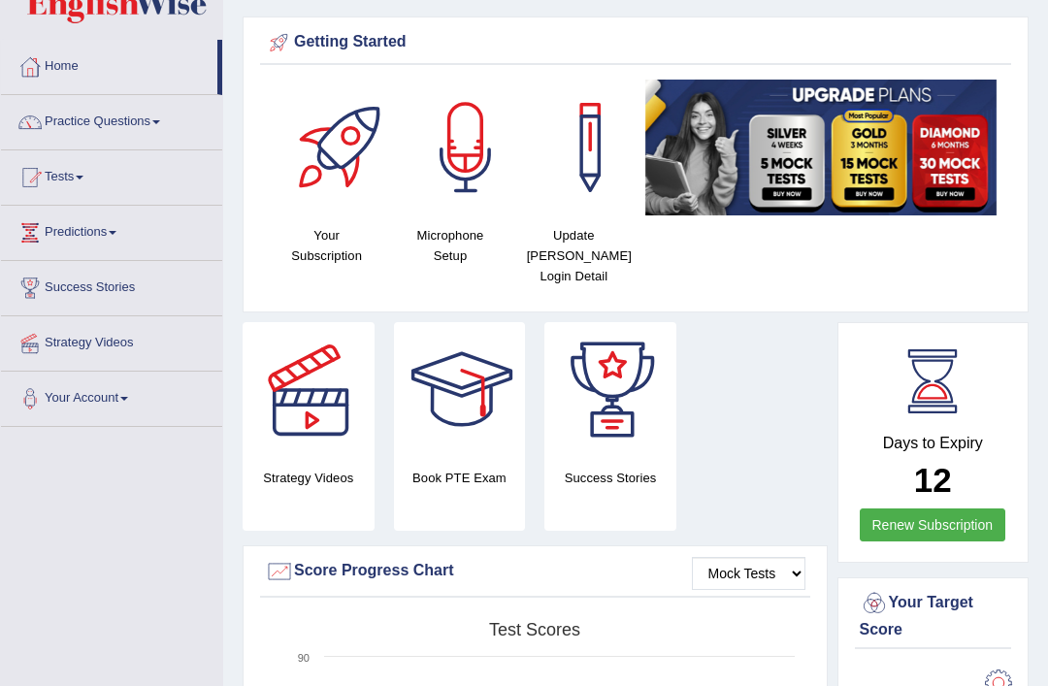
click at [109, 120] on link "Practice Questions" at bounding box center [111, 119] width 221 height 49
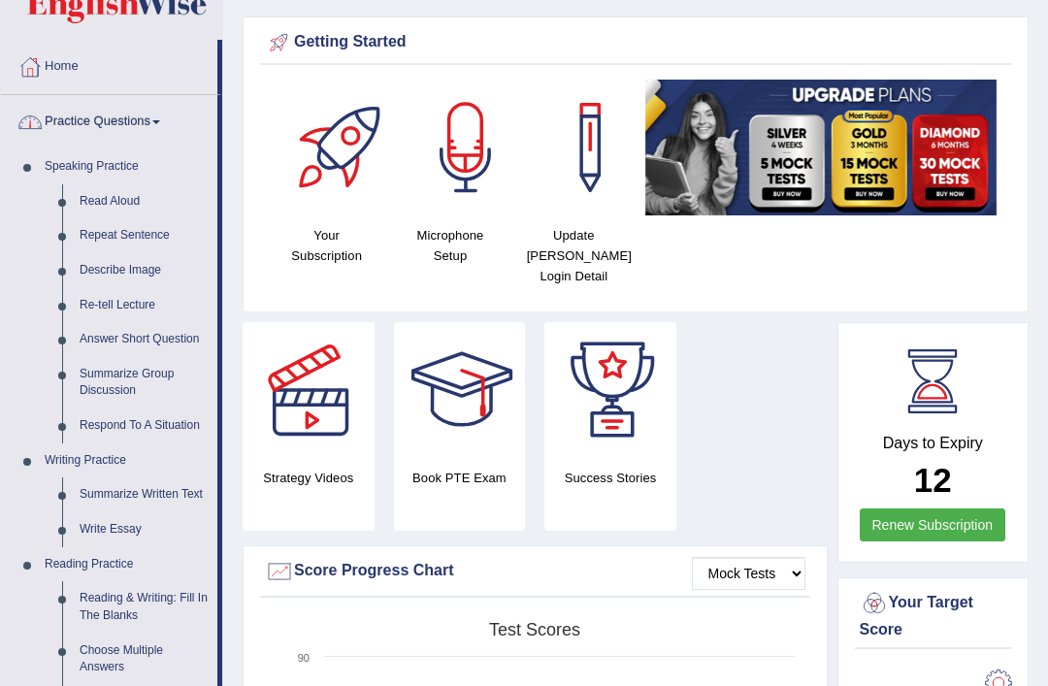
click at [118, 521] on div at bounding box center [524, 343] width 1048 height 686
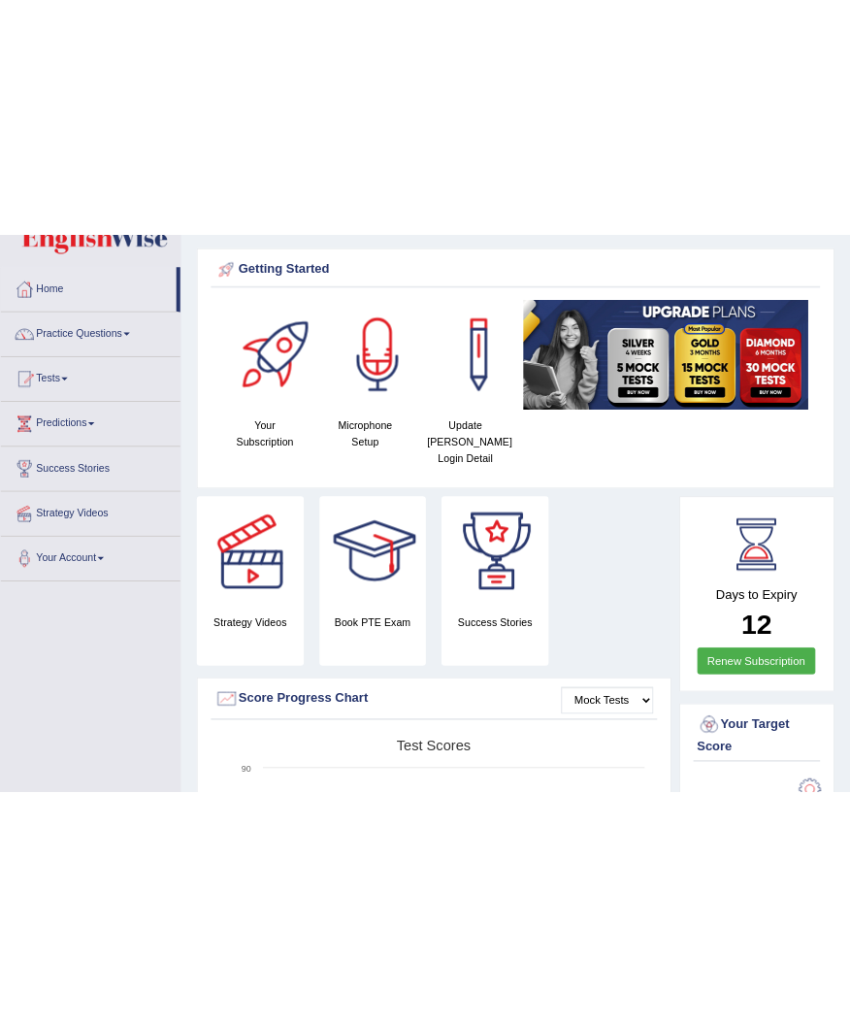
scroll to position [0, 0]
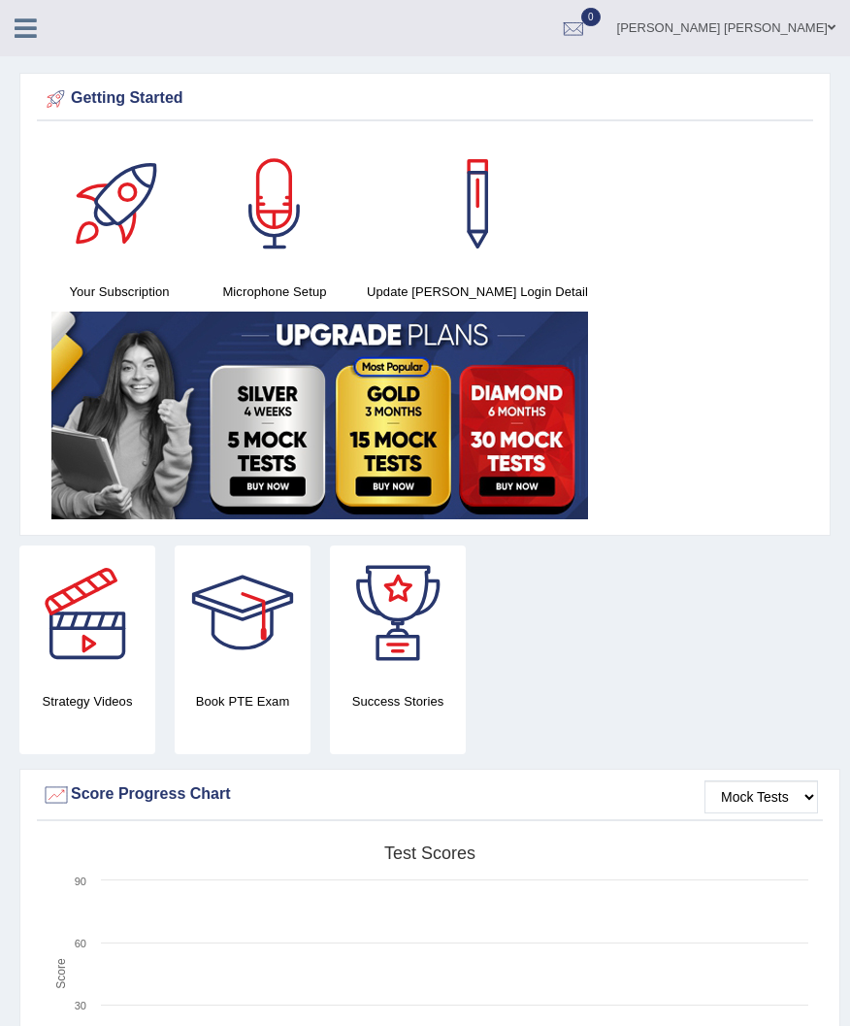
click at [31, 38] on icon at bounding box center [26, 28] width 22 height 25
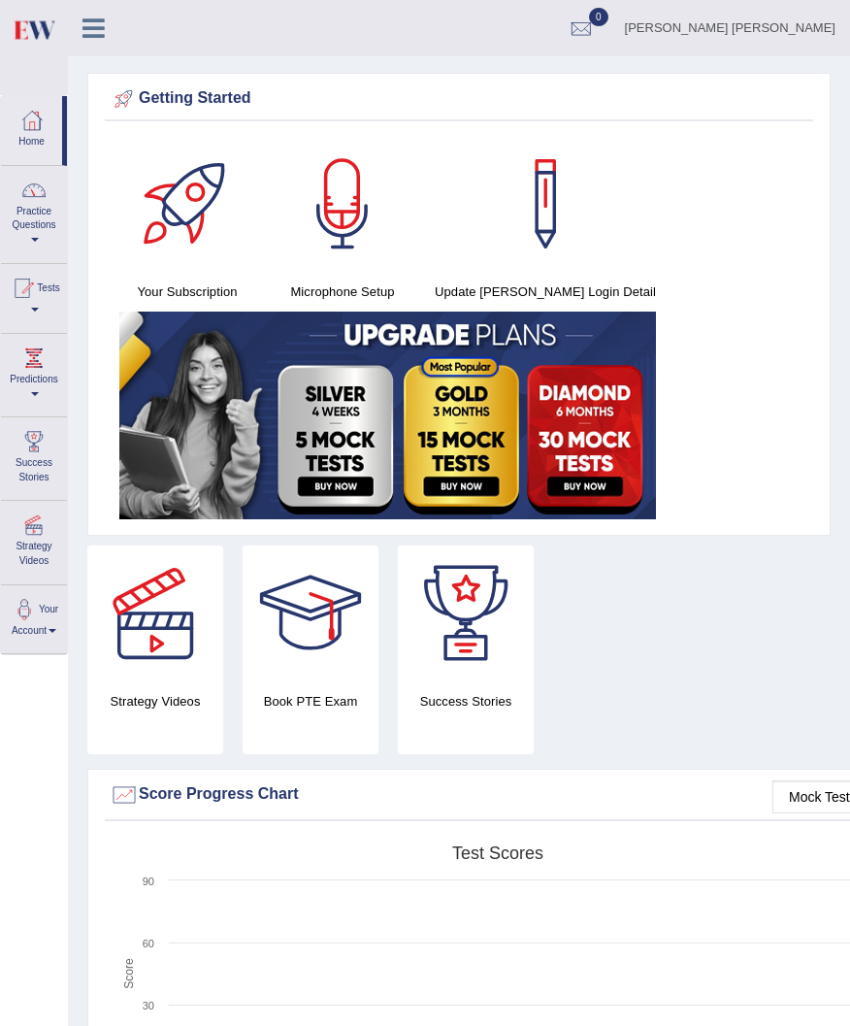
click at [45, 198] on div at bounding box center [33, 190] width 29 height 29
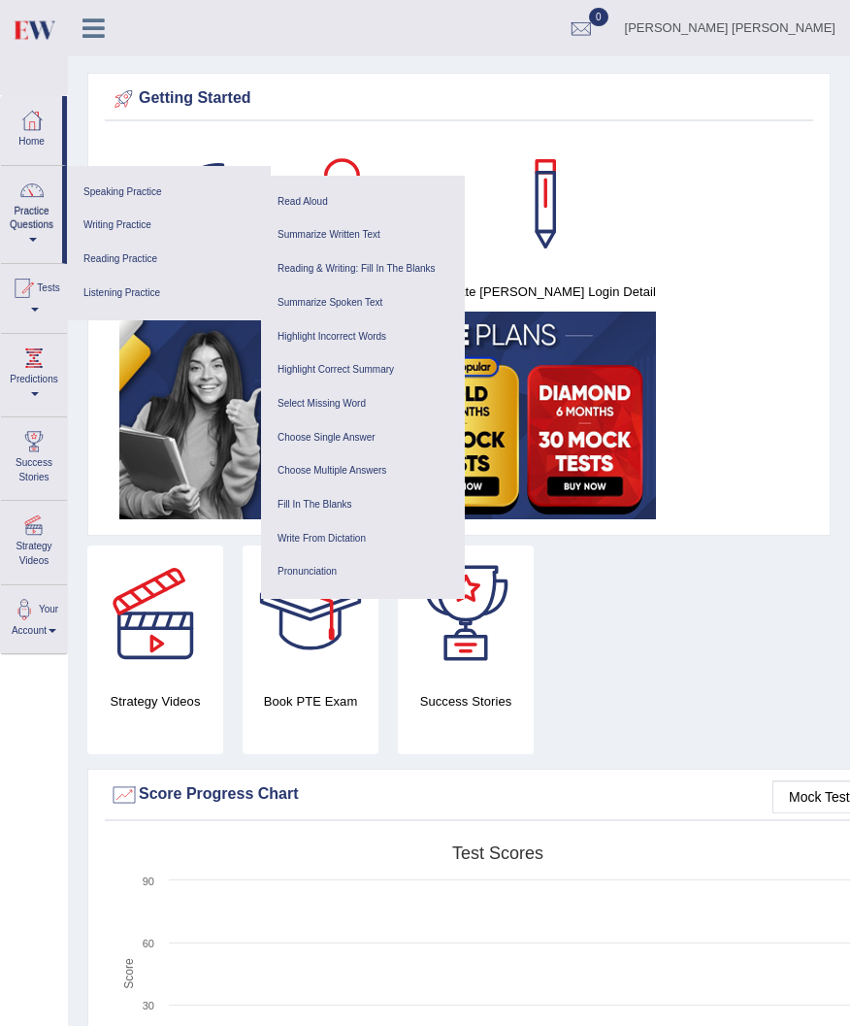
click at [136, 269] on link "Reading Practice" at bounding box center [169, 260] width 184 height 34
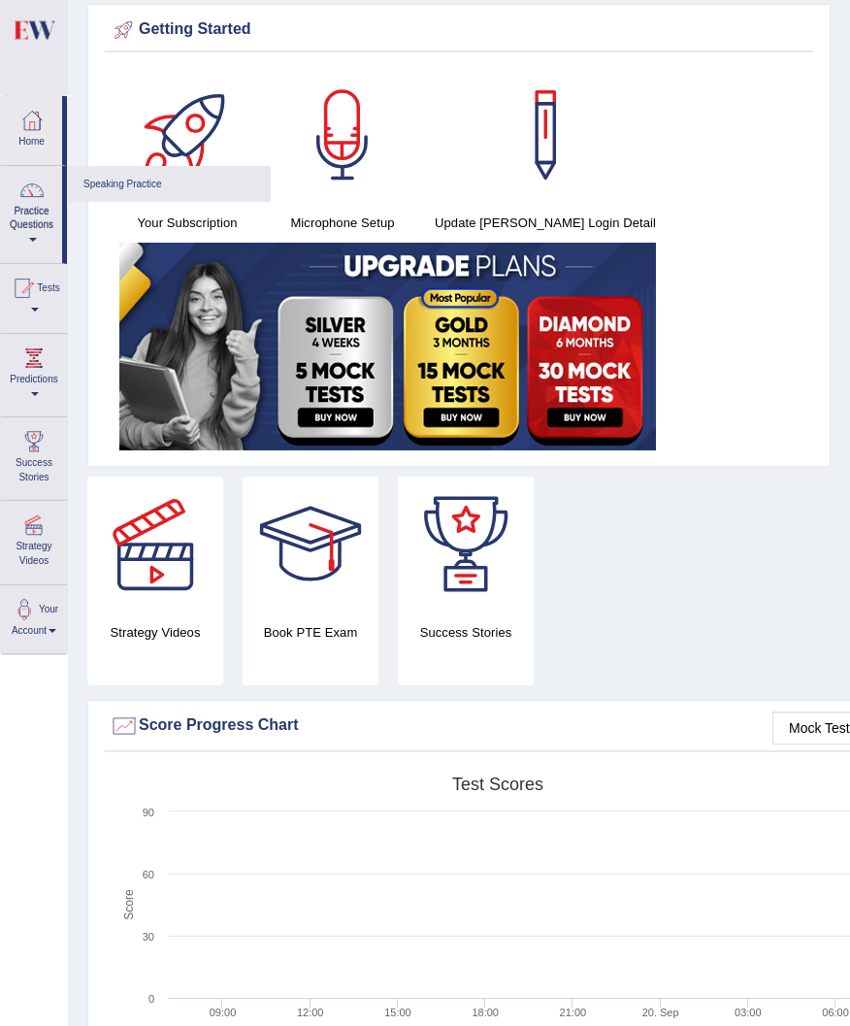
scroll to position [70, 0]
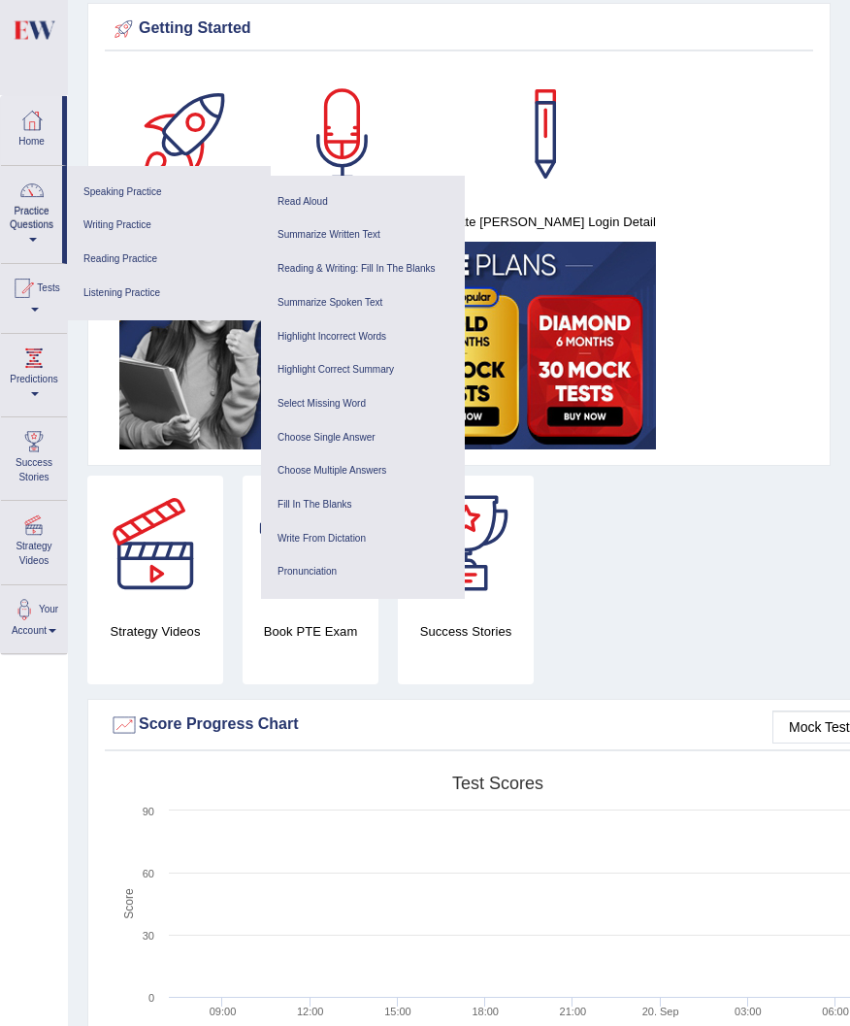
click at [119, 264] on link "Reading Practice" at bounding box center [169, 260] width 184 height 34
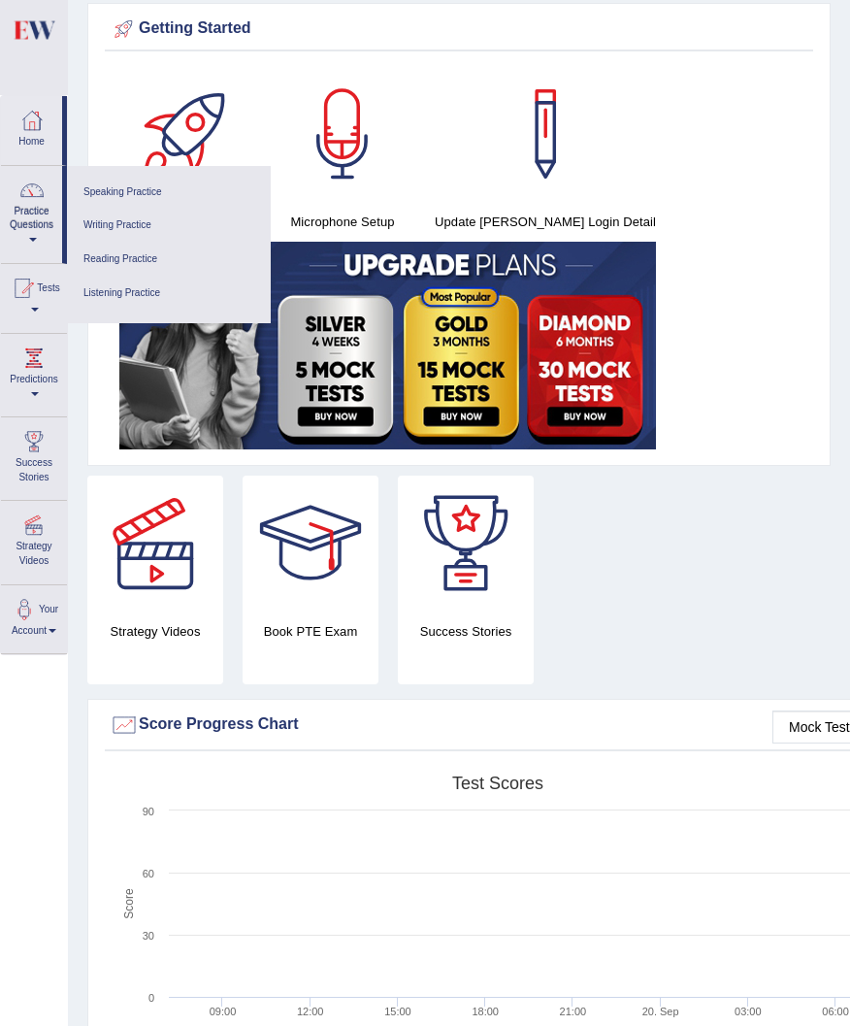
scroll to position [0, 0]
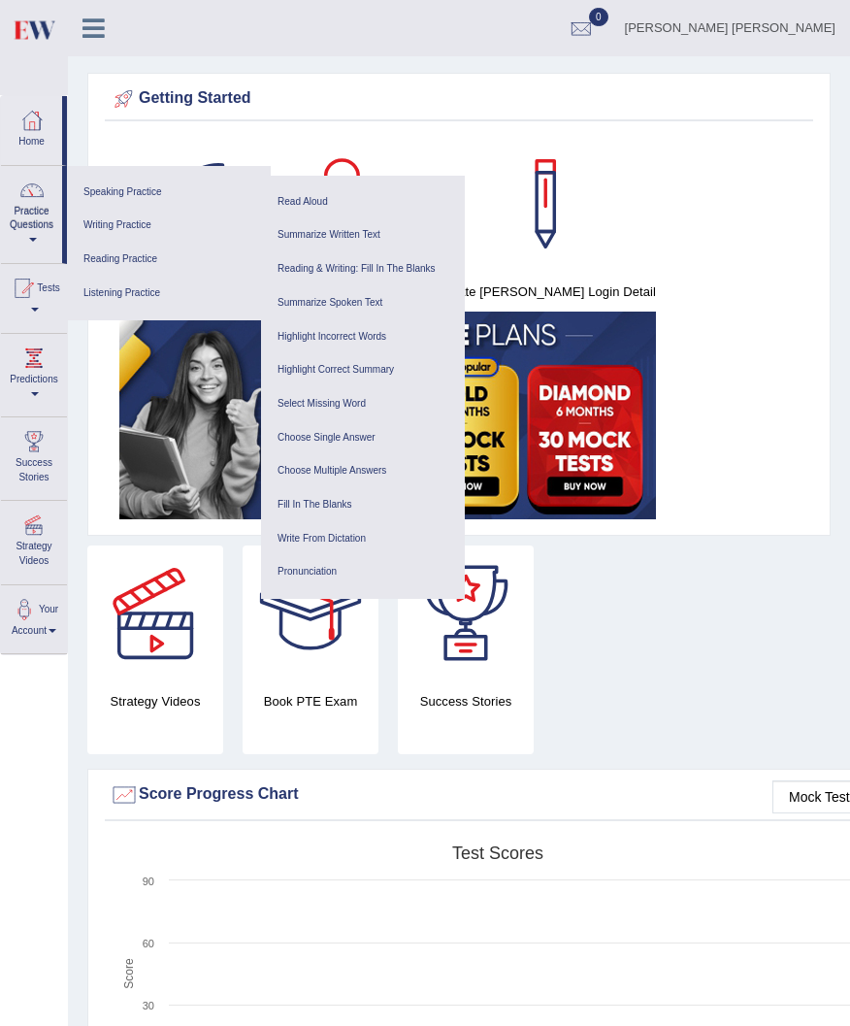
click at [331, 584] on link "Pronunciation" at bounding box center [363, 572] width 184 height 34
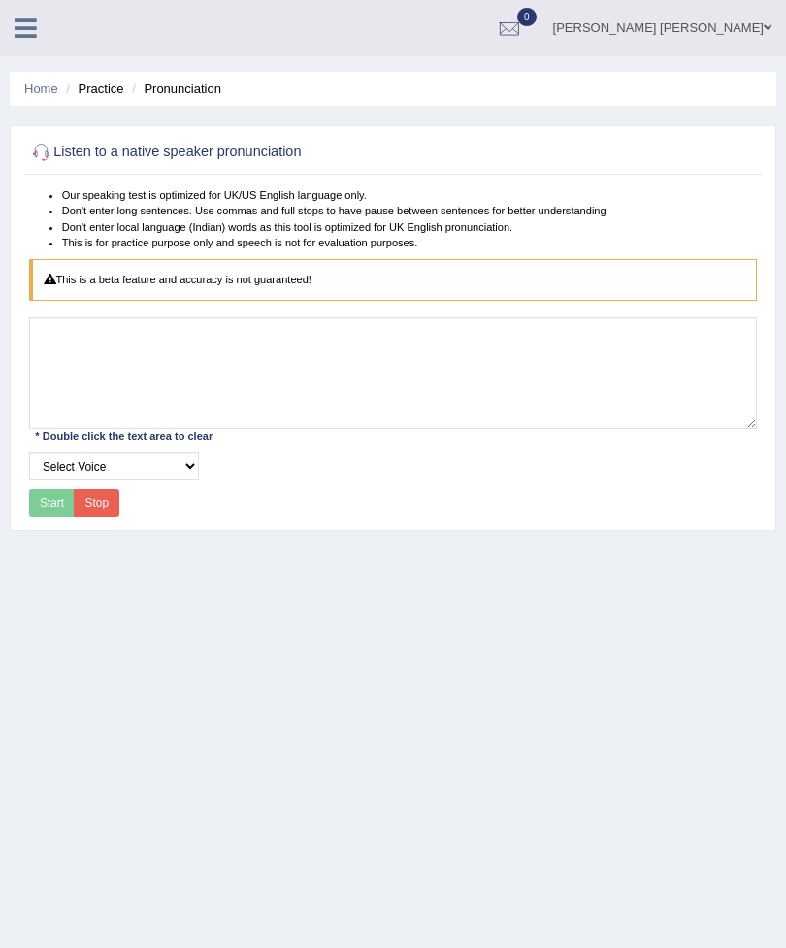
click at [54, 90] on link "Home" at bounding box center [41, 89] width 34 height 15
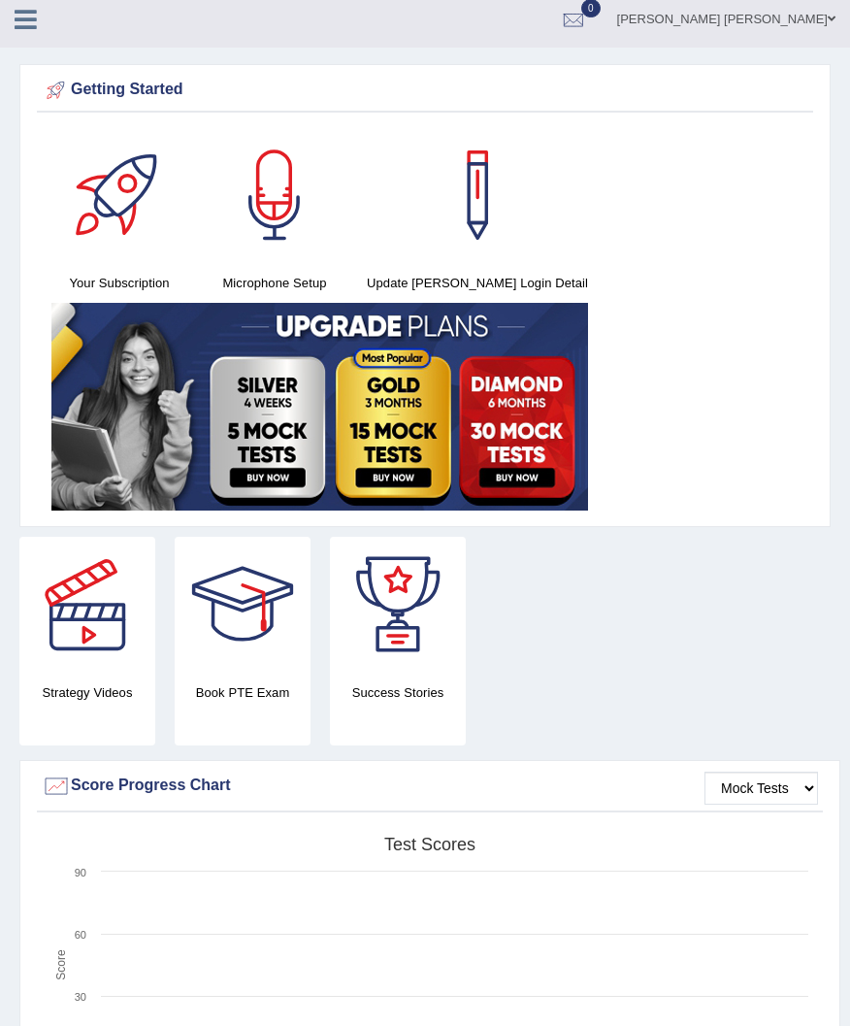
click at [30, 20] on icon at bounding box center [26, 19] width 22 height 25
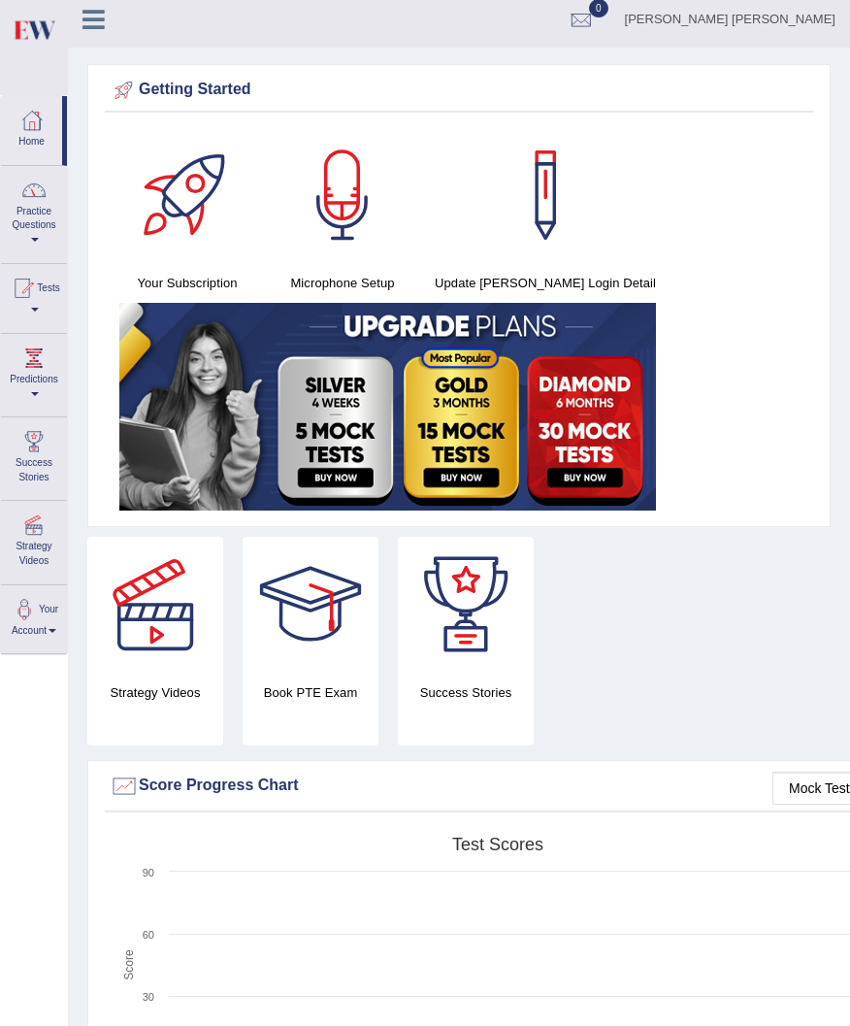
click at [37, 218] on link "Practice Questions" at bounding box center [34, 211] width 66 height 91
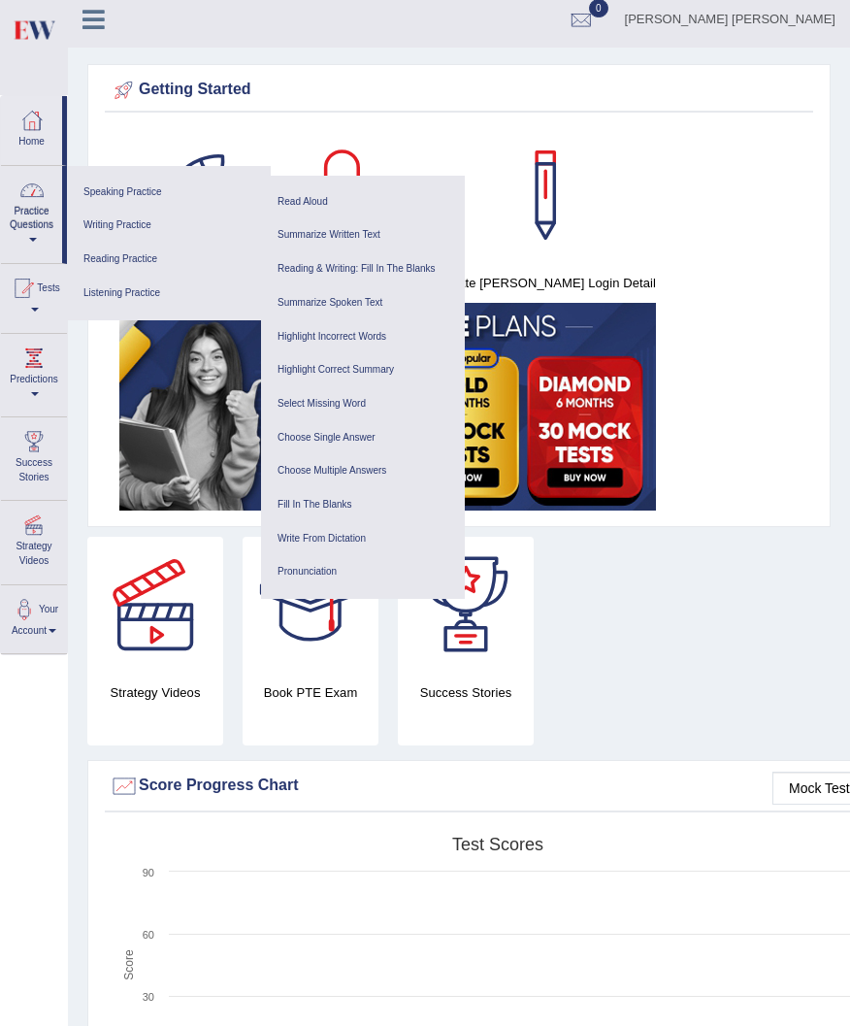
click at [128, 263] on link "Reading Practice" at bounding box center [169, 260] width 184 height 34
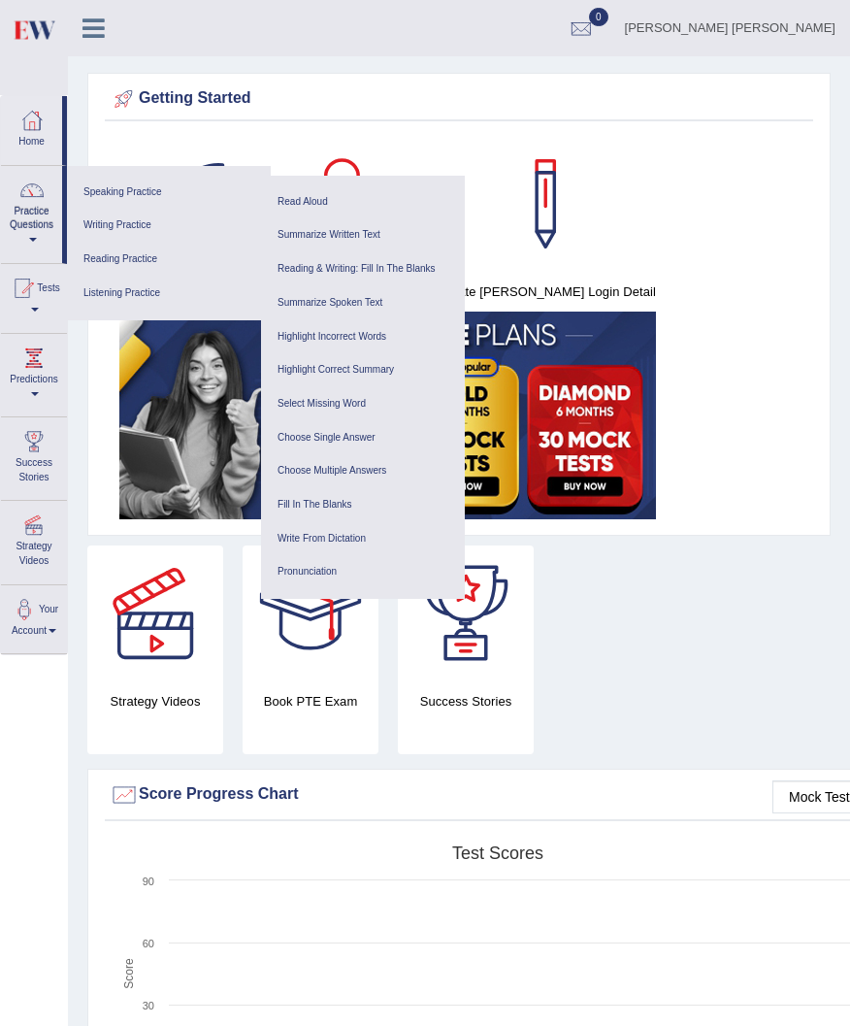
click at [373, 281] on ul "Summarize Spoken Text Highlight Incorrect Words Highlight Correct Summary Selec…" at bounding box center [363, 438] width 204 height 322
click at [331, 282] on ul "Summarize Spoken Text Highlight Incorrect Words Highlight Correct Summary Selec…" at bounding box center [363, 438] width 204 height 322
click at [364, 277] on link "Reading & Writing: Fill In The Blanks" at bounding box center [363, 269] width 184 height 34
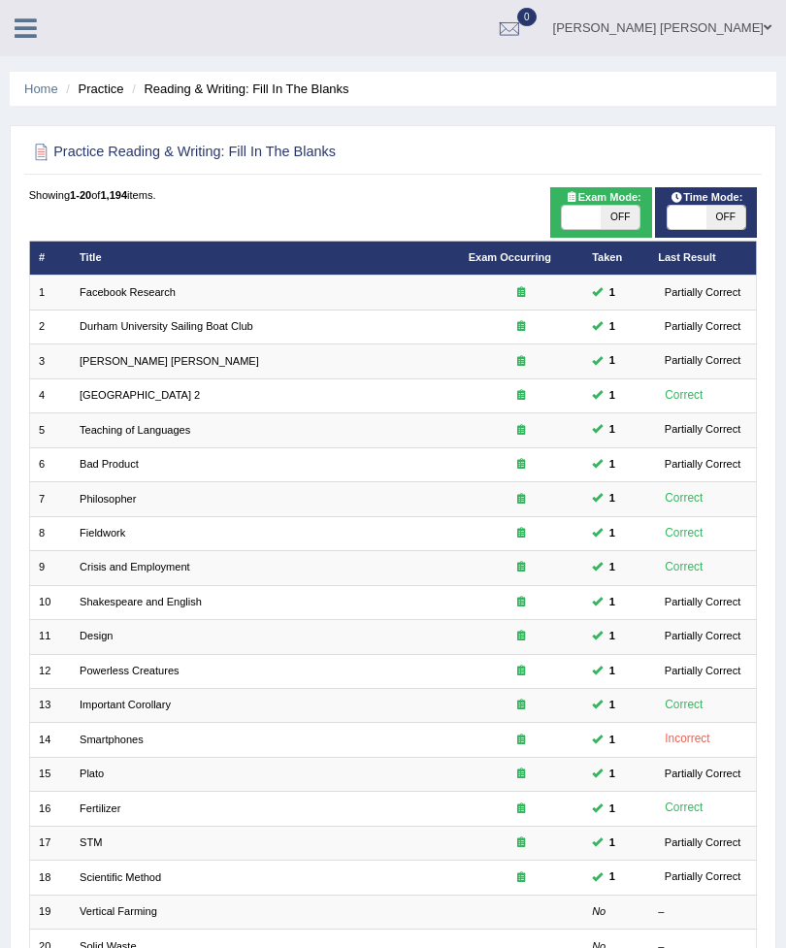
click at [615, 220] on span "OFF" at bounding box center [620, 217] width 39 height 23
checkbox input "true"
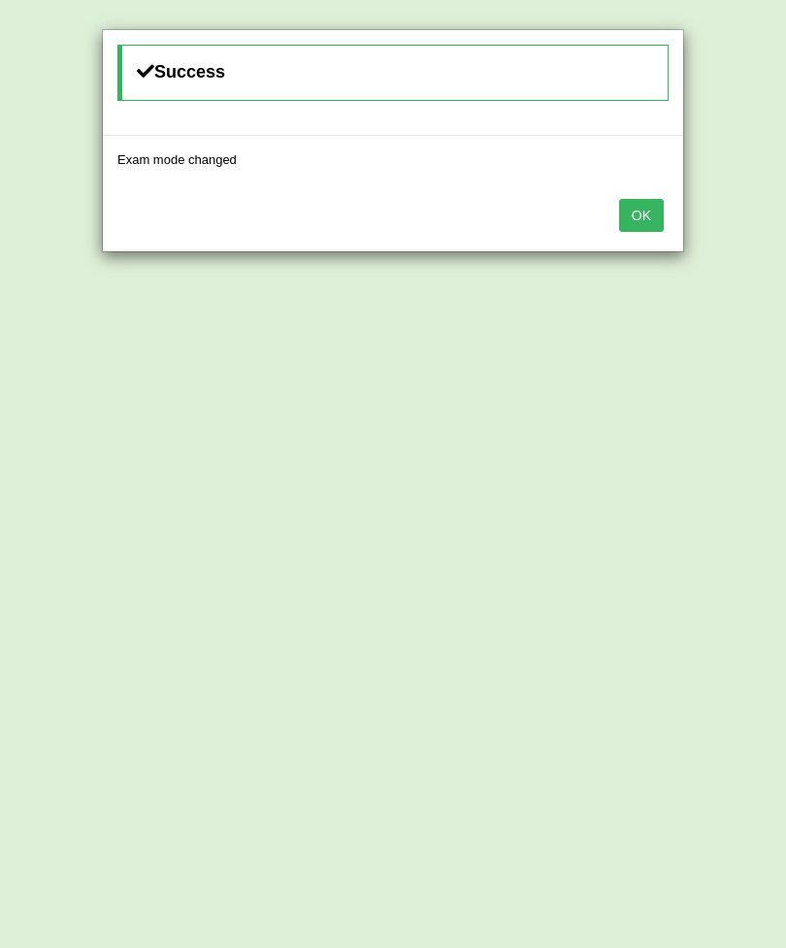
click at [715, 228] on div "Success Exam mode changed OK" at bounding box center [393, 474] width 786 height 948
click at [646, 224] on button "OK" at bounding box center [641, 215] width 45 height 33
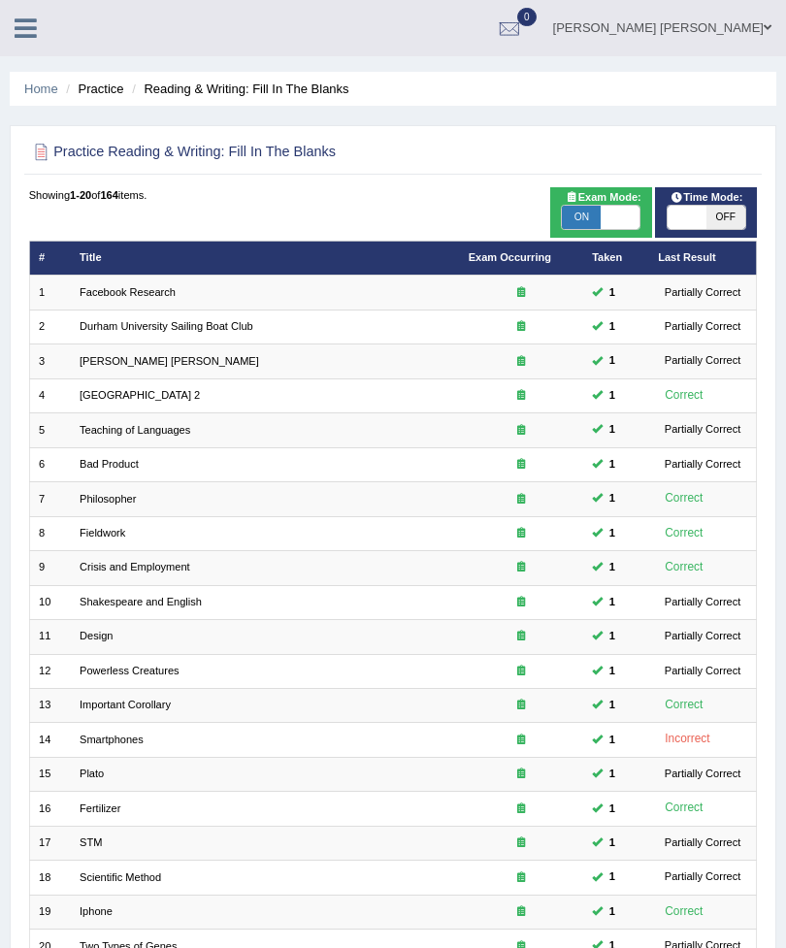
checkbox input "true"
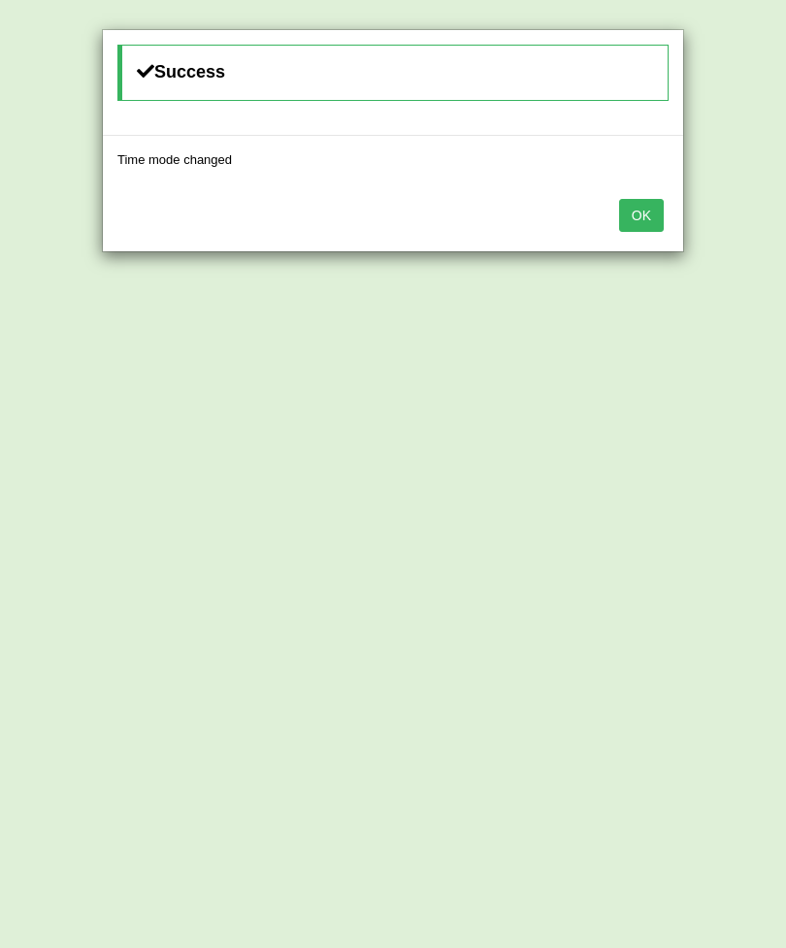
click at [643, 218] on button "OK" at bounding box center [641, 215] width 45 height 33
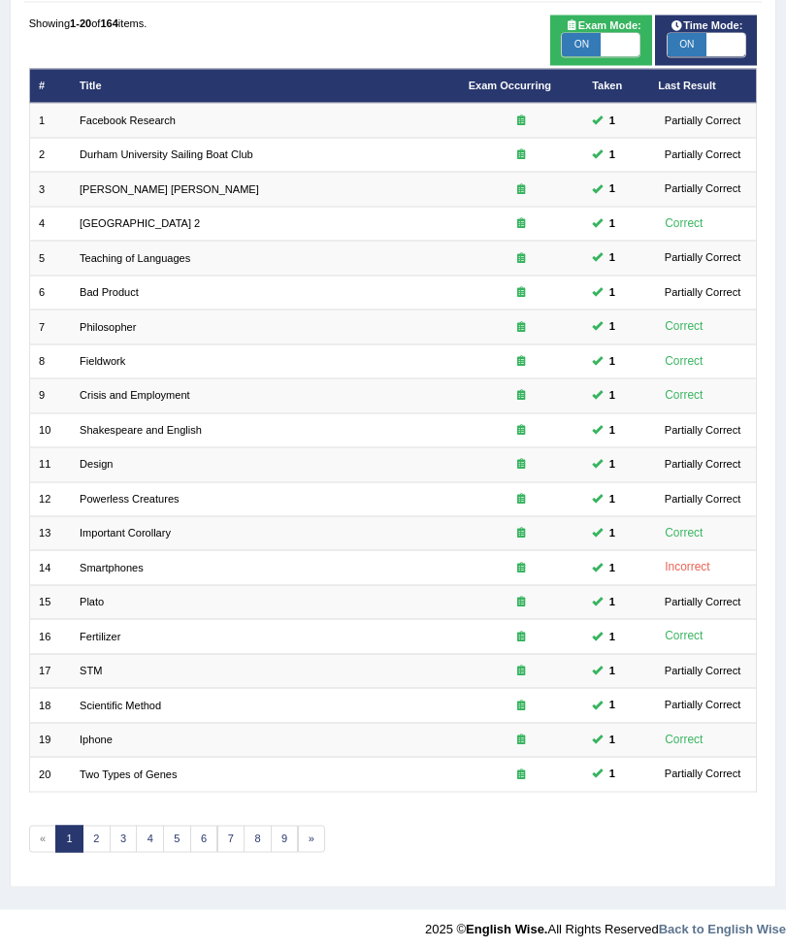
scroll to position [172, 0]
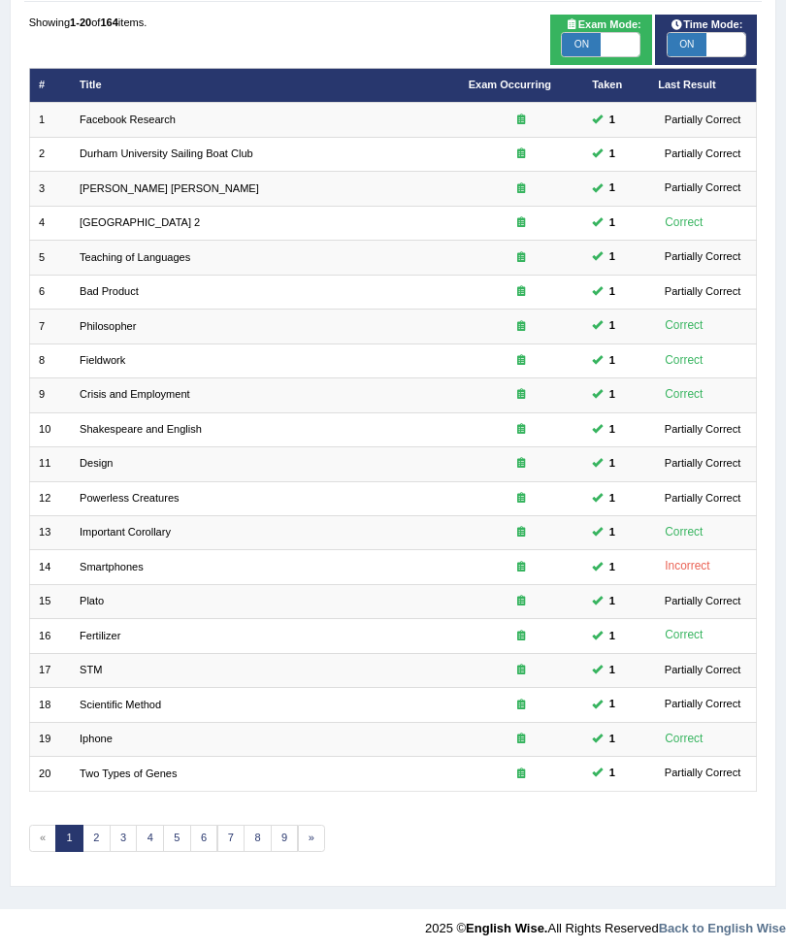
click at [326, 853] on link "»" at bounding box center [312, 839] width 28 height 27
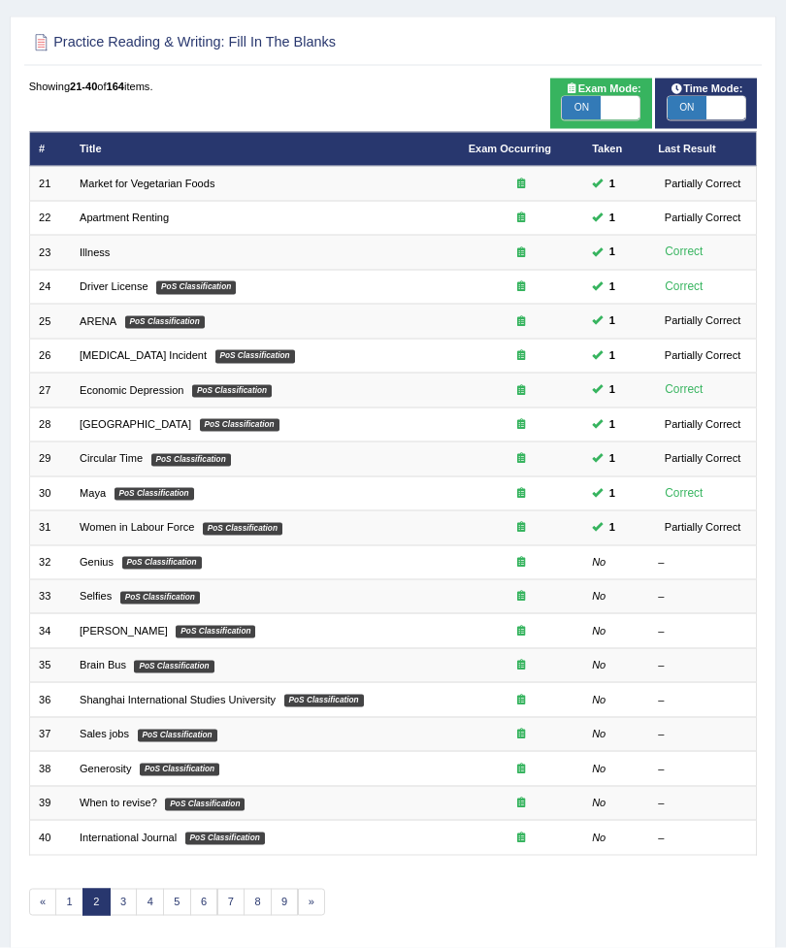
scroll to position [110, 0]
click at [202, 569] on em "PoS Classification" at bounding box center [162, 562] width 80 height 13
click at [110, 567] on link "Genius" at bounding box center [97, 561] width 34 height 12
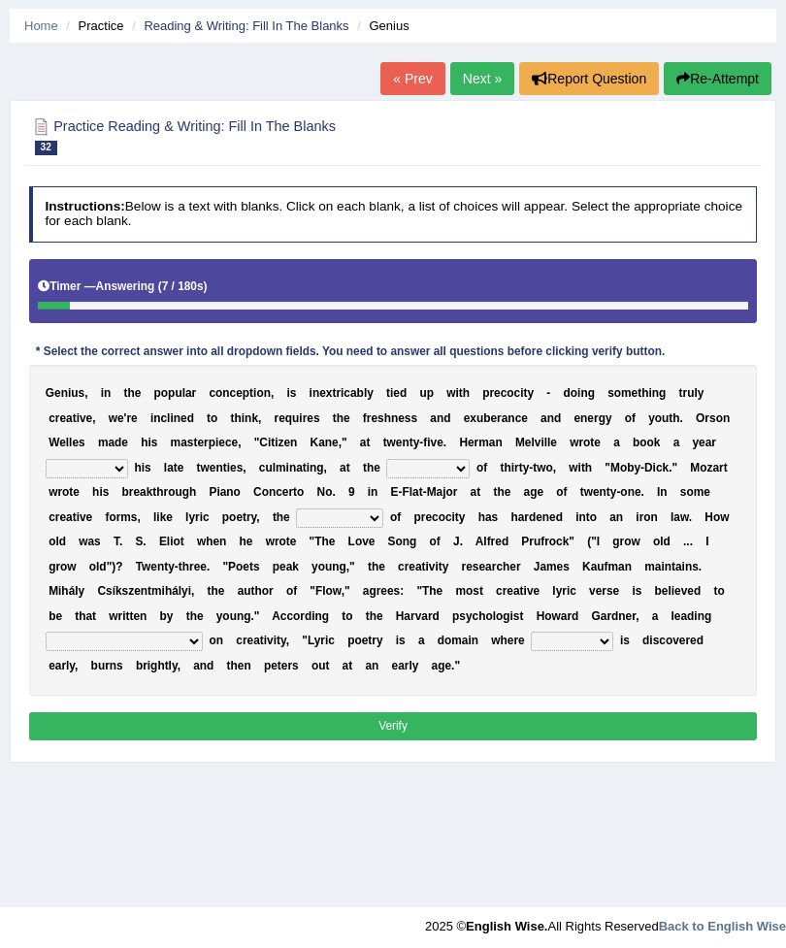
scroll to position [62, 0]
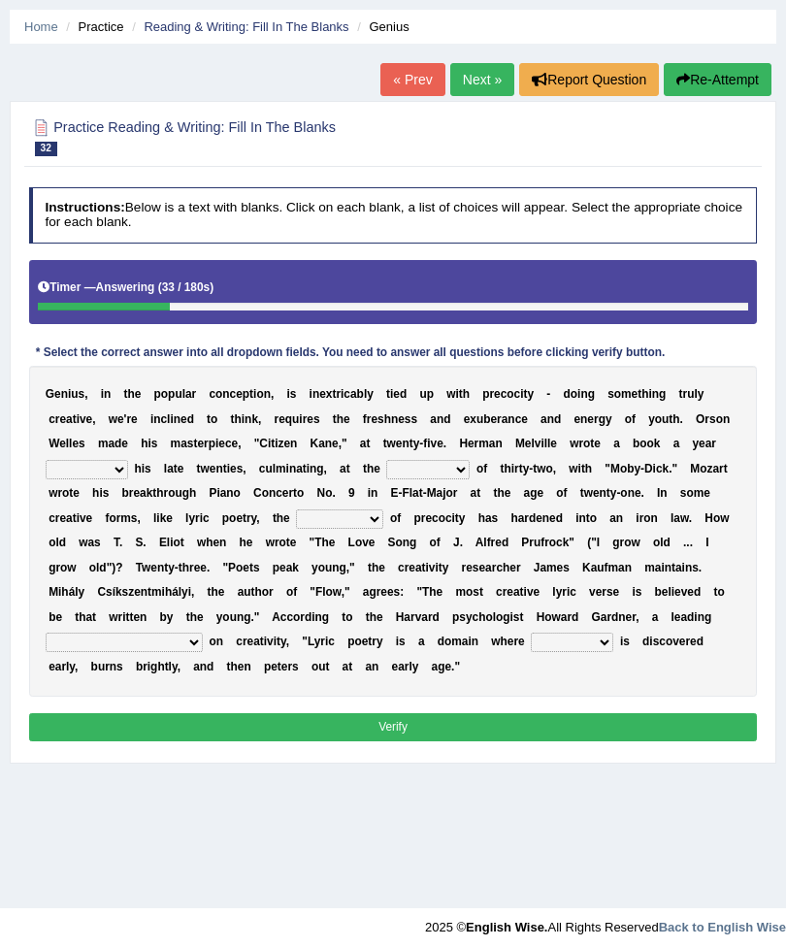
click at [128, 479] on select "on without through over" at bounding box center [87, 469] width 82 height 19
select select "on"
click at [386, 479] on select "proportion rate age cost" at bounding box center [427, 469] width 83 height 19
select select "age"
click at [383, 529] on select "junction importance structure inferiority" at bounding box center [339, 519] width 87 height 19
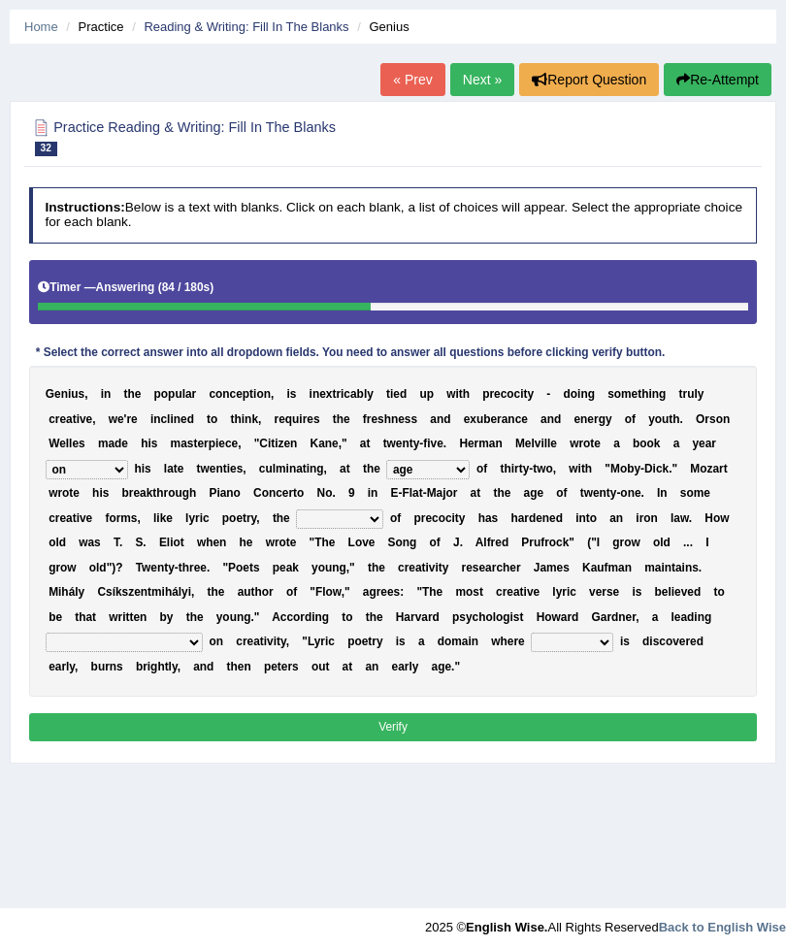
select select "structure"
click at [383, 529] on select "junction importance structure inferiority" at bounding box center [339, 519] width 87 height 19
click at [203, 652] on select "master supremacy authority [DEMOGRAPHIC_DATA]" at bounding box center [124, 642] width 157 height 19
select select "master"
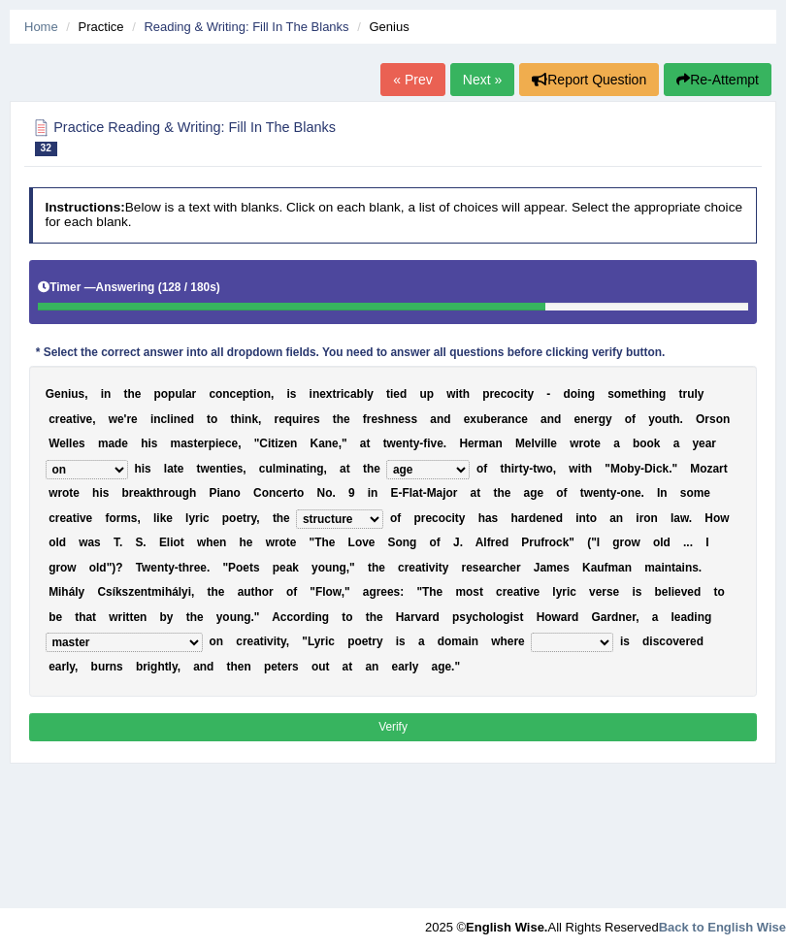
click at [531, 652] on select "fire derk offender talent" at bounding box center [572, 642] width 82 height 19
select select "talent"
click at [203, 652] on select "master supremacy authority [DEMOGRAPHIC_DATA]" at bounding box center [124, 642] width 157 height 19
select select "[DEMOGRAPHIC_DATA]"
click at [422, 742] on button "Verify" at bounding box center [393, 727] width 729 height 28
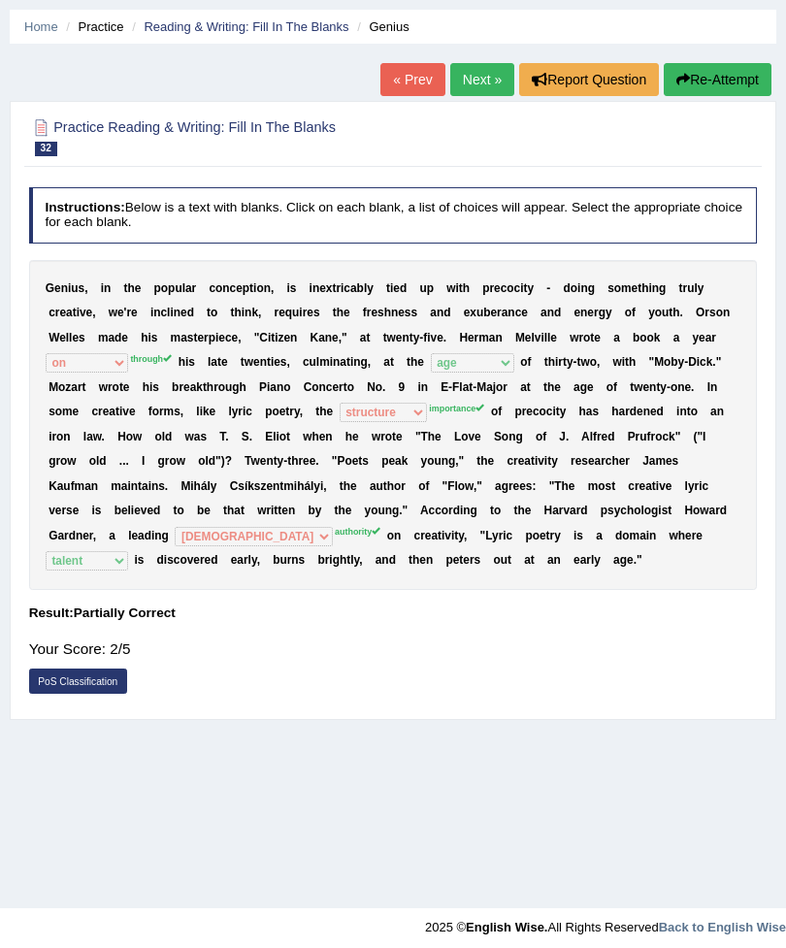
click at [109, 694] on link "PoS Classification" at bounding box center [78, 681] width 98 height 25
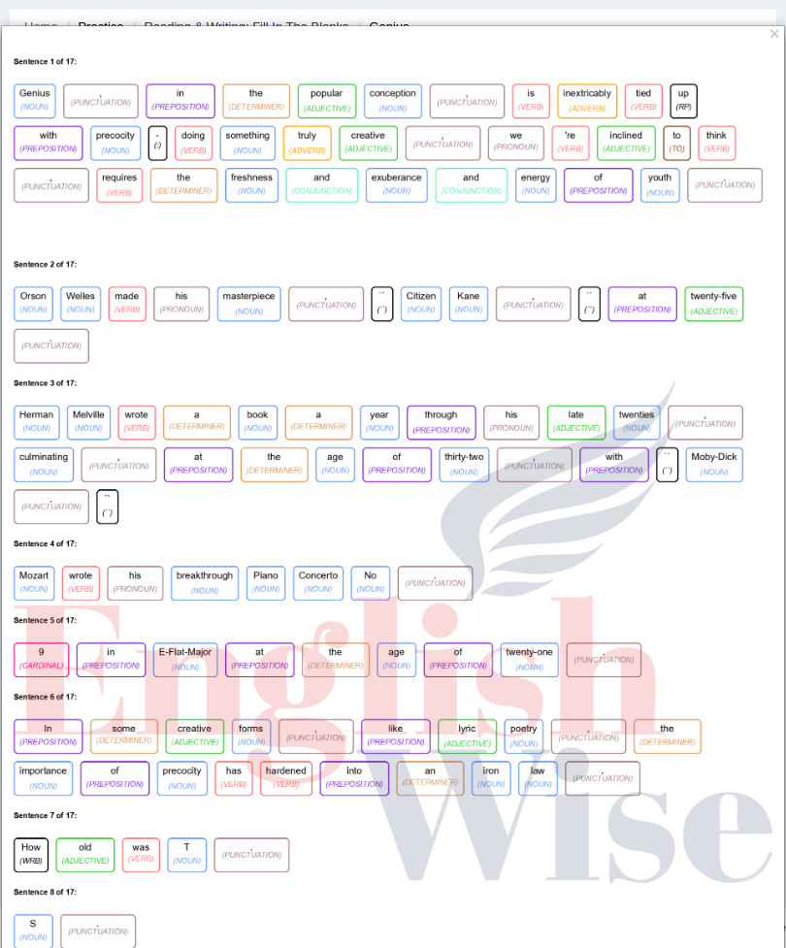
click at [776, 32] on button "×" at bounding box center [775, 34] width 10 height 17
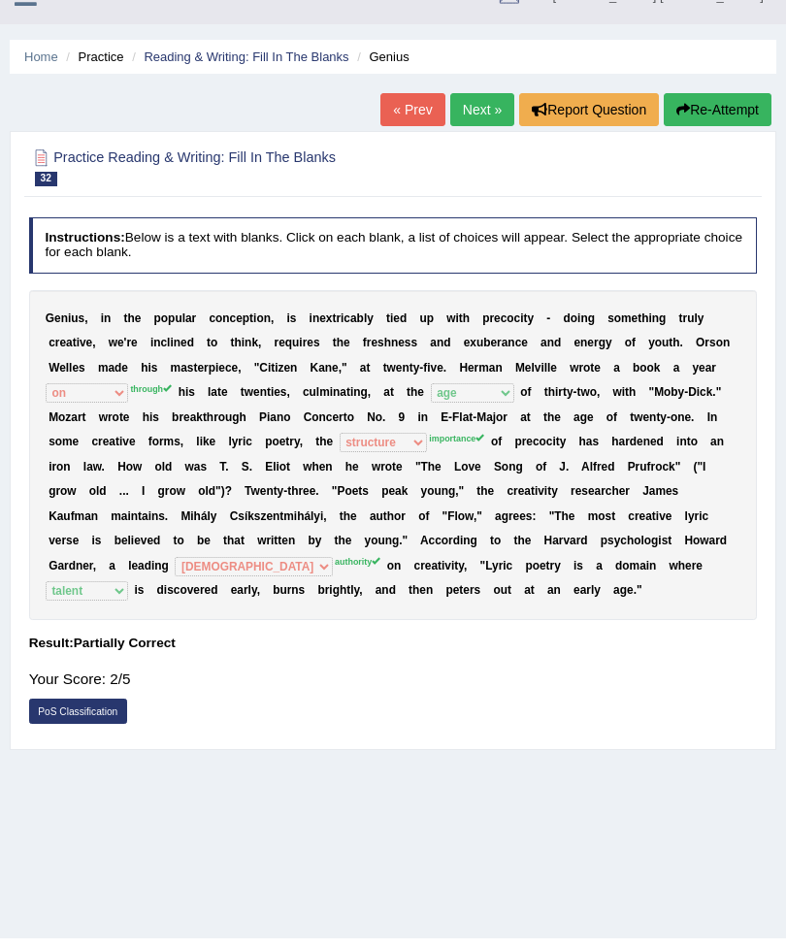
scroll to position [0, 0]
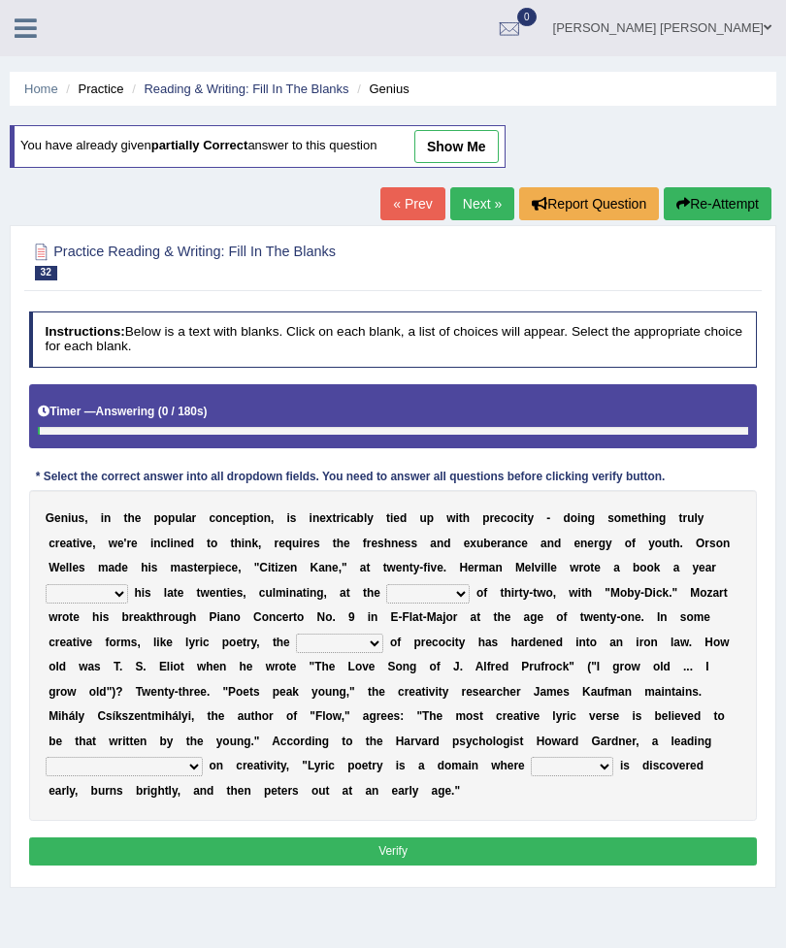
click at [128, 604] on select "on without through over" at bounding box center [87, 593] width 82 height 19
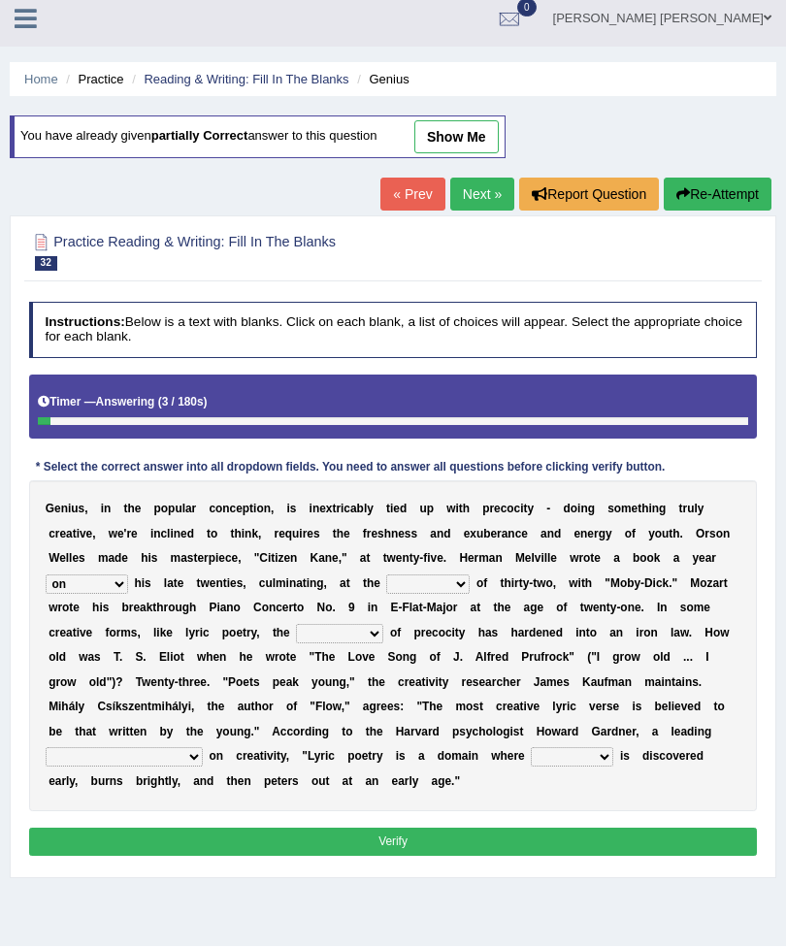
scroll to position [6, 0]
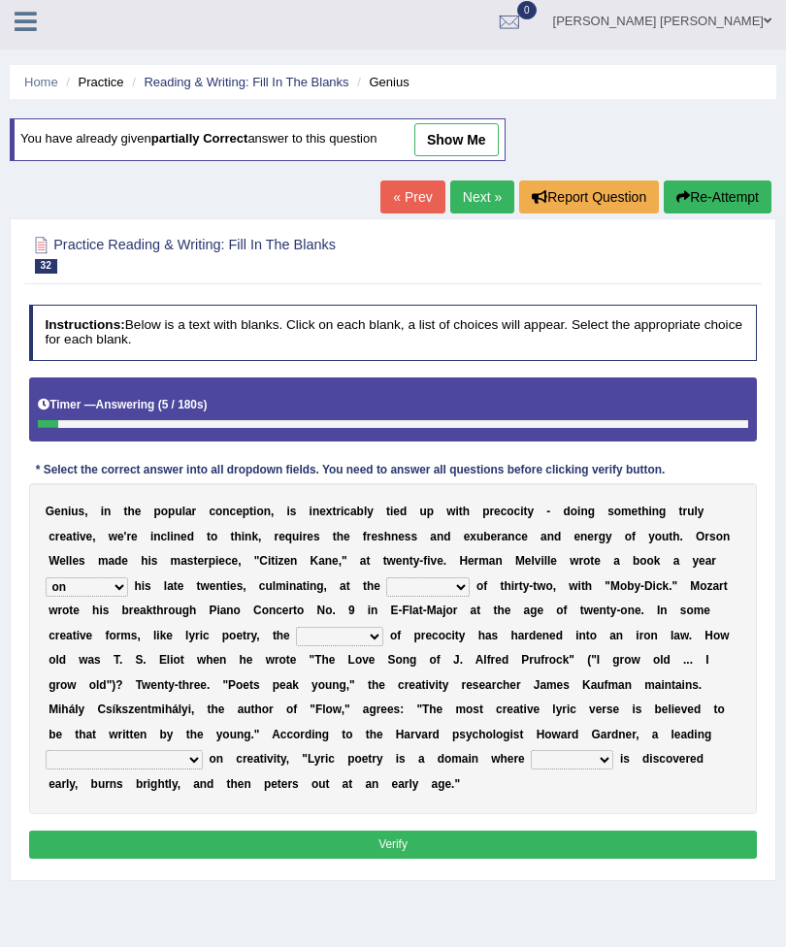
click at [128, 594] on select "on without through over" at bounding box center [87, 587] width 82 height 19
select select "through"
click at [386, 598] on select "proportion rate age cost" at bounding box center [427, 587] width 83 height 19
select select "age"
click at [383, 647] on select "junction importance structure inferiority" at bounding box center [339, 637] width 87 height 19
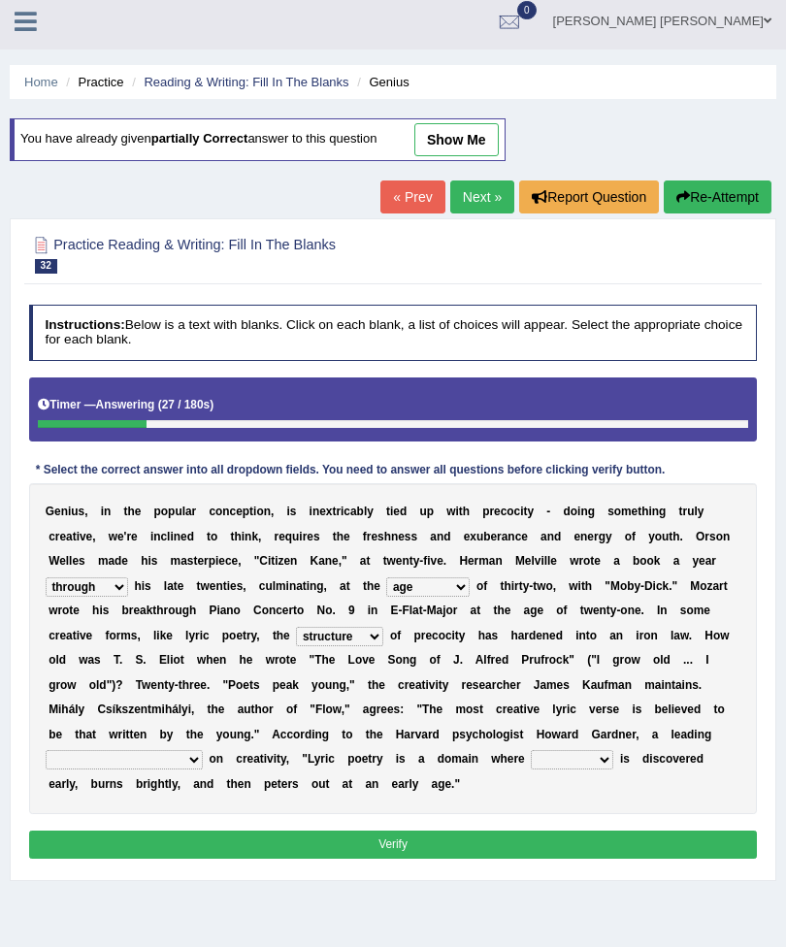
click at [383, 647] on select "junction importance structure inferiority" at bounding box center [339, 637] width 87 height 19
select select "importance"
click at [203, 771] on select "master supremacy authority [DEMOGRAPHIC_DATA]" at bounding box center [124, 760] width 157 height 19
select select "[DEMOGRAPHIC_DATA]"
click at [531, 771] on select "fire derk offender talent" at bounding box center [572, 760] width 82 height 19
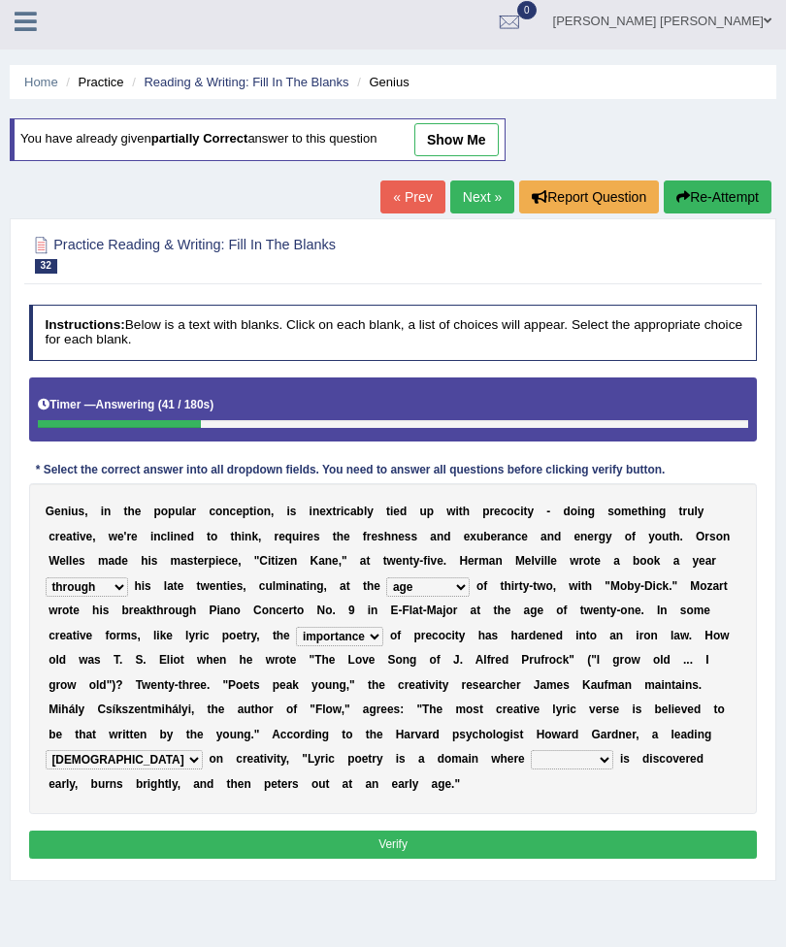
select select "talent"
click at [203, 771] on select "master supremacy authority [DEMOGRAPHIC_DATA]" at bounding box center [124, 760] width 157 height 19
select select "authority"
click at [546, 860] on button "Verify" at bounding box center [393, 846] width 729 height 28
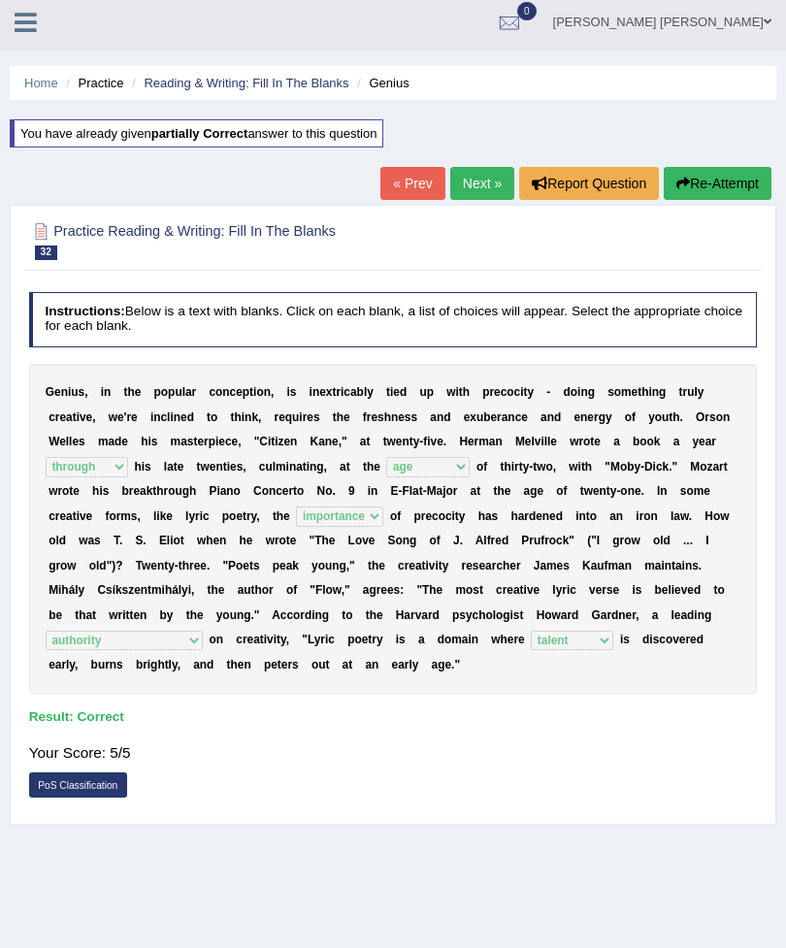
click at [474, 184] on link "Next »" at bounding box center [482, 183] width 64 height 33
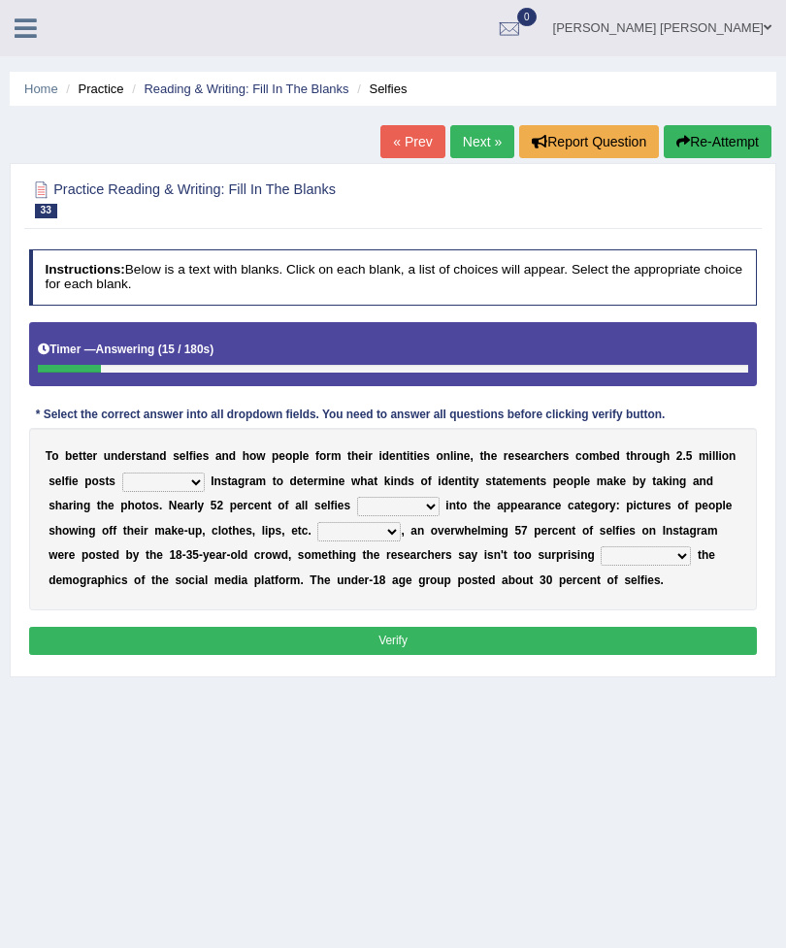
click at [205, 492] on select "of in above on" at bounding box center [163, 482] width 82 height 19
select select "on"
click at [357, 516] on select "fall fallen fell falls" at bounding box center [398, 506] width 82 height 19
select select "fell"
click at [317, 542] on select "Along with Although Overall However" at bounding box center [358, 531] width 83 height 19
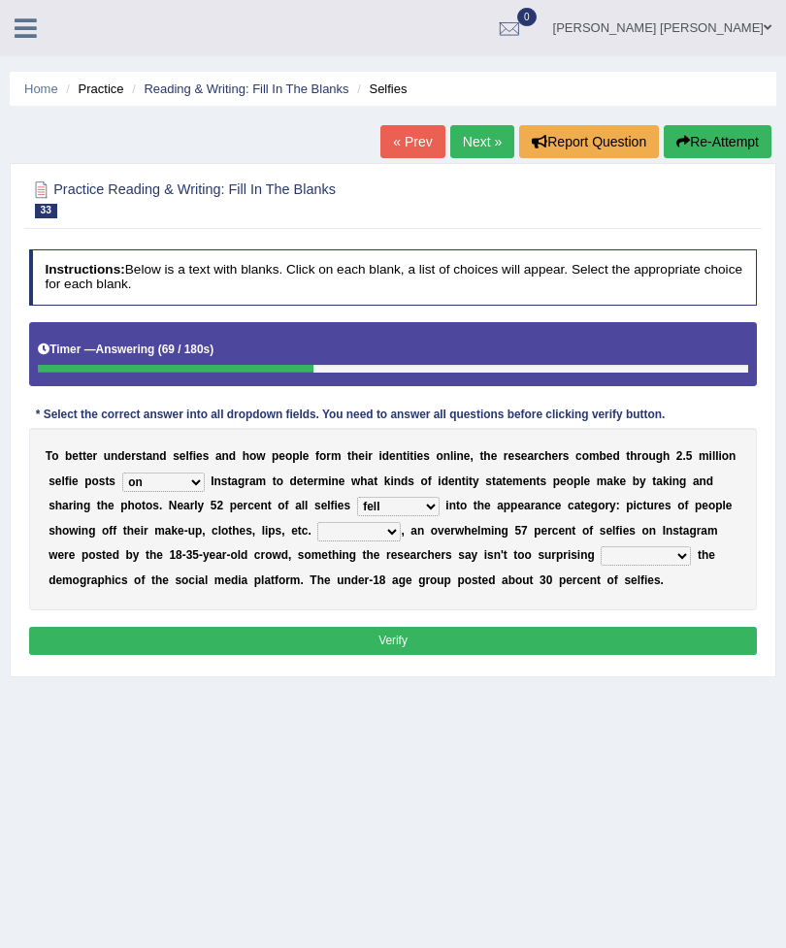
click at [617, 566] on select "consider considered considering to consider" at bounding box center [646, 555] width 90 height 19
click at [625, 566] on select "consider considered considering to consider" at bounding box center [646, 555] width 90 height 19
select select "considering"
click at [317, 542] on select "Along with Although Overall However" at bounding box center [358, 531] width 83 height 19
select select "Along with"
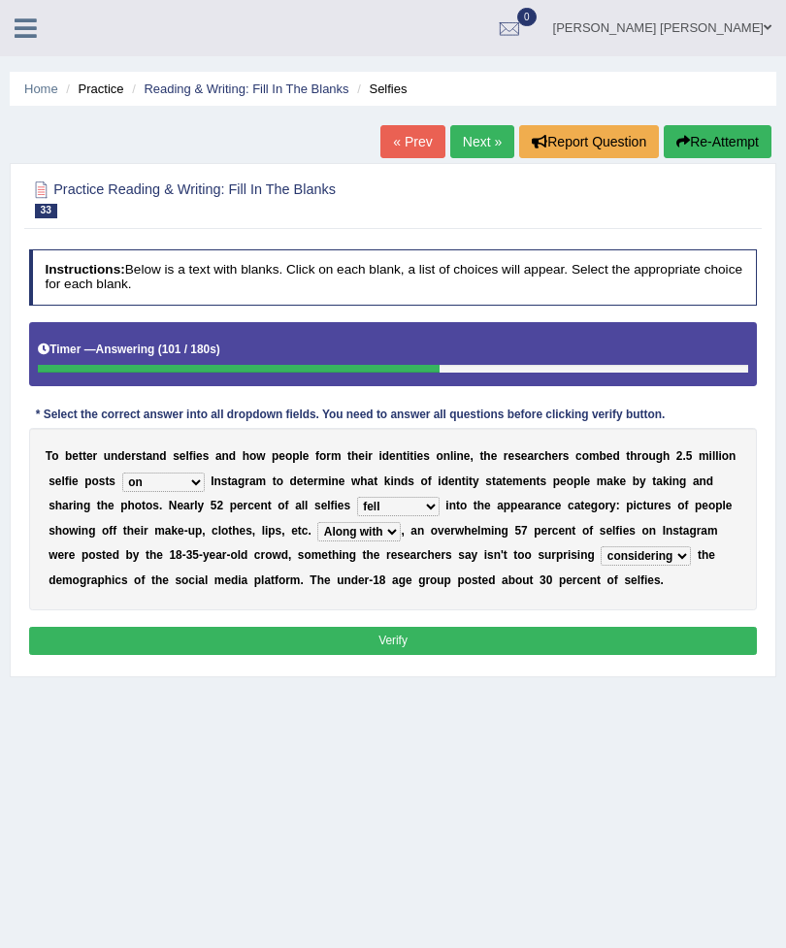
click at [317, 542] on select "Along with Although Overall However" at bounding box center [358, 531] width 83 height 19
click at [538, 655] on button "Verify" at bounding box center [393, 641] width 729 height 28
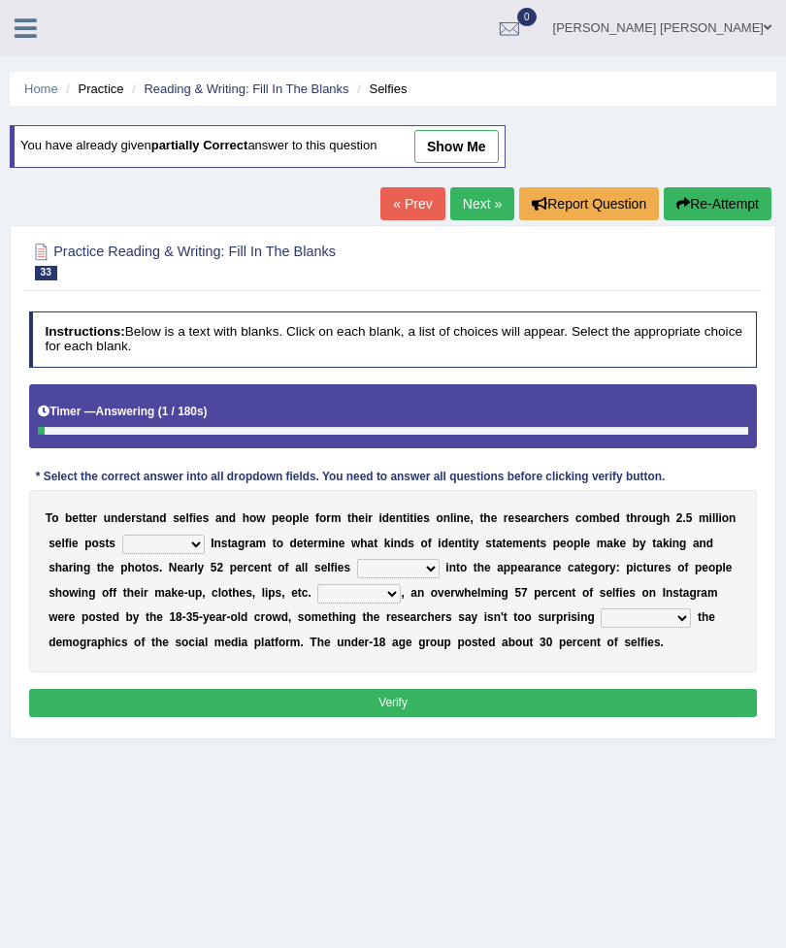
click at [205, 554] on select "of in above on" at bounding box center [163, 544] width 82 height 19
select select "on"
click at [357, 578] on select "fall fallen fell falls" at bounding box center [398, 568] width 82 height 19
select select "fell"
click at [317, 604] on select "Along with Although Overall However" at bounding box center [358, 593] width 83 height 19
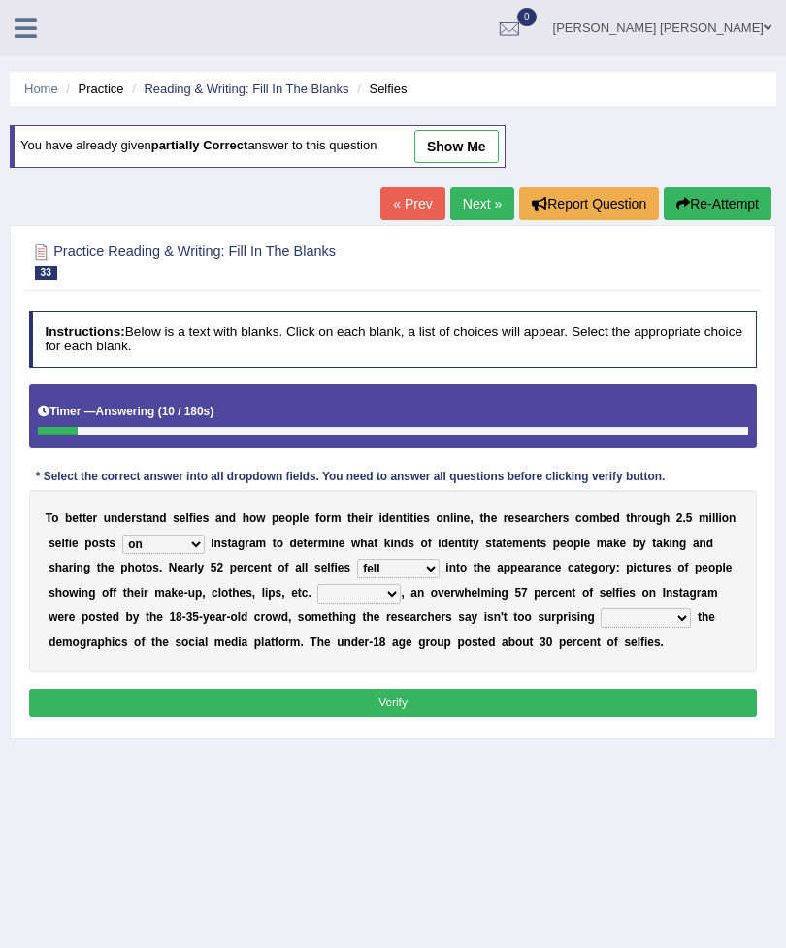
select select "Overall"
click at [623, 628] on select "consider considered considering to consider" at bounding box center [646, 618] width 90 height 19
select select "considering"
click at [615, 717] on button "Verify" at bounding box center [393, 703] width 729 height 28
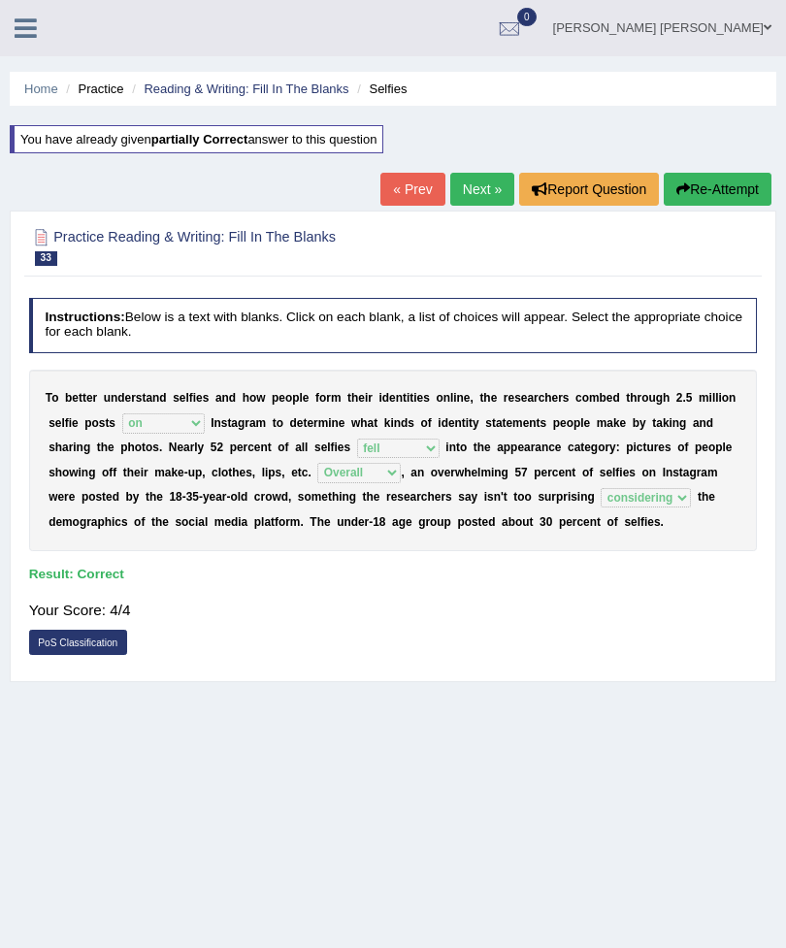
click at [481, 193] on link "Next »" at bounding box center [482, 189] width 64 height 33
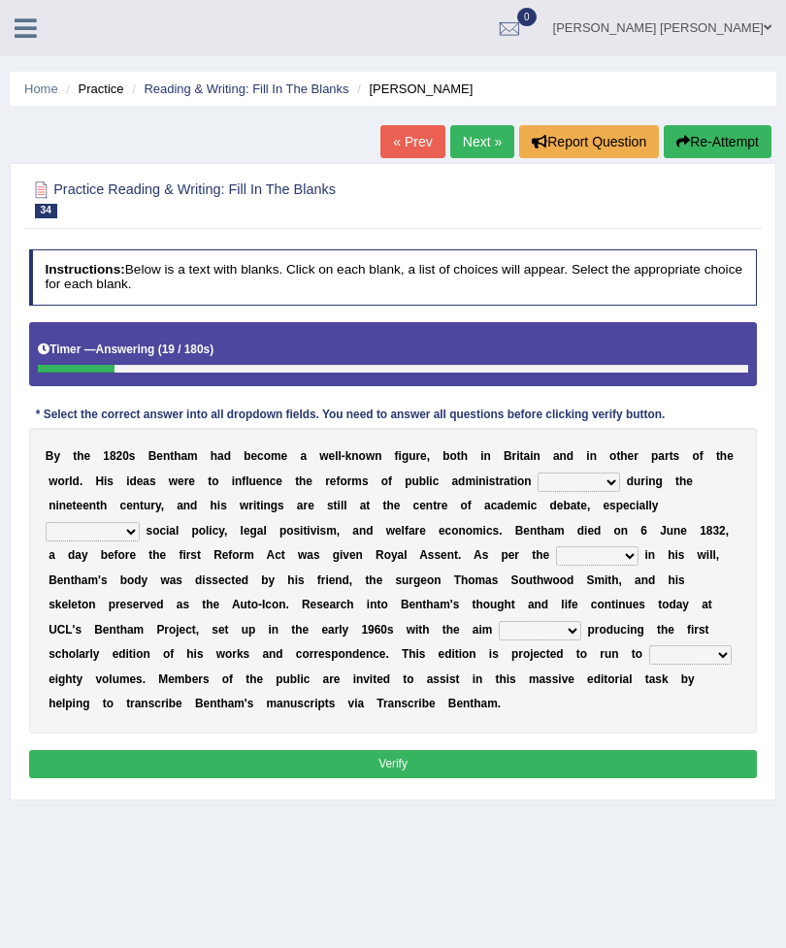
click at [538, 492] on select "made caused taken happened" at bounding box center [579, 482] width 82 height 19
select select "taken"
click at [140, 541] on select "as regards compared to as long as in case of" at bounding box center [93, 531] width 94 height 19
select select "in case of"
click at [556, 566] on select "directions parts categories levels" at bounding box center [597, 555] width 82 height 19
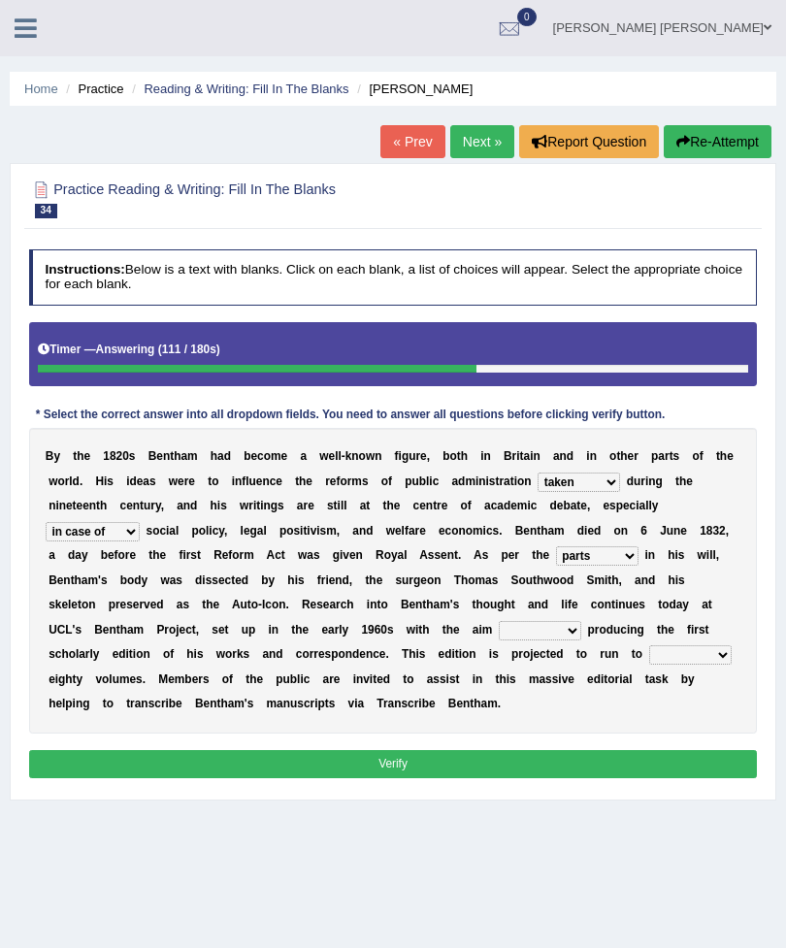
click at [556, 566] on select "directions parts categories levels" at bounding box center [597, 555] width 82 height 19
select select "directions"
click at [499, 641] on select "for about as of" at bounding box center [540, 630] width 82 height 19
select select "of"
click at [499, 641] on select "for about as of" at bounding box center [540, 630] width 82 height 19
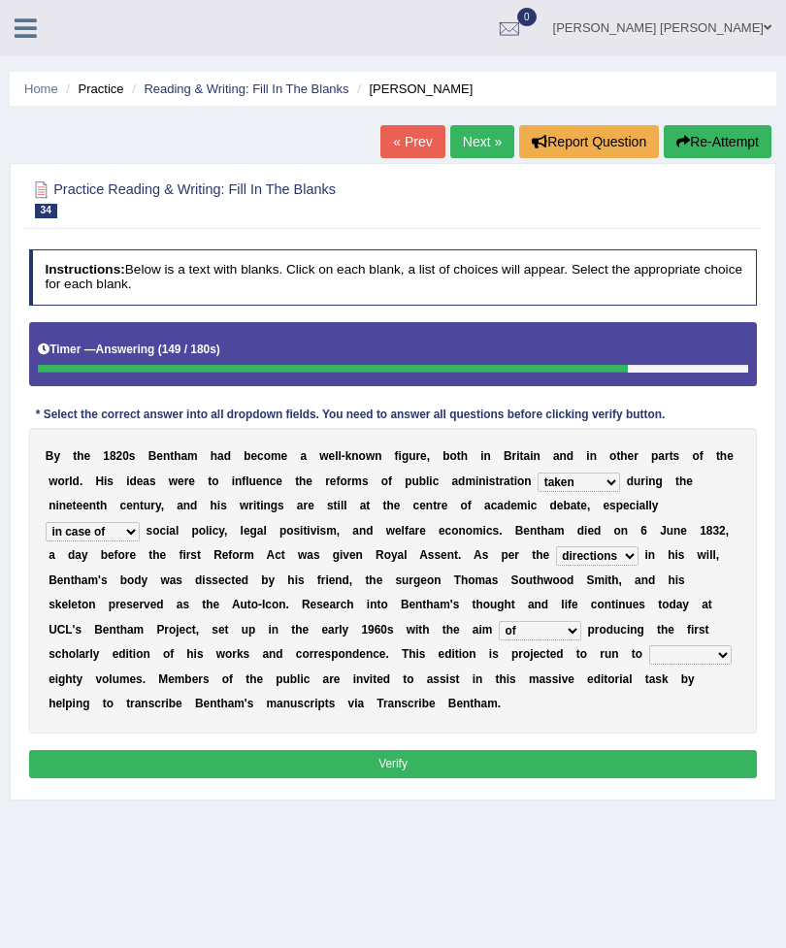
click at [227, 885] on div "Home Practice Reading & Writing: Fill In The Blanks Bentham « Prev Next » Repor…" at bounding box center [393, 485] width 786 height 971
click at [649, 665] on select "mostly almost just some" at bounding box center [690, 654] width 82 height 19
select select "almost"
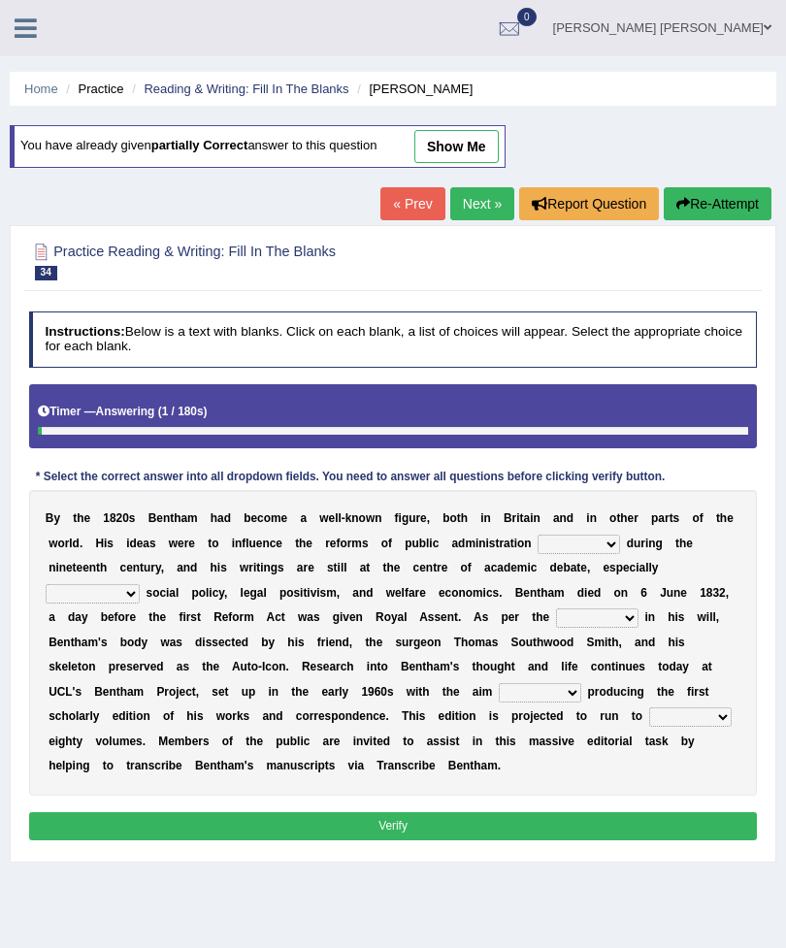
select select "made"
click at [140, 597] on select "as regards compared to as long as in case of" at bounding box center [93, 593] width 94 height 19
select select "as regards"
click at [556, 628] on select "directions parts categories levels" at bounding box center [597, 618] width 82 height 19
select select "directions"
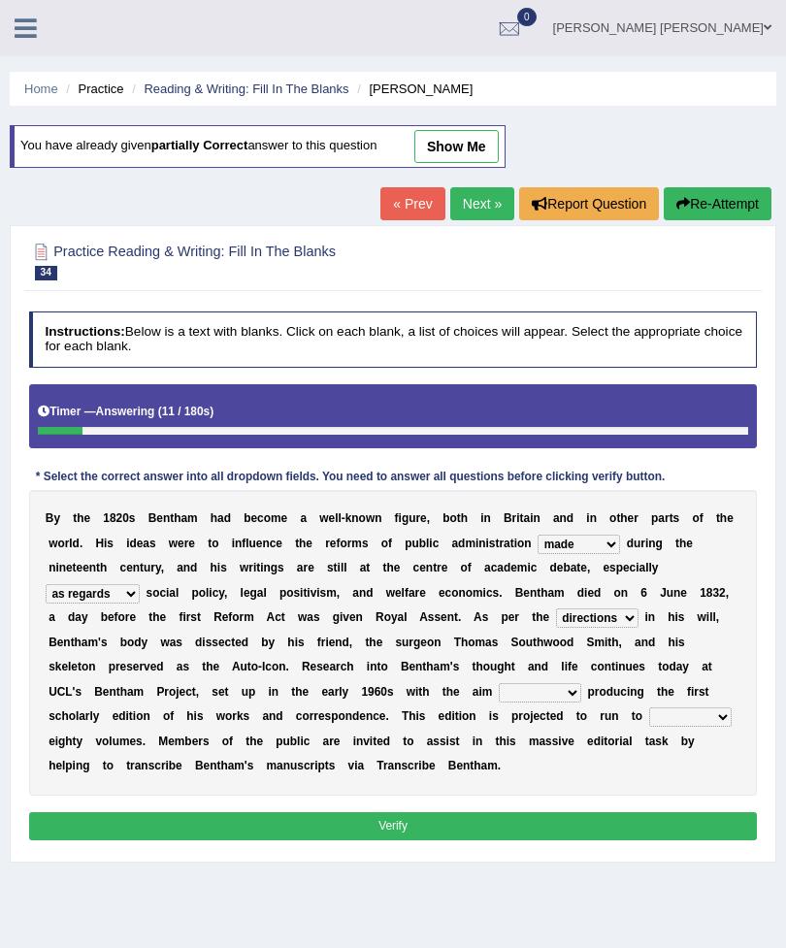
click at [499, 703] on select "for about as of" at bounding box center [540, 692] width 82 height 19
select select "of"
click at [649, 727] on select "mostly almost just some" at bounding box center [690, 717] width 82 height 19
select select "some"
click at [415, 841] on button "Verify" at bounding box center [393, 826] width 729 height 28
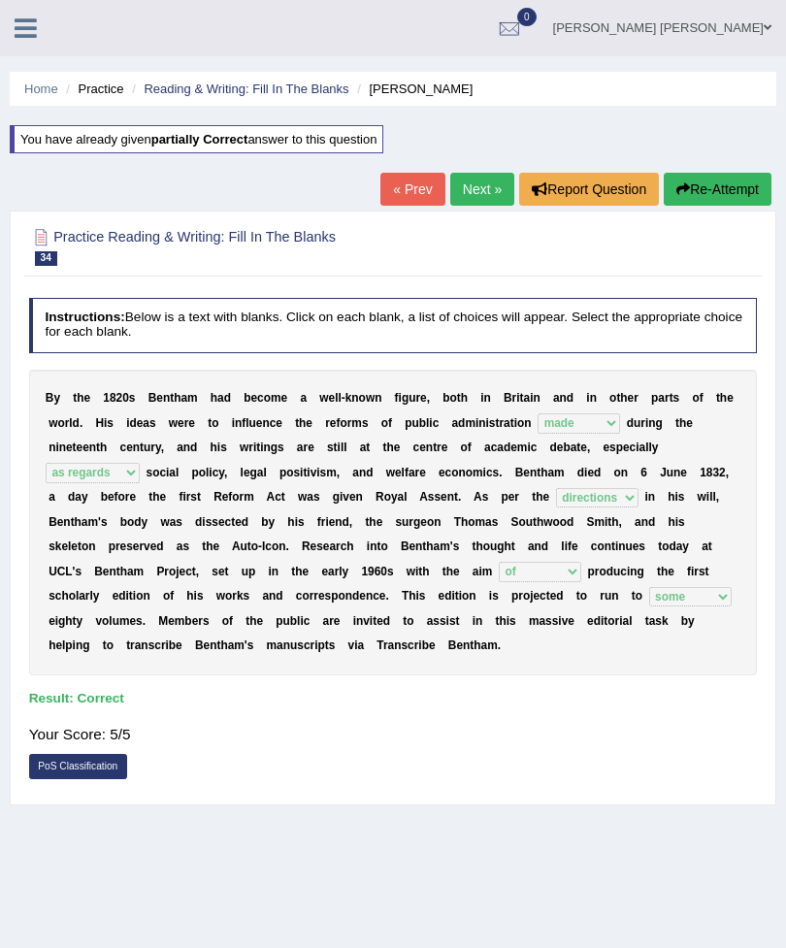
click at [483, 189] on link "Next »" at bounding box center [482, 189] width 64 height 33
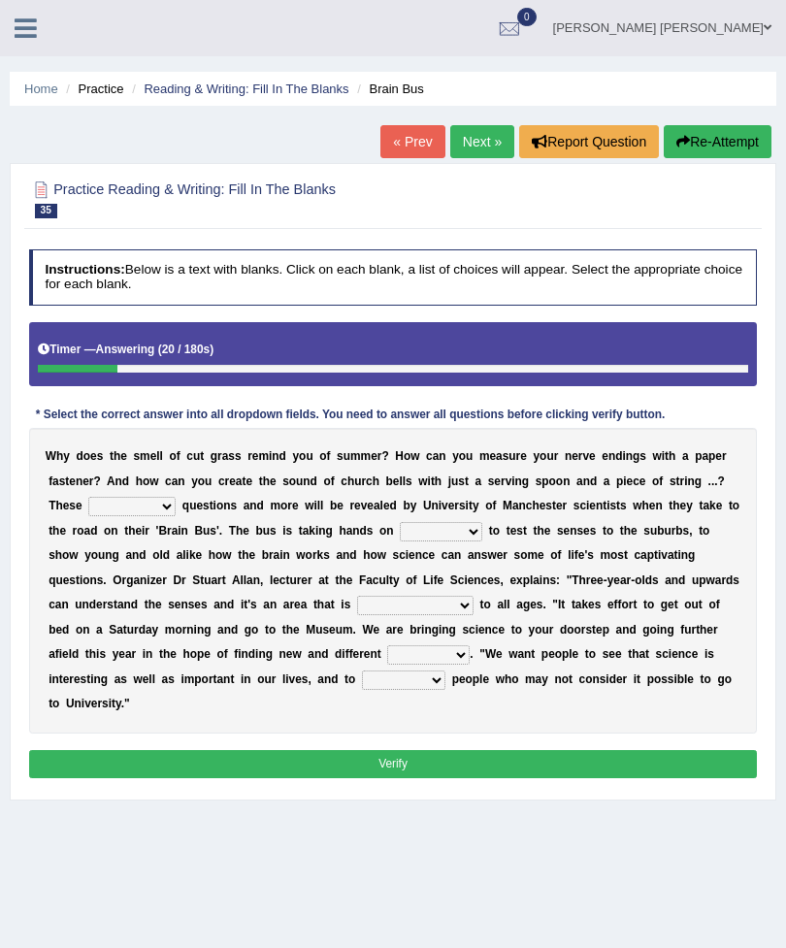
click at [176, 516] on select "fascinating unattended gratuitous underlying" at bounding box center [131, 506] width 87 height 19
select select "underlying"
click at [400, 542] on select "activities mages facets revenues" at bounding box center [441, 531] width 82 height 19
select select "activities"
click at [400, 542] on select "activities mages facets revenues" at bounding box center [441, 531] width 82 height 19
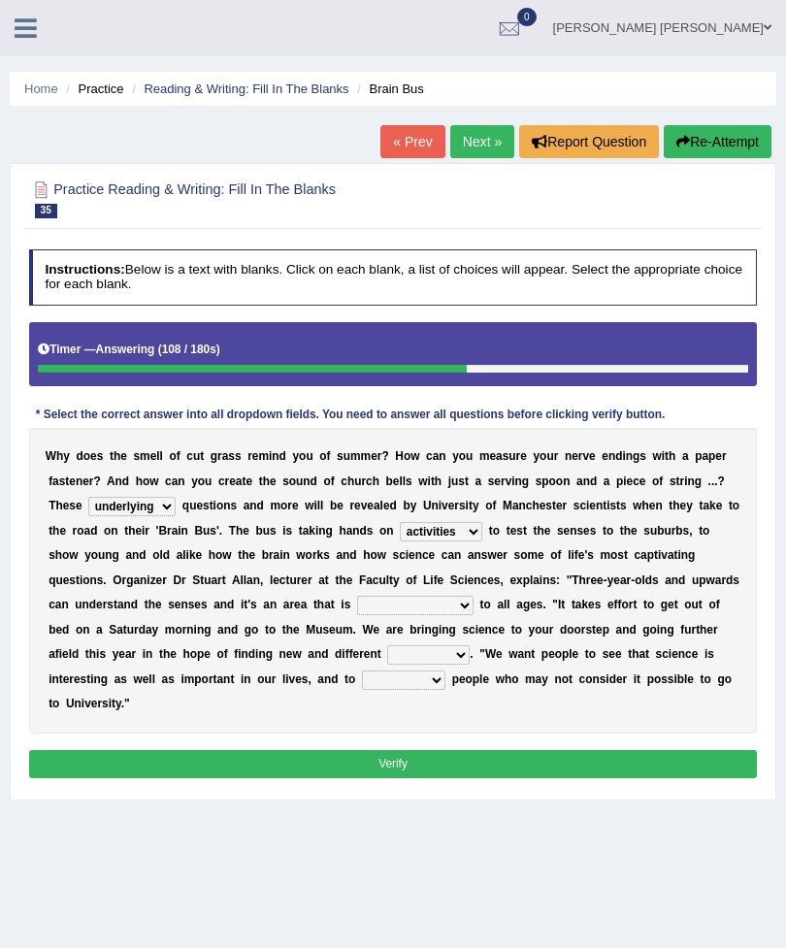
click at [474, 615] on select "misleading disproportionate intriguing proximal" at bounding box center [415, 605] width 116 height 19
select select "proximal"
click at [387, 665] on select "groups mobs auditors audiences" at bounding box center [428, 654] width 82 height 19
select select "groups"
click at [362, 690] on select "force plead credit encourage" at bounding box center [403, 680] width 83 height 19
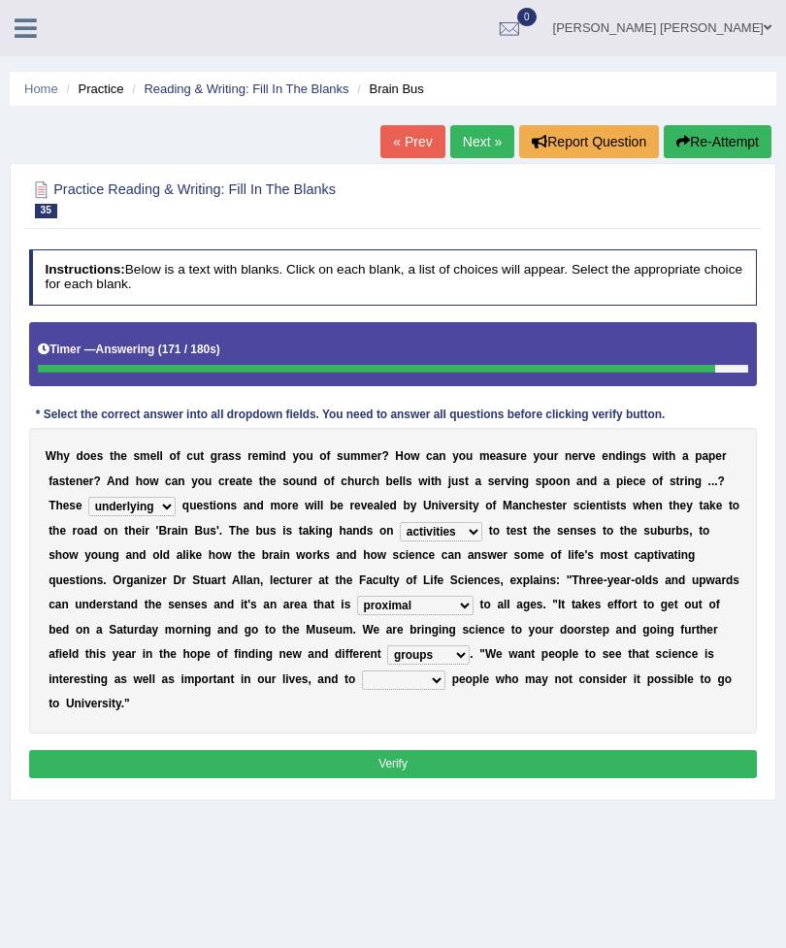
select select "encourage"
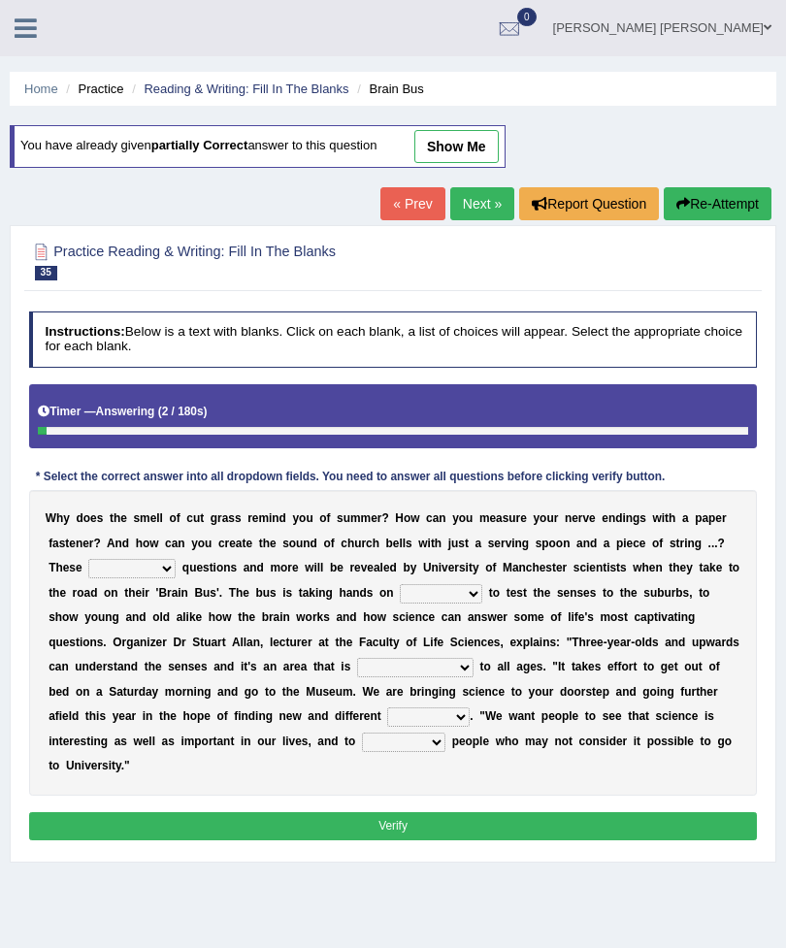
click at [176, 574] on select "fascinating unattended gratuitous underlying" at bounding box center [131, 568] width 87 height 19
select select "fascinating"
click at [400, 604] on select "activities mages facets revenues" at bounding box center [441, 593] width 82 height 19
select select "facets"
click at [400, 604] on select "activities mages facets revenues" at bounding box center [441, 593] width 82 height 19
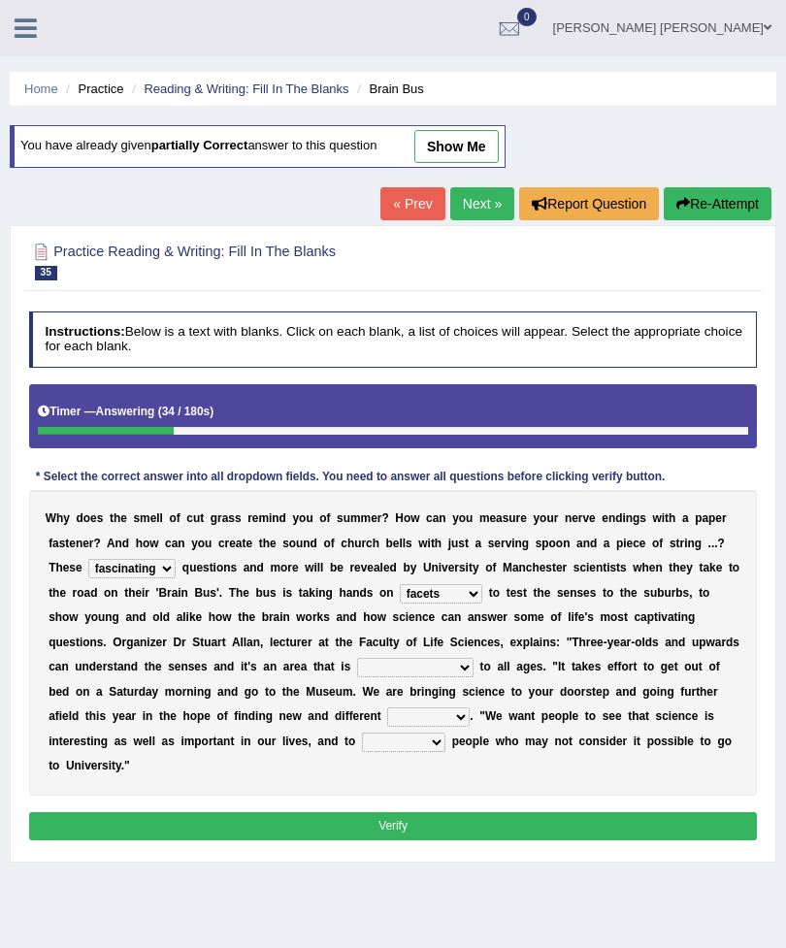
click at [362, 752] on select "force plead credit encourage" at bounding box center [403, 742] width 83 height 19
select select "encourage"
click at [387, 727] on select "groups mobs auditors audiences" at bounding box center [428, 717] width 82 height 19
select select "audiences"
click at [470, 677] on select "misleading disproportionate intriguing proximal" at bounding box center [415, 667] width 116 height 19
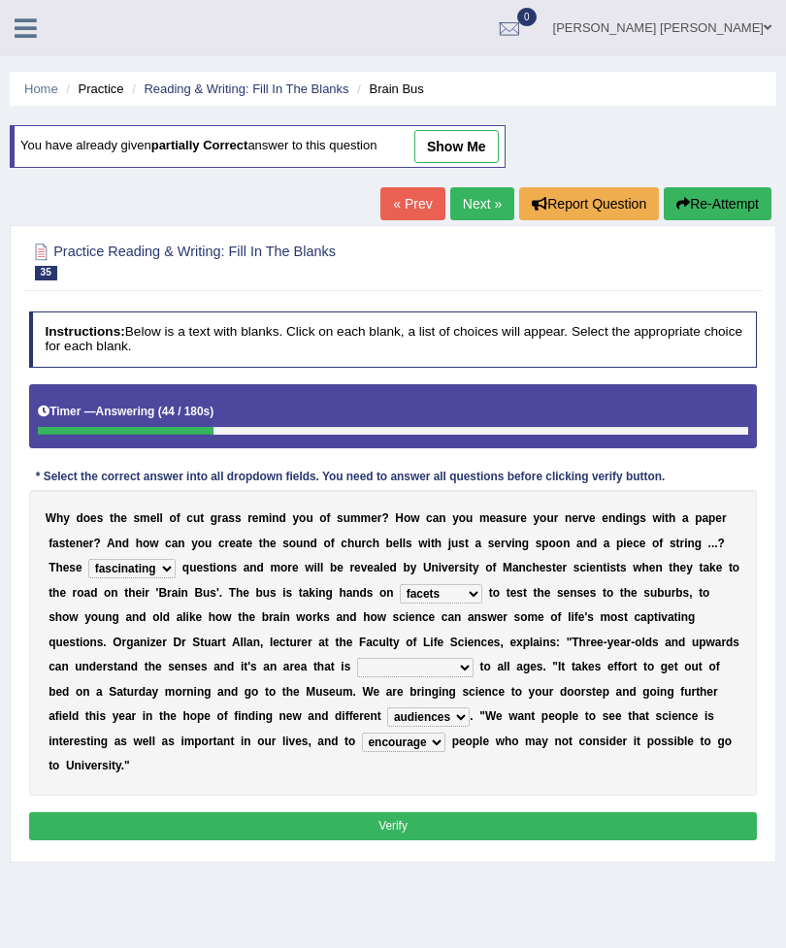
select select "intriguing"
click at [400, 604] on select "activities mages facets revenues" at bounding box center [441, 593] width 82 height 19
click at [491, 841] on button "Verify" at bounding box center [393, 826] width 729 height 28
click at [176, 578] on select "fascinating unattended gratuitous underlying" at bounding box center [131, 568] width 87 height 19
select select "fascinating"
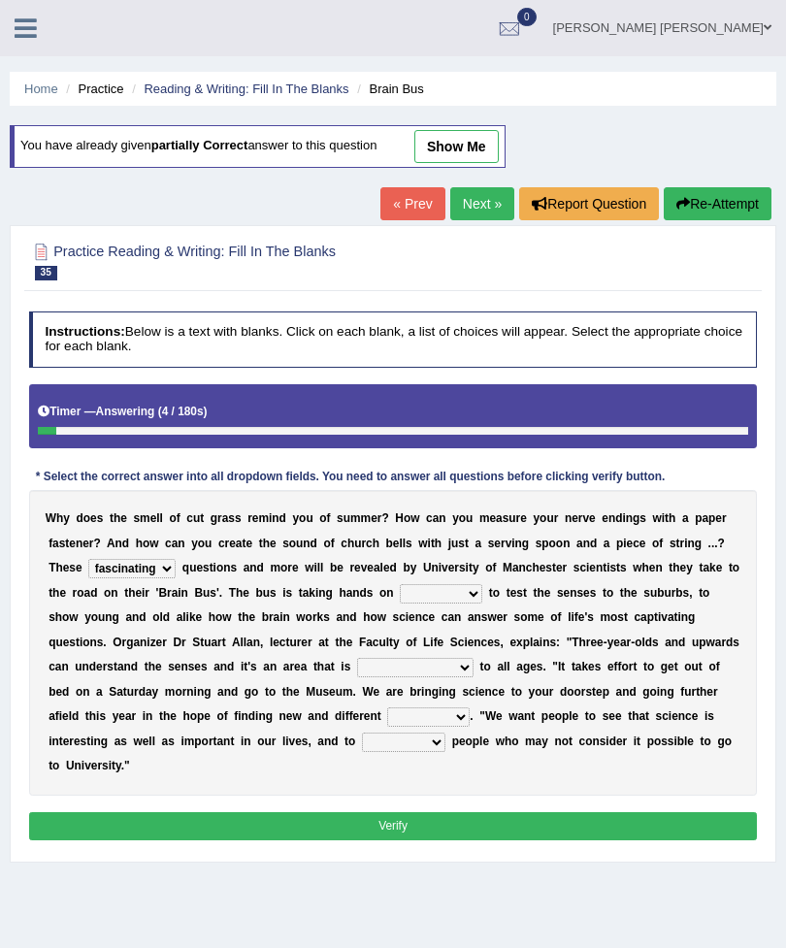
click at [400, 604] on select "activities mages facets revenues" at bounding box center [441, 593] width 82 height 19
select select "activities"
click at [400, 604] on select "activities mages facets revenues" at bounding box center [441, 593] width 82 height 19
click at [471, 677] on select "misleading disproportionate intriguing proximal" at bounding box center [415, 667] width 116 height 19
select select "intriguing"
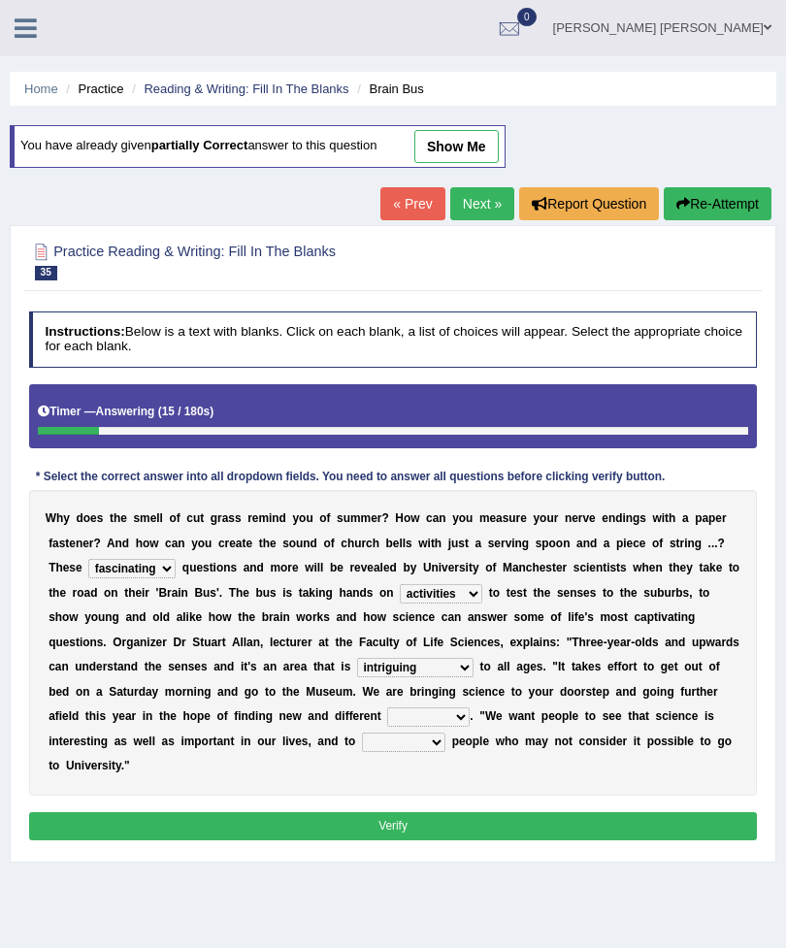
click at [387, 727] on select "groups mobs auditors audiences" at bounding box center [428, 717] width 82 height 19
select select "audiences"
click at [362, 752] on select "force plead credit encourage" at bounding box center [403, 742] width 83 height 19
select select "encourage"
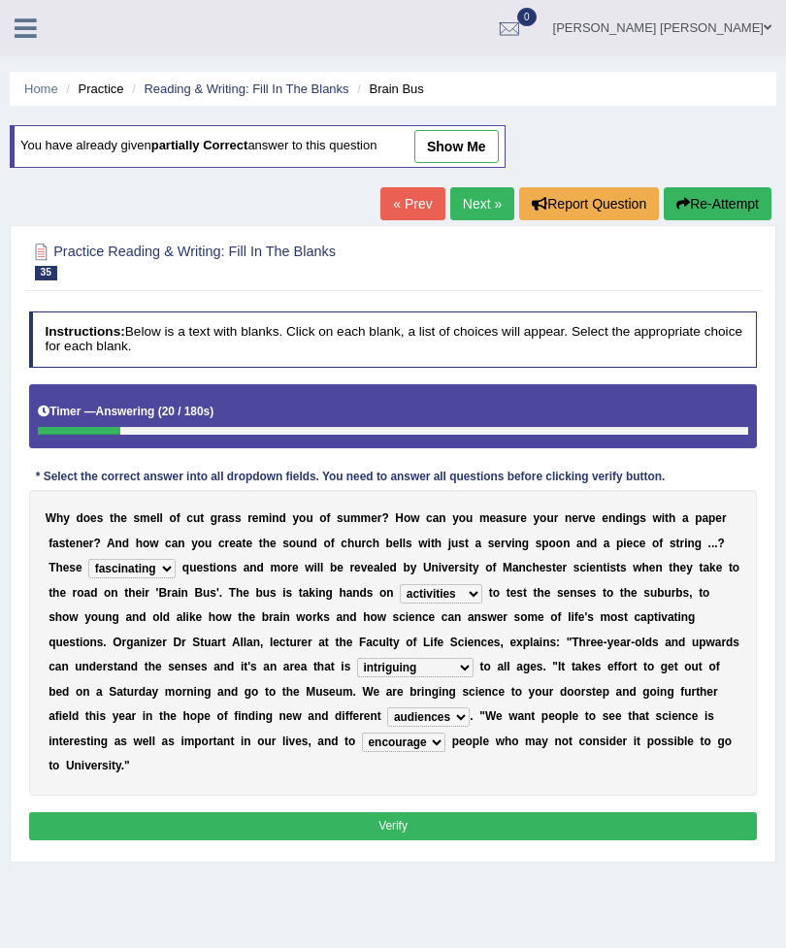
click at [445, 841] on button "Verify" at bounding box center [393, 826] width 729 height 28
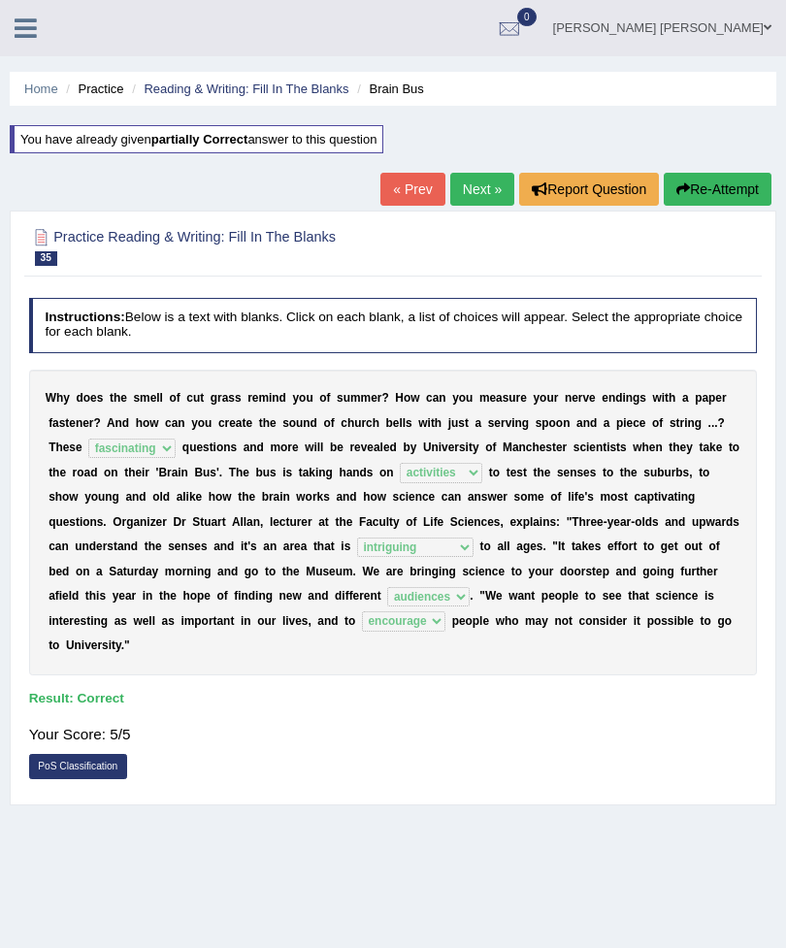
click at [485, 181] on link "Next »" at bounding box center [482, 189] width 64 height 33
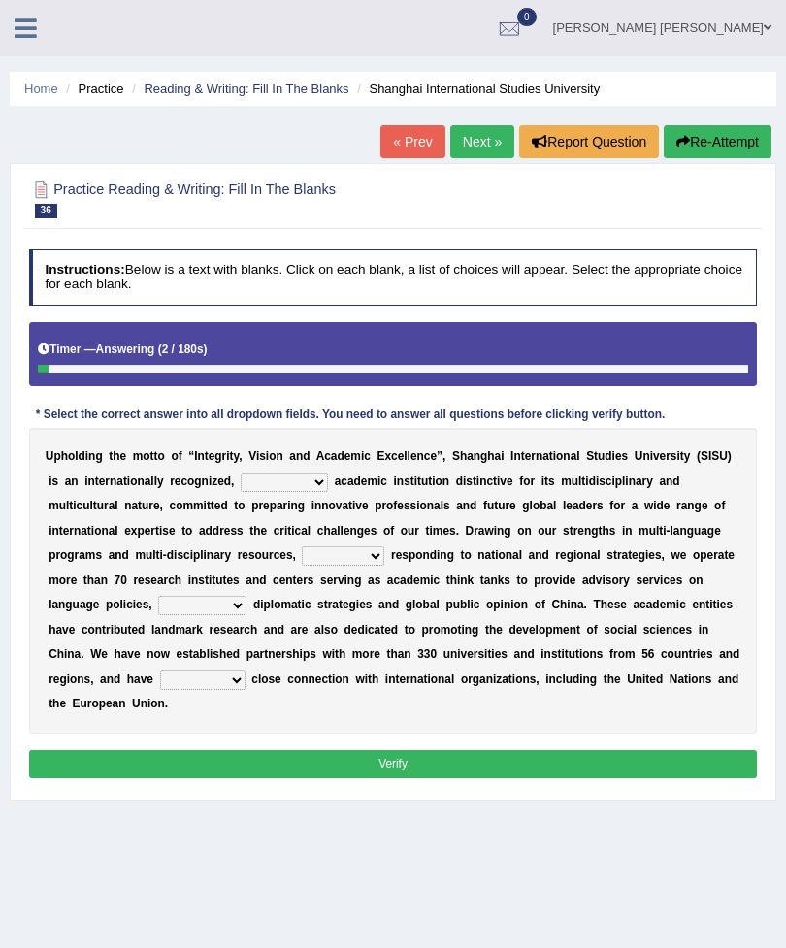
click at [328, 490] on select "universal amiable dishonest prestigious" at bounding box center [284, 482] width 87 height 19
select select "prestigious"
click at [302, 566] on select "of as with while" at bounding box center [343, 555] width 82 height 19
select select "while"
click at [247, 615] on select "city's country's university's province's" at bounding box center [202, 605] width 88 height 19
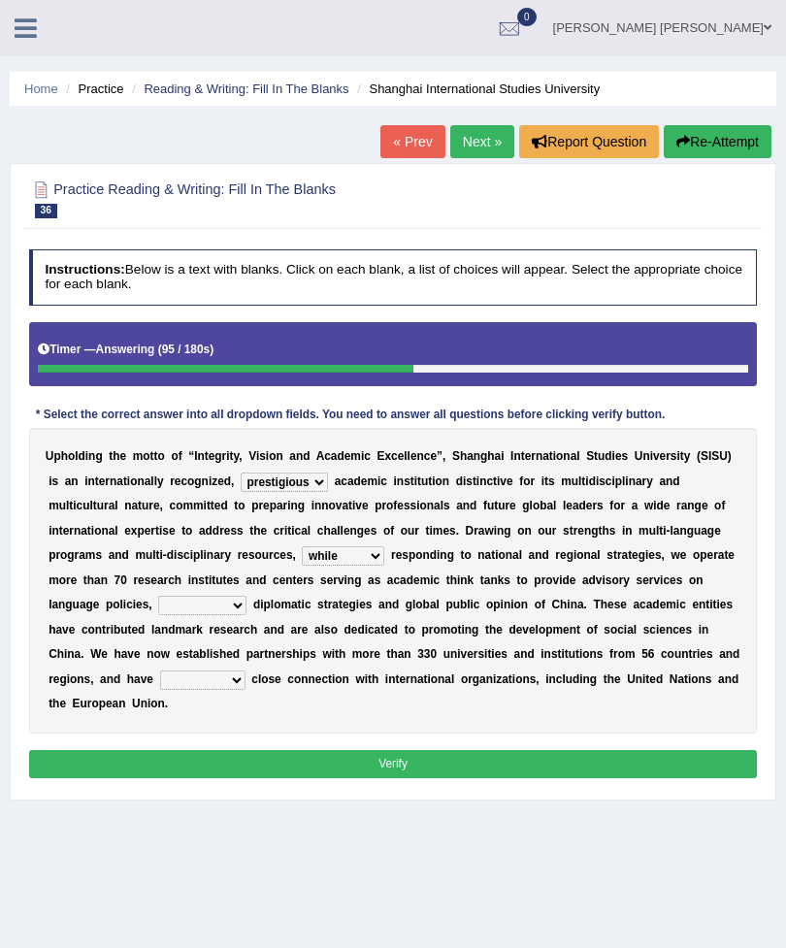
select select "university's"
click at [246, 690] on select "maintained disarmed displaced revised" at bounding box center [202, 680] width 85 height 19
select select "maintained"
click at [422, 778] on button "Verify" at bounding box center [393, 764] width 729 height 28
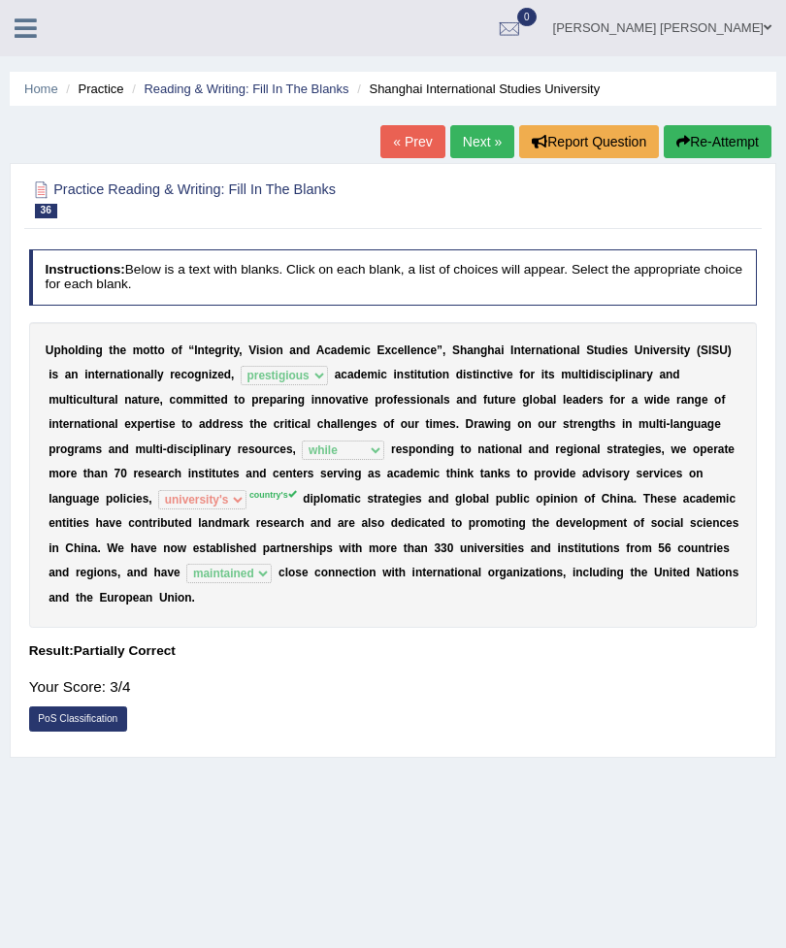
click at [275, 82] on link "Reading & Writing: Fill In The Blanks" at bounding box center [246, 89] width 205 height 15
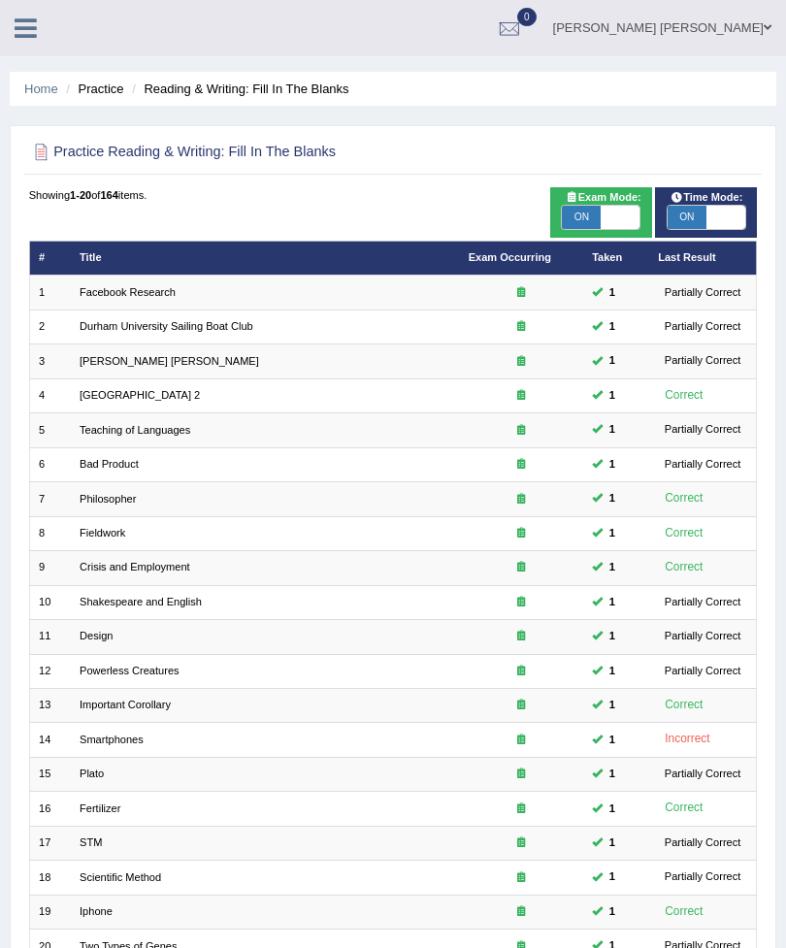
click at [106, 91] on li "Practice" at bounding box center [92, 89] width 62 height 18
click at [104, 87] on li "Practice" at bounding box center [92, 89] width 62 height 18
click at [105, 89] on li "Practice" at bounding box center [92, 89] width 62 height 18
click at [40, 152] on div at bounding box center [41, 152] width 25 height 25
click at [41, 148] on div at bounding box center [41, 152] width 25 height 25
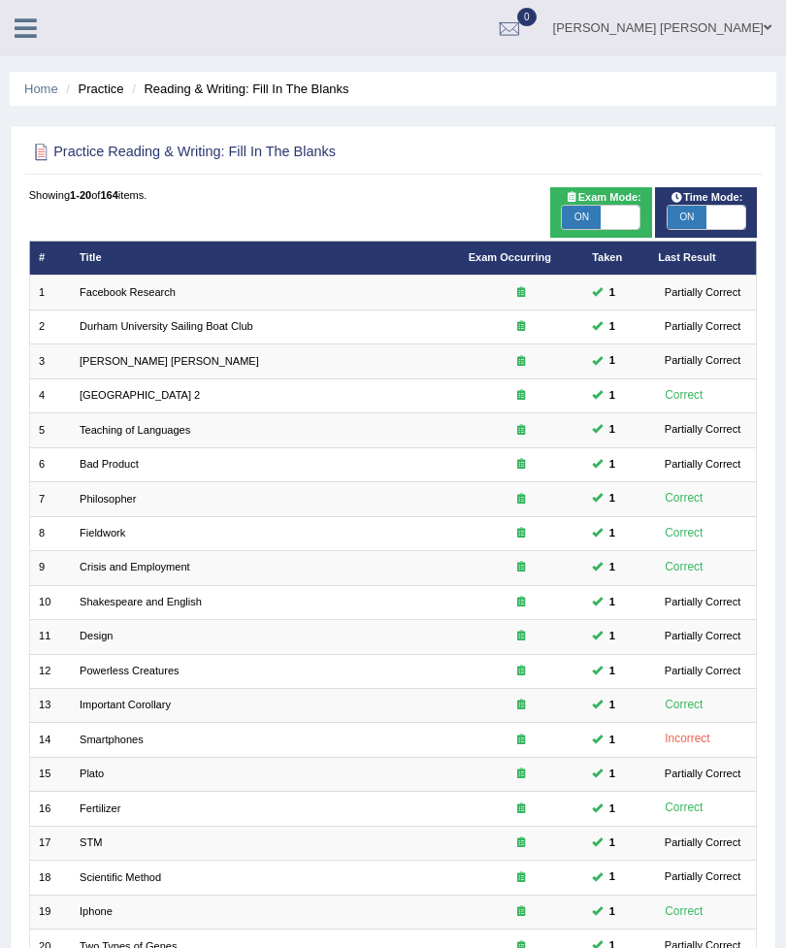
click at [44, 160] on div at bounding box center [41, 152] width 25 height 25
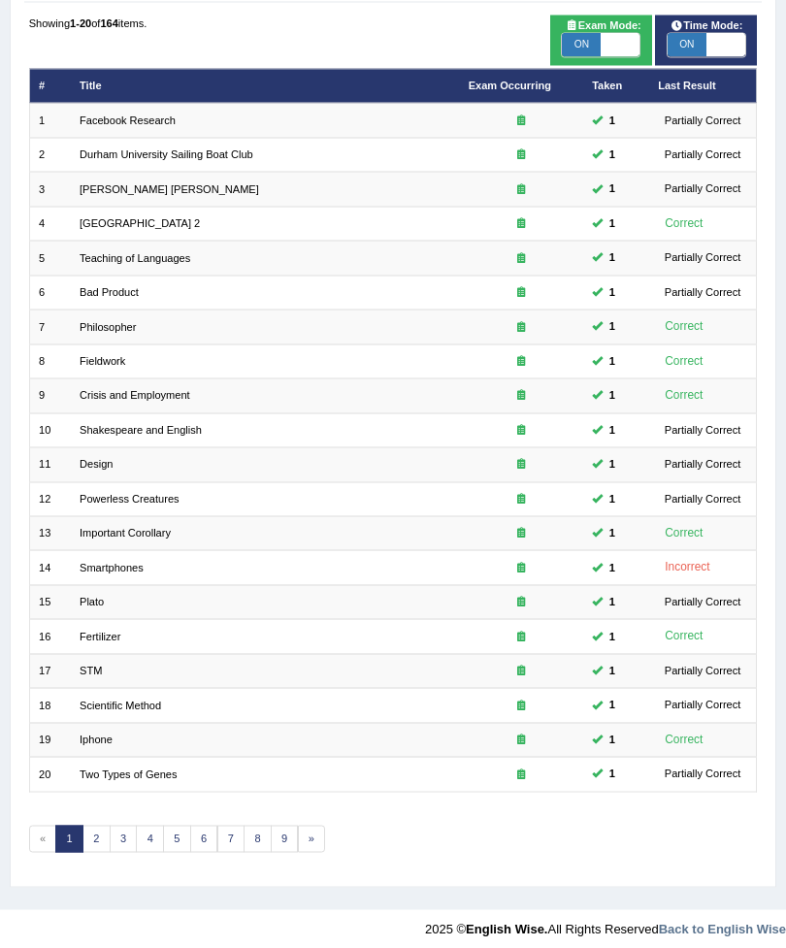
scroll to position [172, 0]
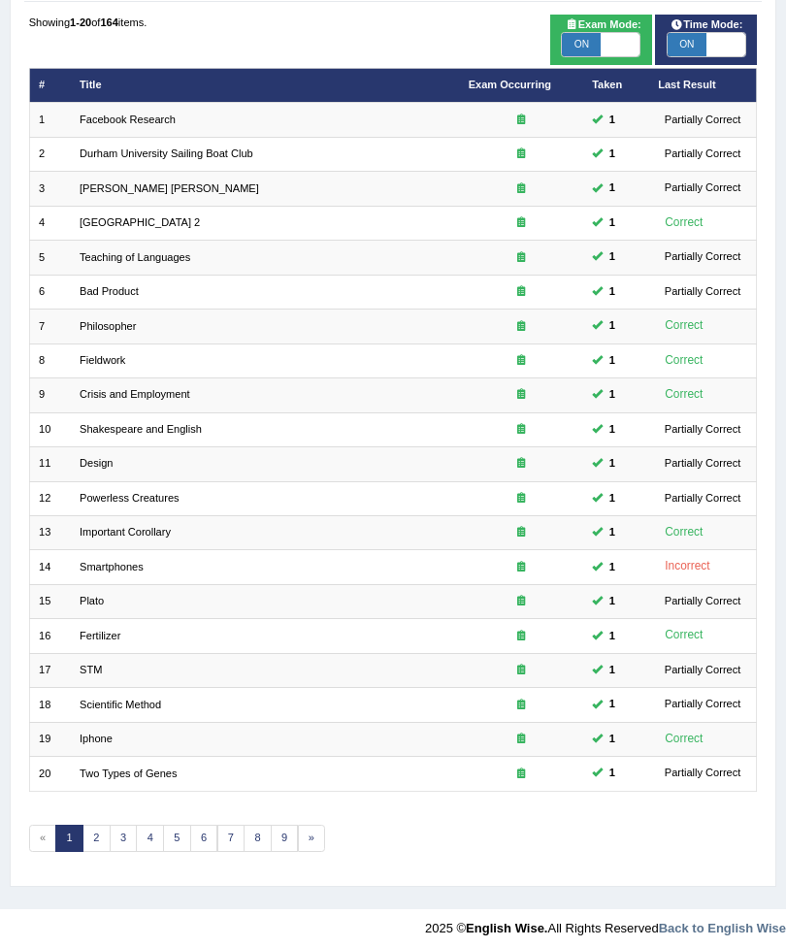
click at [109, 853] on link "2" at bounding box center [96, 839] width 28 height 27
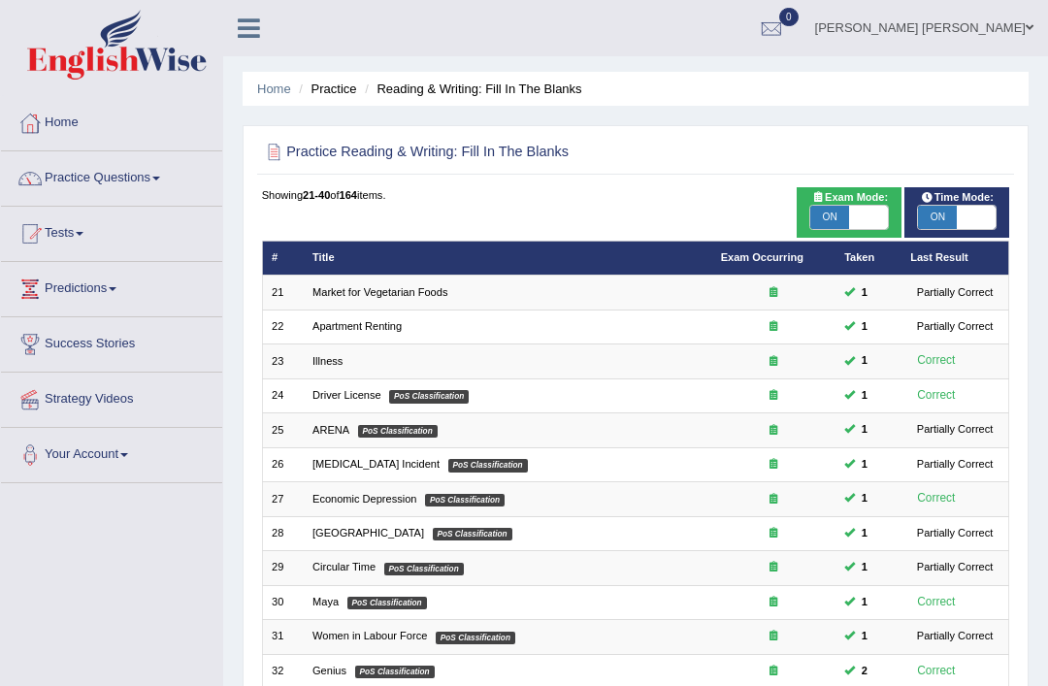
click at [785, 27] on span at bounding box center [1030, 27] width 8 height 13
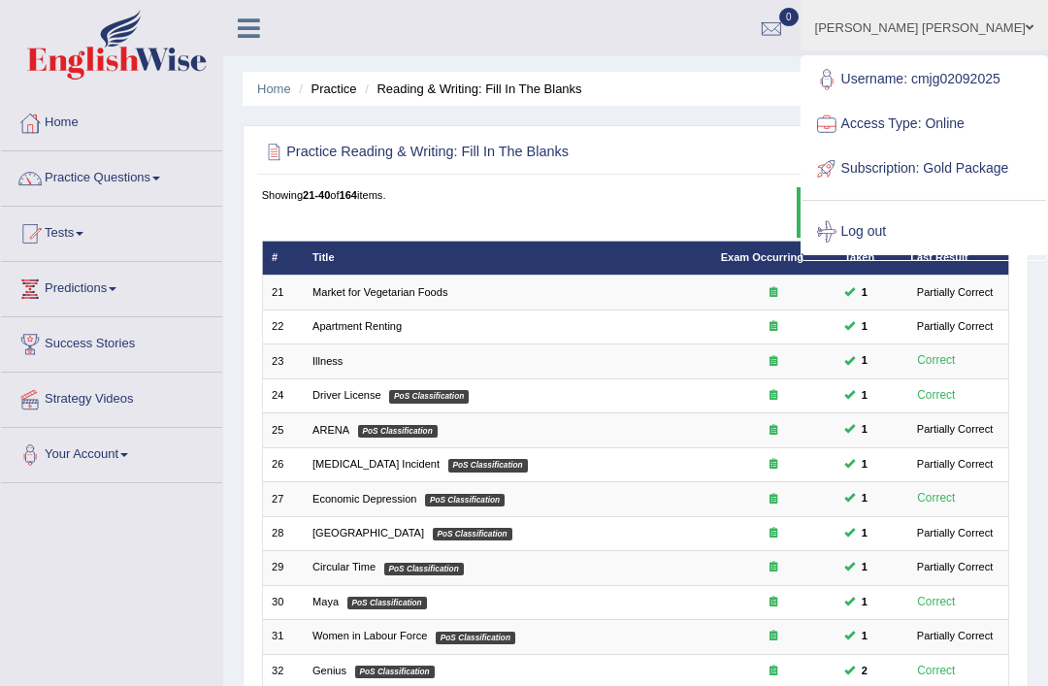
click at [785, 254] on link "Log out" at bounding box center [925, 232] width 244 height 45
